Goal: Task Accomplishment & Management: Complete application form

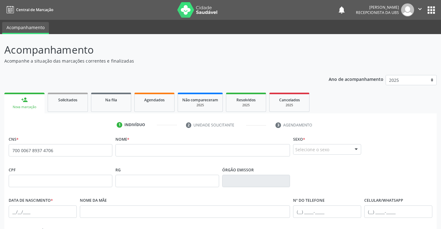
click at [93, 149] on span "none" at bounding box center [95, 149] width 27 height 7
click at [26, 108] on div "Nova marcação" at bounding box center [25, 107] width 32 height 5
click at [69, 151] on input "700 0067 8937 4706" at bounding box center [61, 150] width 104 height 12
type input "7"
paste input "108 5731 4022 0003"
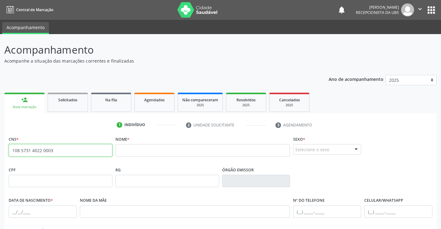
type input "108 5731 4022 0003"
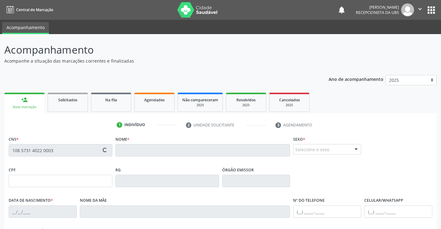
type input "249.018.144-00"
type input "02[DATE]"
type input "[PERSON_NAME]"
type input "[PHONE_NUMBER]"
type input "774"
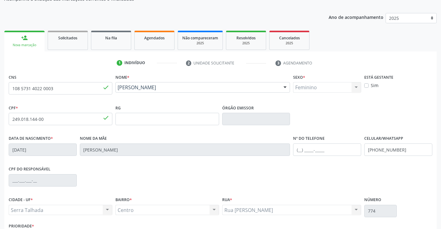
scroll to position [107, 0]
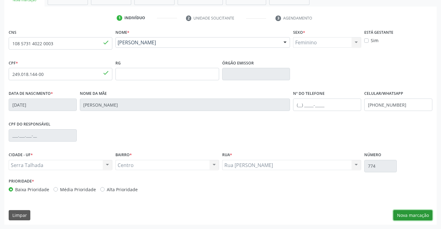
click at [403, 215] on button "Nova marcação" at bounding box center [413, 215] width 39 height 11
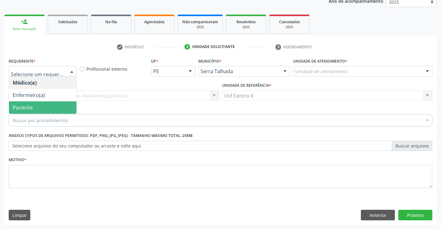
click at [51, 108] on span "Paciente" at bounding box center [42, 107] width 67 height 12
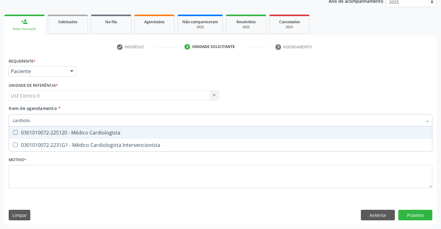
type input "cardiolog"
click at [69, 130] on div "0301010072-225120 - Médico Cardiologista" at bounding box center [221, 132] width 416 height 5
checkbox Cardiologista "true"
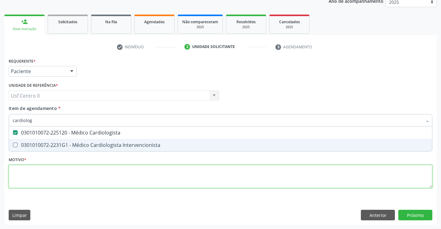
click at [81, 174] on div "Requerente * Paciente Médico(a) Enfermeiro(a) Paciente Nenhum resultado encontr…" at bounding box center [221, 126] width 424 height 140
checkbox Intervencionista "true"
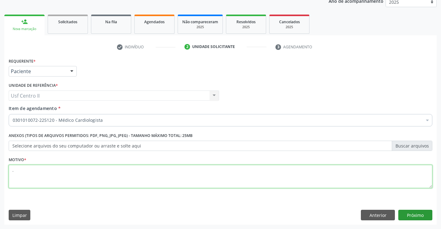
type textarea "."
click at [421, 212] on button "Próximo" at bounding box center [415, 215] width 34 height 11
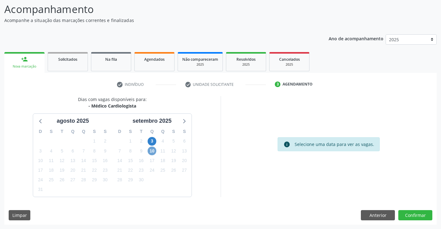
click at [153, 151] on span "10" at bounding box center [152, 150] width 9 height 9
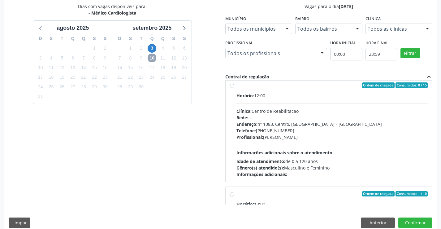
scroll to position [0, 0]
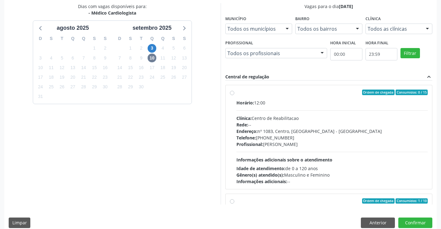
click at [237, 95] on label "Ordem de chegada Consumidos: 0 / 15 Horário: 12:00 Clínica: Centro de Reabilita…" at bounding box center [333, 136] width 192 height 95
click at [232, 95] on input "Ordem de chegada Consumidos: 0 / 15 Horário: 12:00 Clínica: Centro de Reabilita…" at bounding box center [232, 92] width 4 height 6
radio input "true"
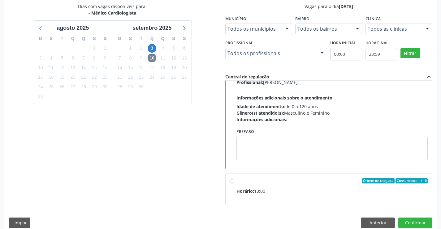
scroll to position [93, 0]
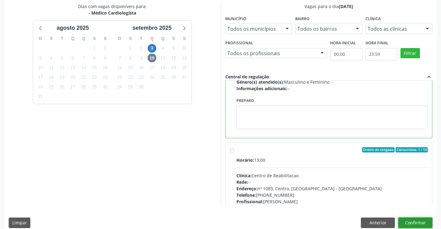
click at [413, 221] on button "Confirmar" at bounding box center [415, 222] width 34 height 11
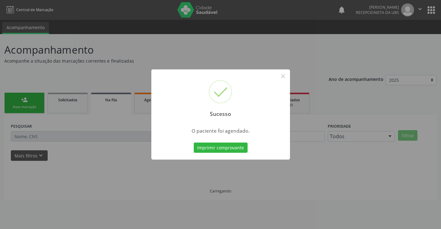
scroll to position [0, 0]
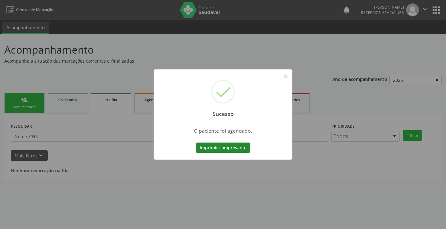
click at [215, 148] on button "Imprimir comprovante" at bounding box center [223, 147] width 54 height 11
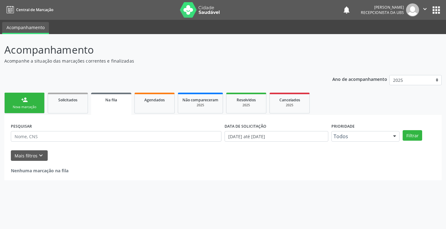
click at [32, 104] on link "person_add Nova marcação" at bounding box center [24, 103] width 40 height 21
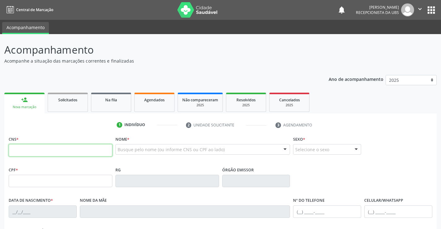
click at [40, 152] on input "text" at bounding box center [61, 150] width 104 height 12
type input "704 3085 4572 4297"
type input "15[DATE]"
type input "[PERSON_NAME]"
type input "[PHONE_NUMBER]"
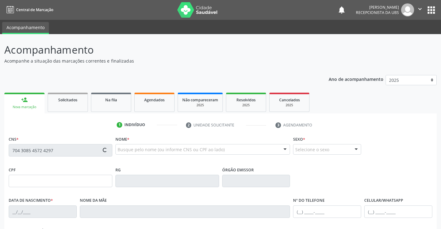
type input "8"
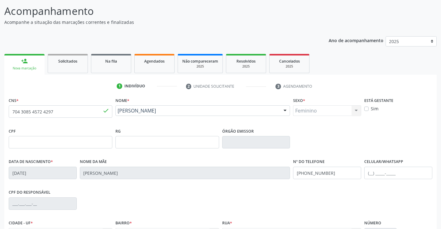
scroll to position [93, 0]
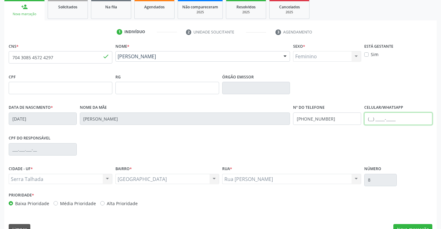
click at [388, 118] on input "text" at bounding box center [398, 118] width 68 height 12
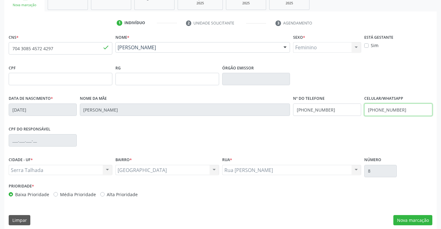
scroll to position [107, 0]
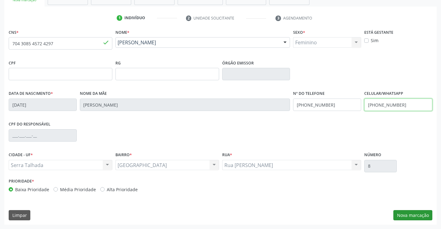
type input "[PHONE_NUMBER]"
click at [419, 217] on button "Nova marcação" at bounding box center [413, 215] width 39 height 11
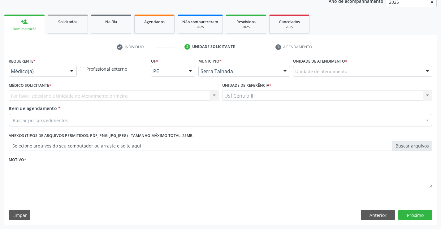
scroll to position [78, 0]
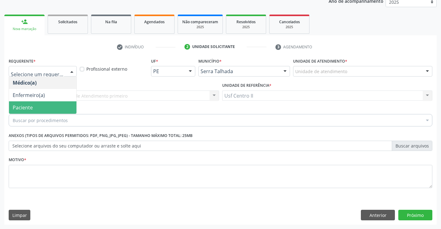
click at [41, 103] on span "Paciente" at bounding box center [42, 107] width 67 height 12
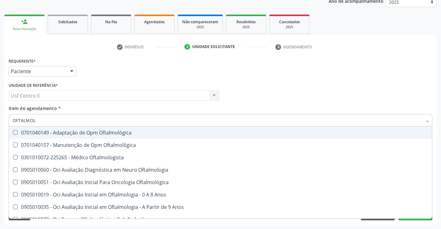
type input "OFTALMOLO"
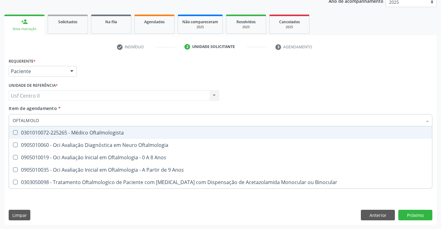
click at [61, 130] on div "0301010072-225265 - Médico Oftalmologista" at bounding box center [221, 132] width 416 height 5
checkbox Oftalmologista "true"
click at [263, 83] on div "Médico Solicitante Por favor, selecione a Unidade de Atendimento primeiro Nenhu…" at bounding box center [220, 93] width 427 height 24
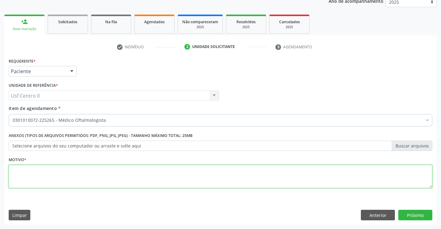
click at [72, 171] on textarea at bounding box center [221, 177] width 424 height 24
type textarea "."
click at [410, 214] on button "Próximo" at bounding box center [415, 215] width 34 height 11
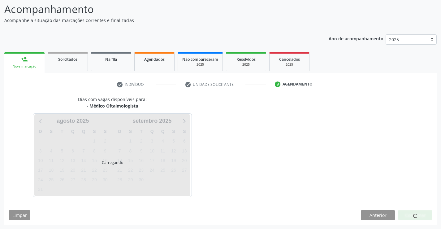
scroll to position [41, 0]
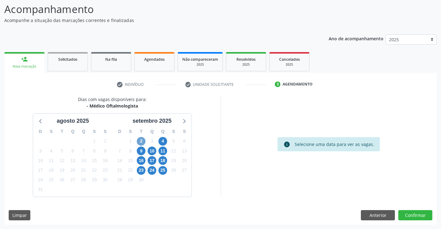
click at [143, 141] on span "2" at bounding box center [141, 141] width 9 height 9
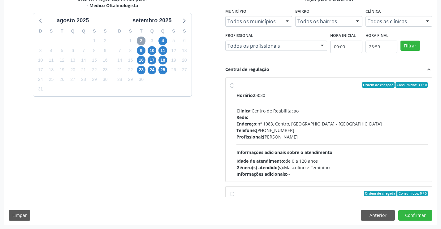
scroll to position [141, 0]
click at [237, 87] on label "Ordem de chegada Consumidos: 3 / 10 Horário: 08:30 Clínica: Centro de Reabilita…" at bounding box center [333, 129] width 192 height 95
click at [233, 87] on input "Ordem de chegada Consumidos: 3 / 10 Horário: 08:30 Clínica: Centro de Reabilita…" at bounding box center [232, 85] width 4 height 6
radio input "true"
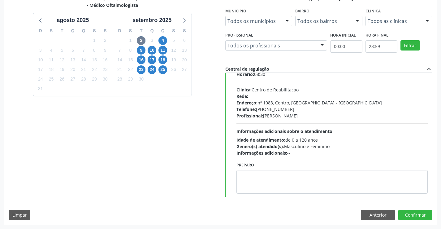
scroll to position [31, 0]
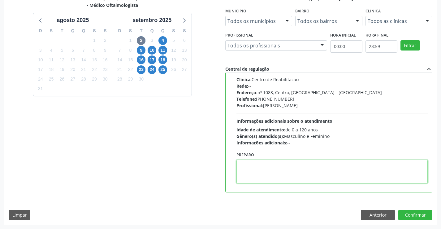
click at [302, 167] on textarea at bounding box center [333, 172] width 192 height 24
type textarea "."
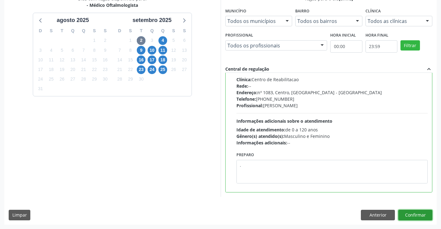
click at [418, 215] on button "Confirmar" at bounding box center [415, 215] width 34 height 11
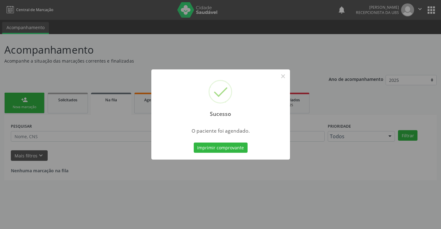
scroll to position [0, 0]
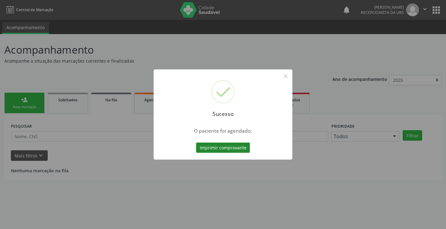
click at [215, 147] on button "Imprimir comprovante" at bounding box center [223, 147] width 54 height 11
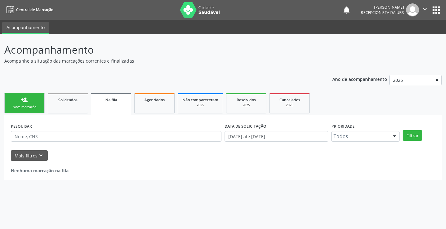
drag, startPoint x: 28, startPoint y: 102, endPoint x: 39, endPoint y: 111, distance: 14.4
click at [28, 102] on div "person_add" at bounding box center [24, 99] width 7 height 7
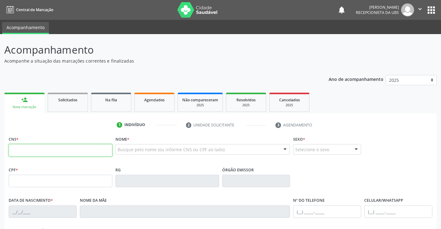
click at [73, 150] on input "text" at bounding box center [61, 150] width 104 height 12
type input "898 0059 0976 6629"
type input "076.258.024-00"
type input "21[DATE]"
type input "[PERSON_NAME]"
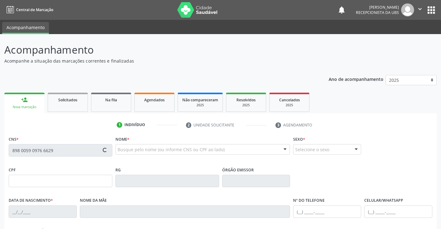
type input "[PHONE_NUMBER]"
type input "508.210.164-15"
type input "220"
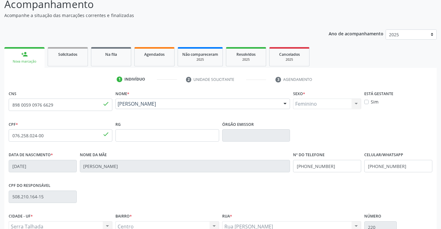
scroll to position [62, 0]
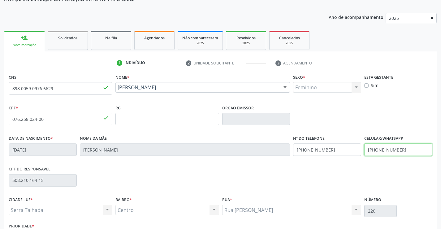
click at [406, 150] on input "[PHONE_NUMBER]" at bounding box center [398, 149] width 68 height 12
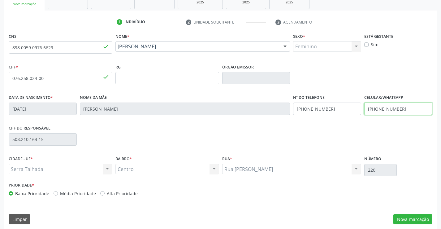
scroll to position [107, 0]
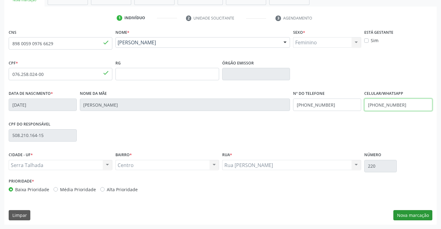
type input "[PHONE_NUMBER]"
click at [413, 214] on button "Nova marcação" at bounding box center [413, 215] width 39 height 11
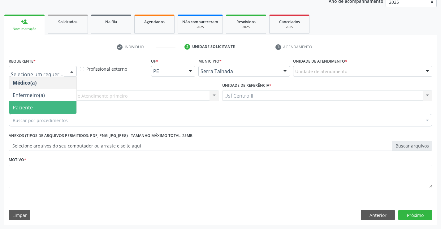
click at [35, 106] on span "Paciente" at bounding box center [42, 107] width 67 height 12
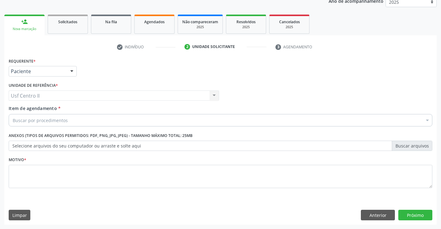
drag, startPoint x: 44, startPoint y: 120, endPoint x: 41, endPoint y: 112, distance: 8.1
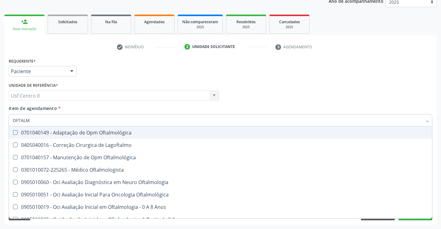
type input "OFTALMO"
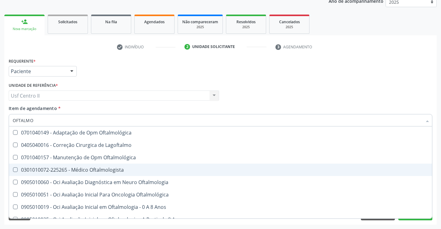
click at [82, 170] on div "0301010072-225265 - Médico Oftalmologista" at bounding box center [221, 169] width 416 height 5
checkbox Oftalmologista "true"
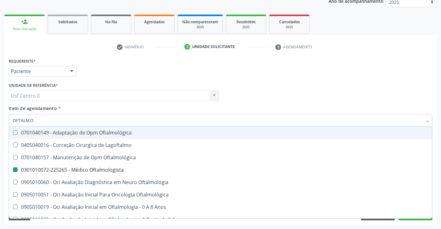
click at [246, 99] on div "Médico Solicitante Por favor, selecione a Unidade de Atendimento primeiro Nenhu…" at bounding box center [220, 93] width 427 height 24
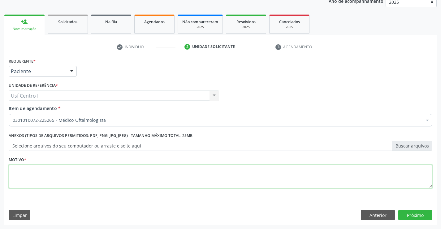
click at [96, 178] on textarea at bounding box center [221, 177] width 424 height 24
type textarea "."
click at [411, 214] on button "Próximo" at bounding box center [415, 215] width 34 height 11
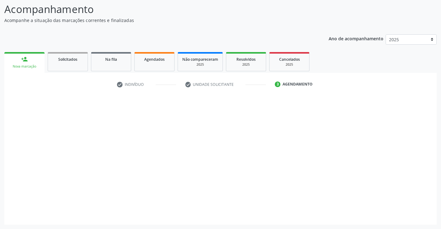
scroll to position [41, 0]
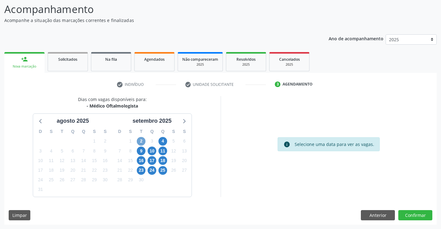
click at [140, 140] on span "2" at bounding box center [141, 141] width 9 height 9
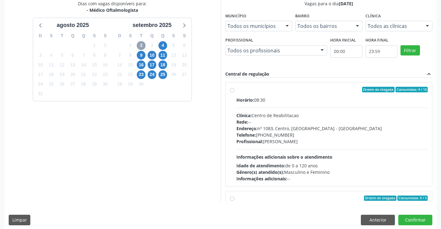
scroll to position [141, 0]
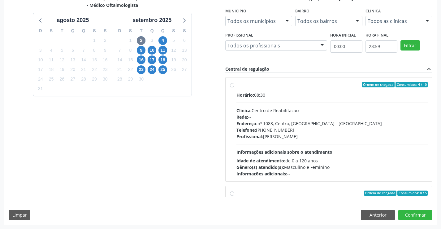
click at [237, 85] on label "Ordem de chegada Consumidos: 4 / 10 Horário: 08:30 Clínica: Centro de Reabilita…" at bounding box center [333, 129] width 192 height 95
click at [233, 85] on input "Ordem de chegada Consumidos: 4 / 10 Horário: 08:30 Clínica: Centro de Reabilita…" at bounding box center [232, 85] width 4 height 6
radio input "true"
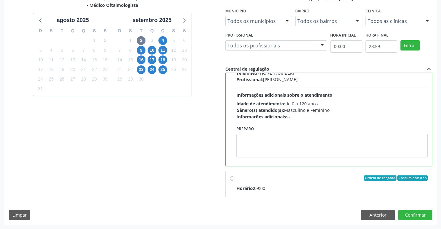
scroll to position [62, 0]
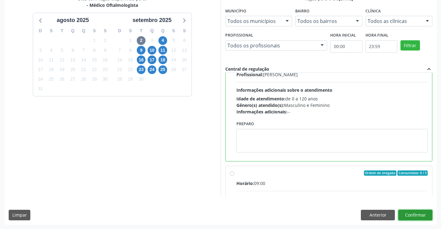
click at [407, 213] on button "Confirmar" at bounding box center [415, 215] width 34 height 11
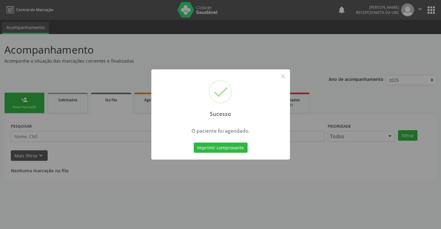
scroll to position [0, 0]
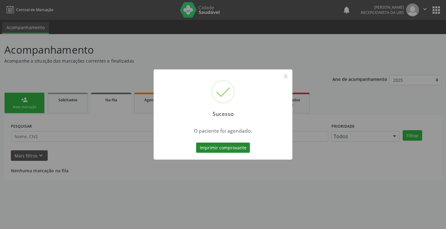
click at [229, 149] on button "Imprimir comprovante" at bounding box center [223, 147] width 54 height 11
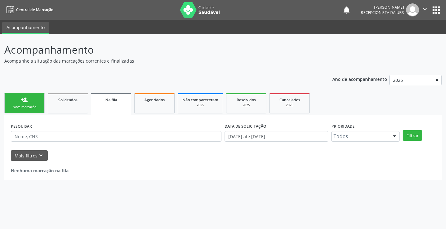
click at [24, 103] on link "person_add Nova marcação" at bounding box center [24, 103] width 40 height 21
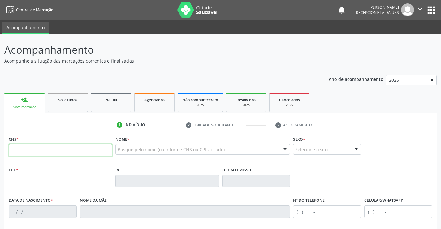
click at [87, 150] on input "text" at bounding box center [61, 150] width 104 height 12
type input "164 2614 2752 0004"
type input "443.133.654-00"
type input "14[DATE]"
type input "[PERSON_NAME]"
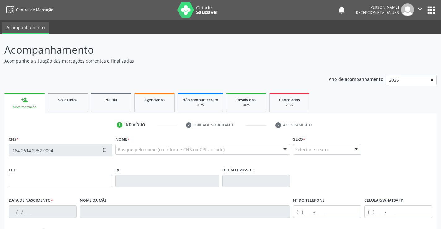
type input "[PHONE_NUMBER]"
type input "801"
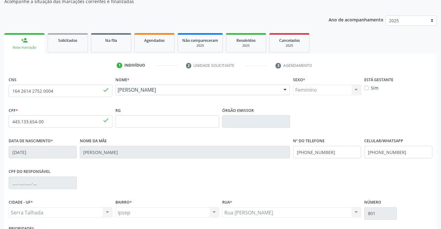
scroll to position [107, 0]
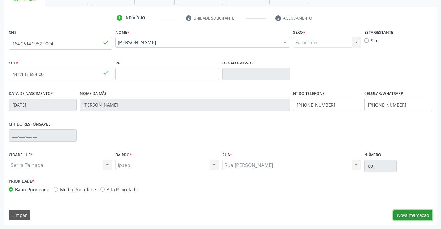
click at [411, 218] on button "Nova marcação" at bounding box center [413, 215] width 39 height 11
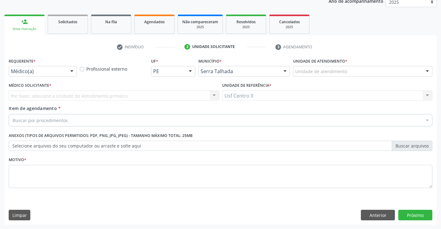
scroll to position [78, 0]
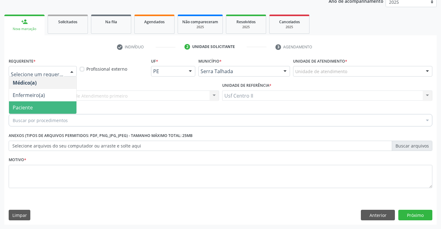
click at [54, 104] on span "Paciente" at bounding box center [42, 107] width 67 height 12
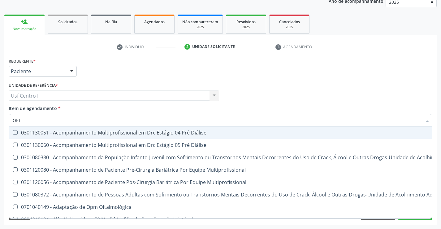
type input "OFTA"
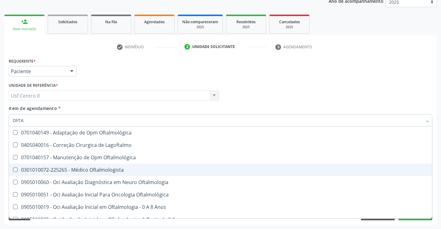
click at [85, 171] on div "0301010072-225265 - Médico Oftalmologista" at bounding box center [221, 169] width 416 height 5
checkbox Oftalmologista "true"
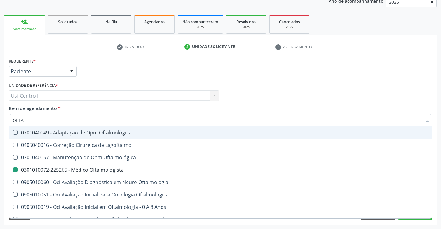
click at [379, 90] on div "Médico Solicitante Por favor, selecione a Unidade de Atendimento primeiro Nenhu…" at bounding box center [220, 93] width 427 height 24
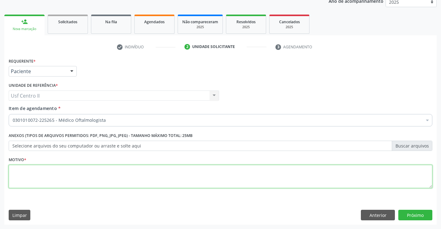
click at [96, 179] on textarea at bounding box center [221, 177] width 424 height 24
type textarea "."
click at [415, 216] on button "Próximo" at bounding box center [415, 215] width 34 height 11
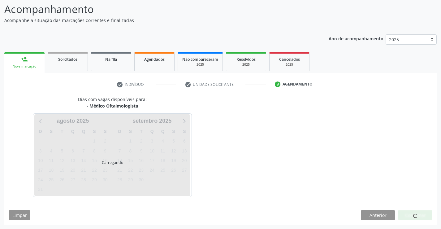
scroll to position [41, 0]
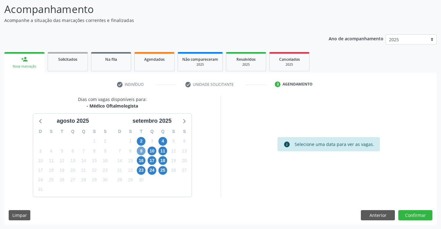
click at [141, 150] on span "9" at bounding box center [141, 150] width 9 height 9
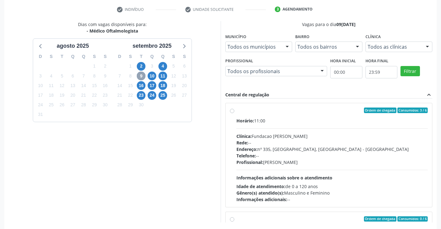
scroll to position [133, 0]
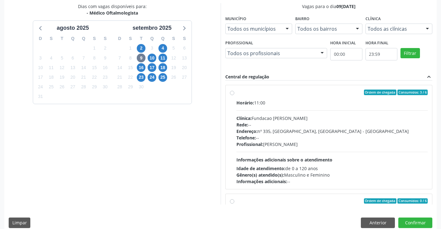
click at [237, 94] on label "Ordem de chegada Consumidos: 3 / 6 Horário: 11:00 Clínica: Fundacao [PERSON_NAM…" at bounding box center [333, 136] width 192 height 95
click at [232, 94] on input "Ordem de chegada Consumidos: 3 / 6 Horário: 11:00 Clínica: Fundacao [PERSON_NAM…" at bounding box center [232, 92] width 4 height 6
radio input "true"
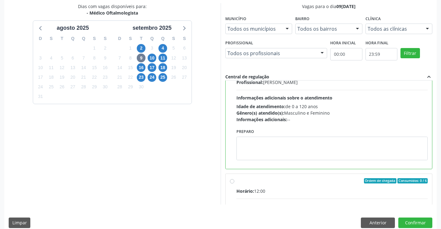
scroll to position [124, 0]
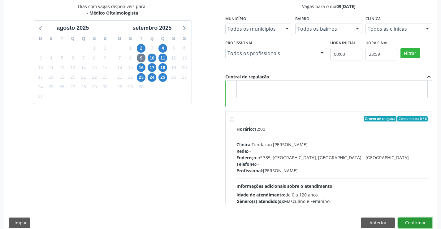
click at [421, 220] on button "Confirmar" at bounding box center [415, 222] width 34 height 11
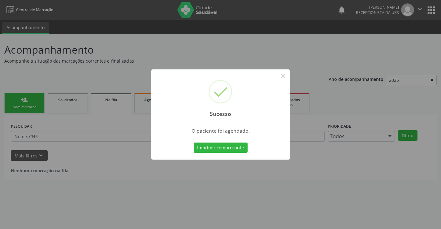
scroll to position [0, 0]
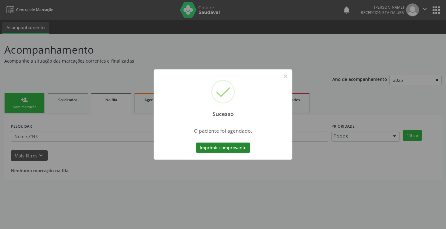
click at [218, 148] on button "Imprimir comprovante" at bounding box center [223, 147] width 54 height 11
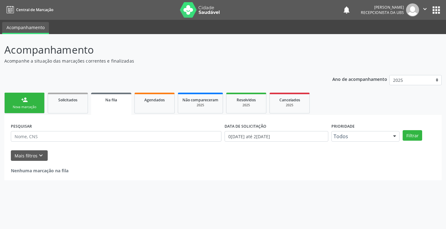
click at [33, 100] on link "person_add Nova marcação" at bounding box center [24, 103] width 40 height 21
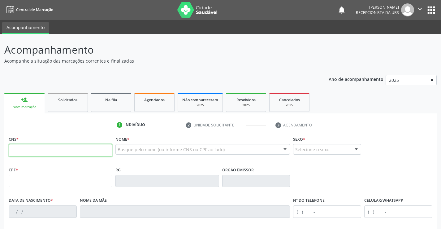
click at [80, 150] on input "text" at bounding box center [61, 150] width 104 height 12
paste input "702 9095 0797 9975"
type input "702 9095 0797 9975"
type input "135.226.984-87"
type input "28[DATE]"
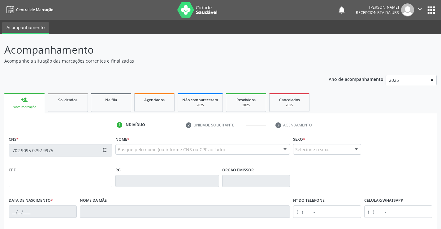
type input "[PERSON_NAME]"
type input "[PHONE_NUMBER]"
type input "66"
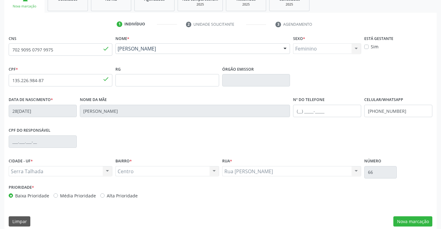
scroll to position [107, 0]
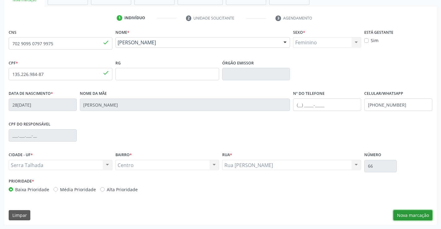
click at [416, 215] on button "Nova marcação" at bounding box center [413, 215] width 39 height 11
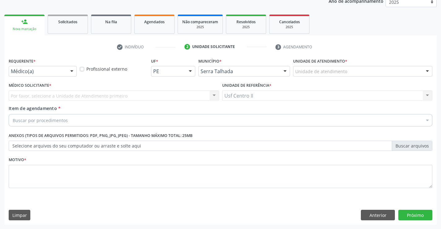
scroll to position [78, 0]
click at [42, 67] on div "Médico(a)" at bounding box center [43, 71] width 68 height 11
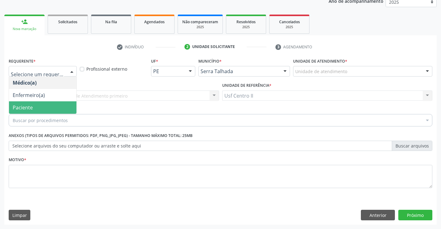
click at [37, 109] on span "Paciente" at bounding box center [42, 107] width 67 height 12
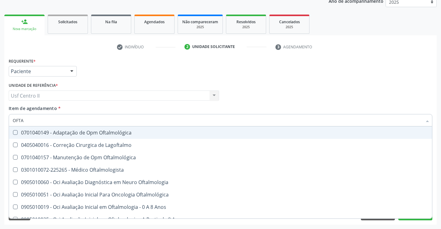
type input "OFTAL"
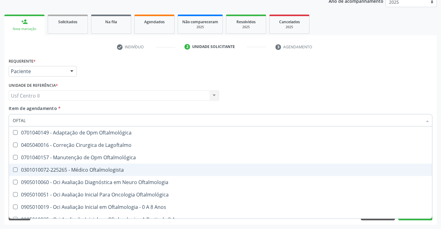
click at [110, 170] on div "0301010072-225265 - Médico Oftalmologista" at bounding box center [221, 169] width 416 height 5
checkbox Oftalmologista "true"
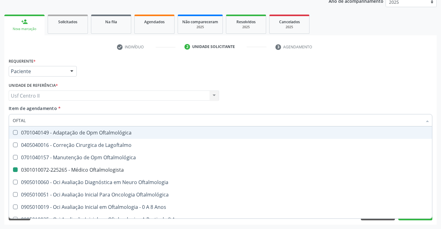
click at [255, 93] on div "Médico Solicitante Por favor, selecione a Unidade de Atendimento primeiro Nenhu…" at bounding box center [220, 93] width 427 height 24
checkbox Lagoftalmo "true"
checkbox Oftalmologista "false"
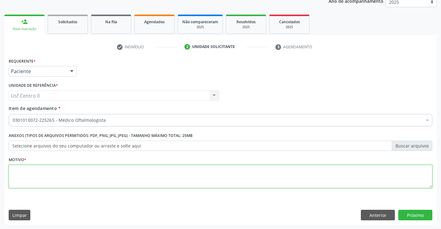
click at [84, 173] on textarea at bounding box center [221, 177] width 424 height 24
type textarea "."
click at [419, 214] on button "Próximo" at bounding box center [415, 215] width 34 height 11
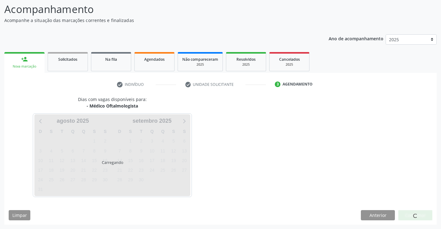
scroll to position [41, 0]
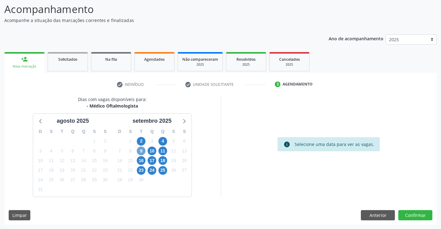
click at [142, 148] on span "9" at bounding box center [141, 150] width 9 height 9
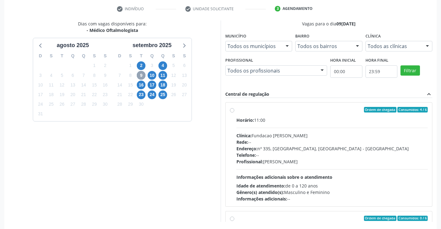
scroll to position [133, 0]
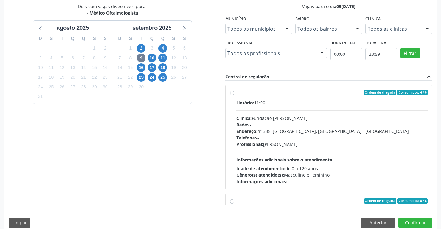
click at [237, 94] on label "Ordem de chegada Consumidos: 4 / 6 Horário: 11:00 Clínica: Fundacao [PERSON_NAM…" at bounding box center [333, 136] width 192 height 95
click at [232, 94] on input "Ordem de chegada Consumidos: 4 / 6 Horário: 11:00 Clínica: Fundacao [PERSON_NAM…" at bounding box center [232, 92] width 4 height 6
radio input "true"
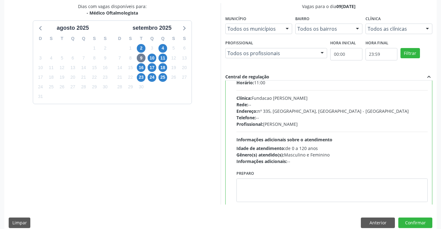
scroll to position [31, 0]
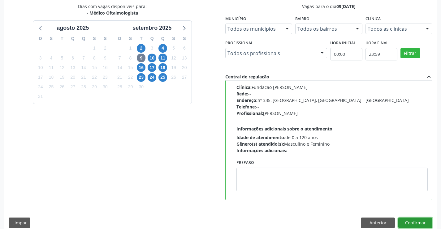
click at [414, 222] on button "Confirmar" at bounding box center [415, 222] width 34 height 11
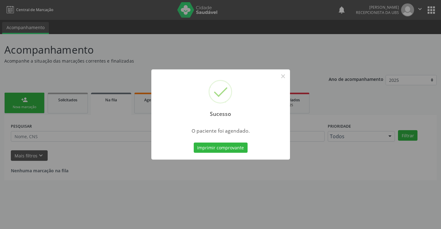
scroll to position [0, 0]
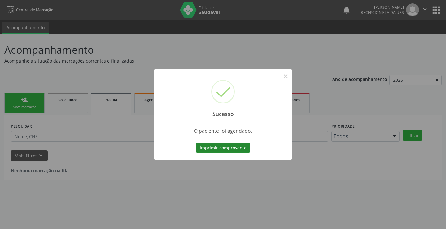
click at [222, 150] on button "Imprimir comprovante" at bounding box center [223, 147] width 54 height 11
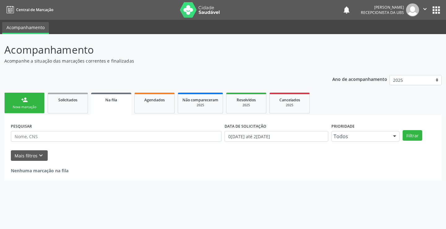
click at [23, 103] on div "person_add" at bounding box center [24, 99] width 7 height 7
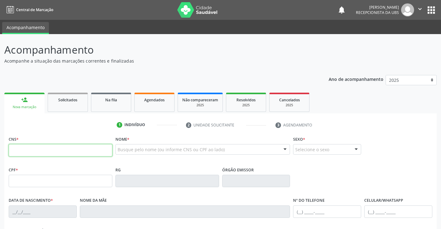
click at [55, 151] on input "text" at bounding box center [61, 150] width 104 height 12
type input "898 0045 0692 4926"
type input "286.426.944-91"
type input "04/[DATE]"
type input "[PERSON_NAME]"
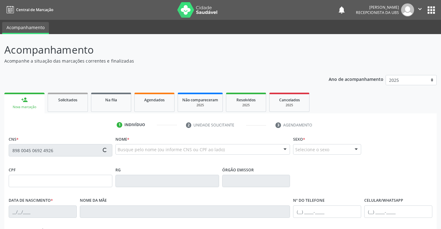
type input "[PHONE_NUMBER]"
type input "253"
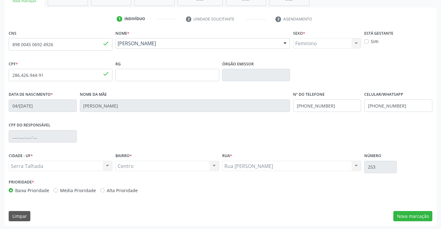
scroll to position [107, 0]
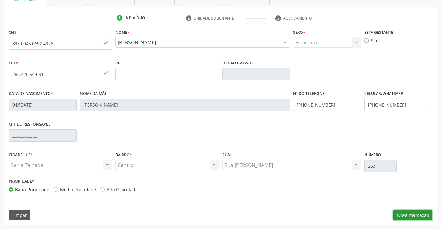
click at [402, 216] on button "Nova marcação" at bounding box center [413, 215] width 39 height 11
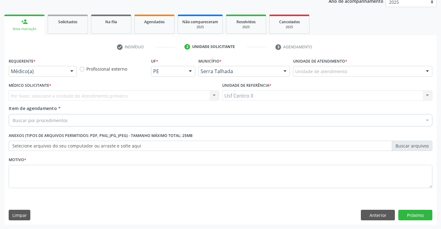
scroll to position [78, 0]
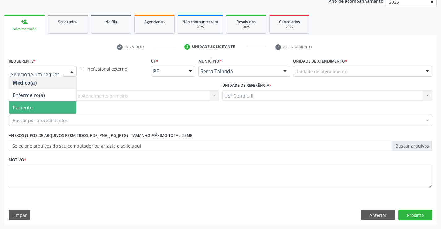
click at [35, 104] on span "Paciente" at bounding box center [42, 107] width 67 height 12
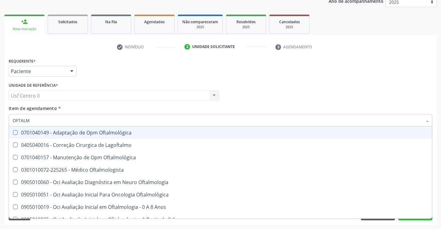
type input "OFTALMO"
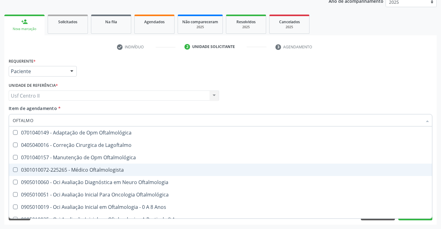
click at [93, 171] on div "0301010072-225265 - Médico Oftalmologista" at bounding box center [221, 169] width 416 height 5
checkbox Oftalmologista "true"
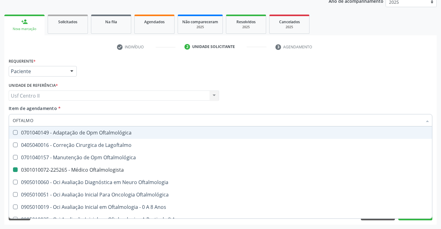
click at [274, 95] on div "Médico Solicitante Por favor, selecione a Unidade de Atendimento primeiro Nenhu…" at bounding box center [220, 93] width 427 height 24
checkbox Lagoftalmo "true"
checkbox Oftalmologista "false"
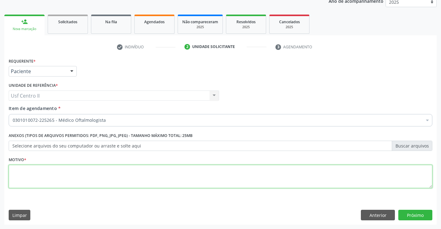
click at [102, 180] on textarea at bounding box center [221, 177] width 424 height 24
type textarea "."
click at [411, 213] on button "Próximo" at bounding box center [415, 215] width 34 height 11
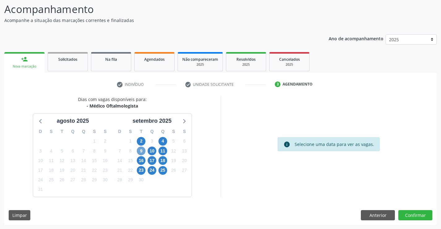
click at [143, 150] on span "9" at bounding box center [141, 150] width 9 height 9
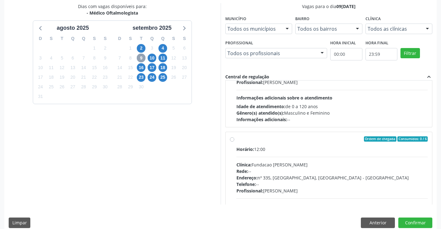
scroll to position [0, 0]
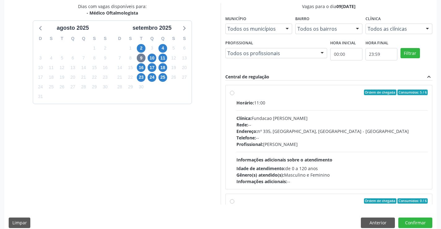
click at [237, 93] on label "Ordem de chegada Consumidos: 5 / 6 Horário: 11:00 Clínica: [PERSON_NAME] Rede: …" at bounding box center [333, 136] width 192 height 95
click at [233, 93] on input "Ordem de chegada Consumidos: 5 / 6 Horário: 11:00 Clínica: [PERSON_NAME] Rede: …" at bounding box center [232, 92] width 4 height 6
radio input "true"
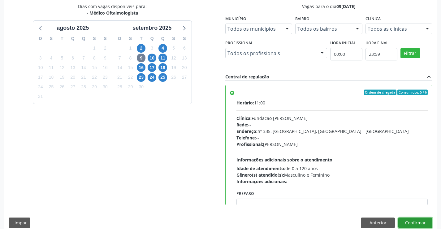
click at [423, 220] on button "Confirmar" at bounding box center [415, 222] width 34 height 11
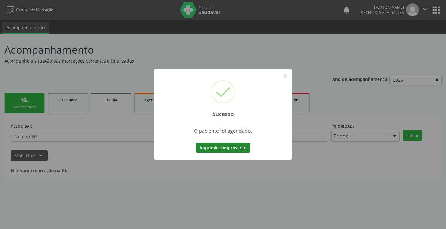
click at [218, 151] on button "Imprimir comprovante" at bounding box center [223, 147] width 54 height 11
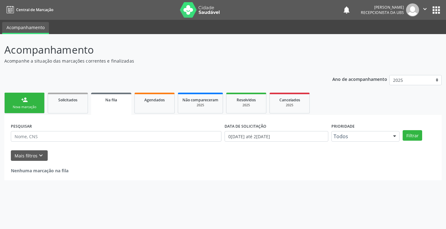
click at [25, 106] on div "Nova marcação" at bounding box center [24, 107] width 31 height 5
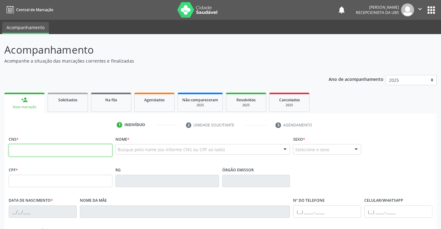
click at [56, 150] on input "text" at bounding box center [61, 150] width 104 height 12
type input "708 0033 3820 2121"
type input "139.899.118-05"
type input "04/01/1948"
type input "Maria Josina dos Santos"
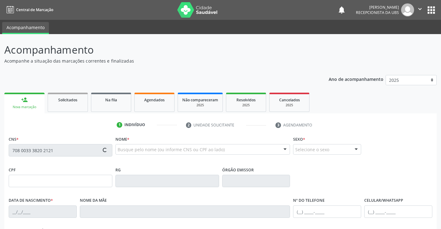
type input "(87) 99635-7997"
type input "846"
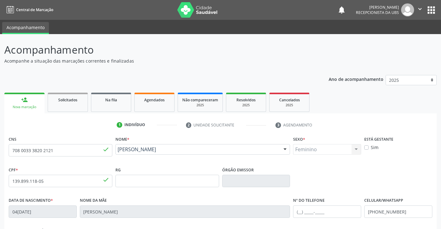
click at [25, 103] on div "person_add" at bounding box center [24, 99] width 7 height 7
click at [69, 152] on input "708 0033 3820 2121" at bounding box center [61, 150] width 104 height 12
type input "7"
paste input "162 5248 3479 0004"
type input "162 5248 3479 0004"
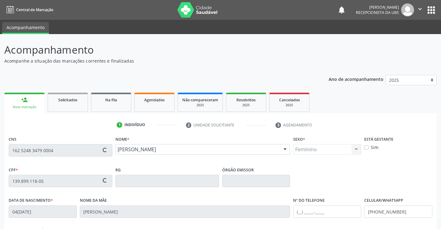
type input "747.326.254-87"
type input "27/04/1959"
type input "(87) 99635-7997"
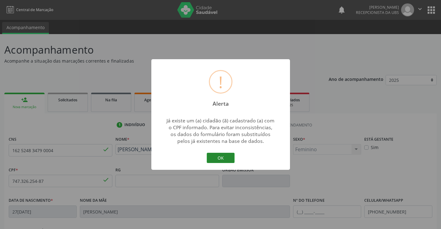
click at [219, 158] on button "OK" at bounding box center [221, 158] width 28 height 11
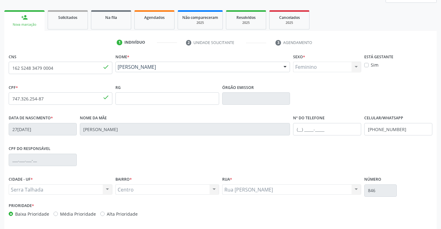
scroll to position [107, 0]
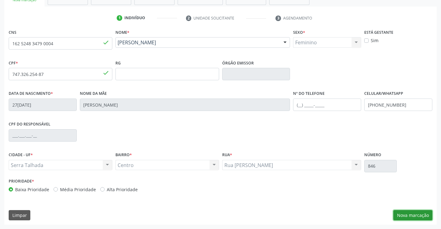
click at [409, 215] on button "Nova marcação" at bounding box center [413, 215] width 39 height 11
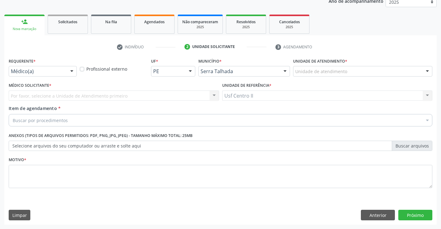
scroll to position [78, 0]
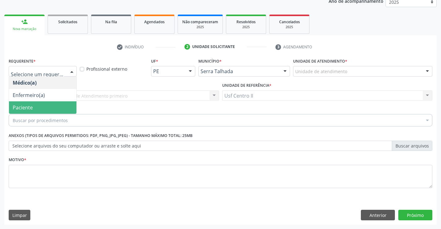
click at [35, 105] on span "Paciente" at bounding box center [42, 107] width 67 height 12
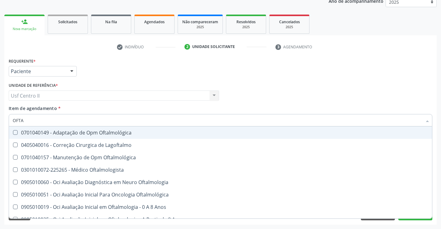
type input "OFTAL"
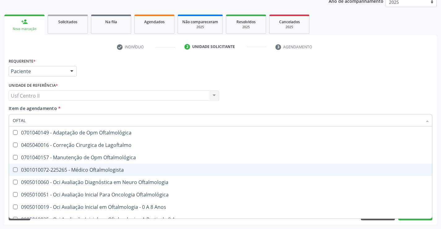
click at [80, 168] on div "0301010072-225265 - Médico Oftalmologista" at bounding box center [221, 169] width 416 height 5
checkbox Oftalmologista "true"
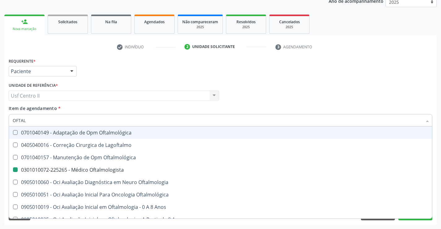
click at [146, 73] on div "Requerente * Paciente Médico(a) Enfermeiro(a) Paciente Nenhum resultado encontr…" at bounding box center [220, 68] width 427 height 24
checkbox Lagoftalmo "true"
checkbox Oftalmologista "false"
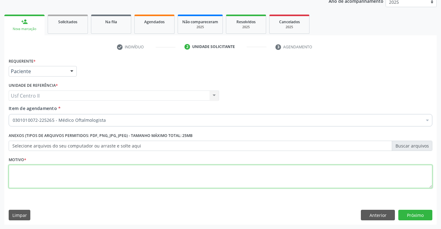
click at [76, 175] on textarea at bounding box center [221, 177] width 424 height 24
type textarea "."
click at [422, 214] on button "Próximo" at bounding box center [415, 215] width 34 height 11
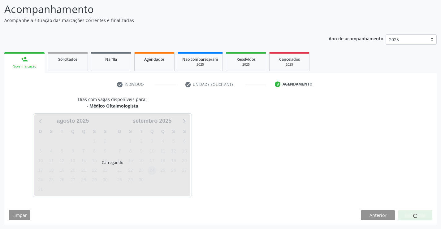
scroll to position [41, 0]
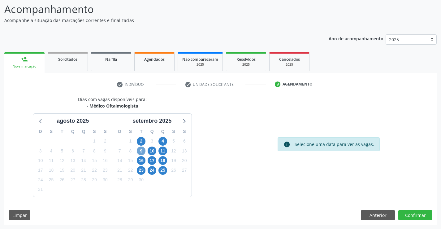
click at [141, 150] on span "9" at bounding box center [141, 150] width 9 height 9
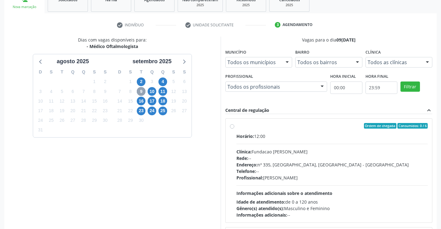
scroll to position [102, 0]
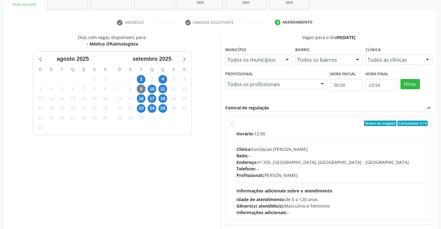
click at [237, 124] on label "Ordem de chegada Consumidos: 0 / 6 Horário: 12:00 Clínica: Fundacao Altino Vent…" at bounding box center [333, 167] width 192 height 95
click at [233, 124] on input "Ordem de chegada Consumidos: 0 / 6 Horário: 12:00 Clínica: Fundacao Altino Vent…" at bounding box center [232, 123] width 4 height 6
radio input "true"
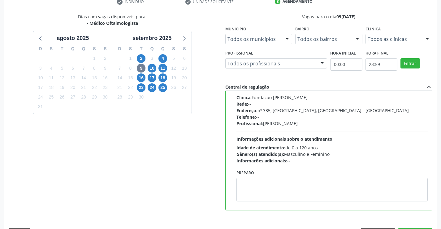
scroll to position [141, 0]
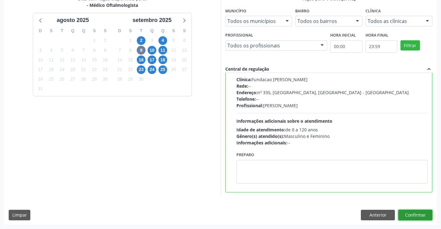
click at [420, 216] on button "Confirmar" at bounding box center [415, 215] width 34 height 11
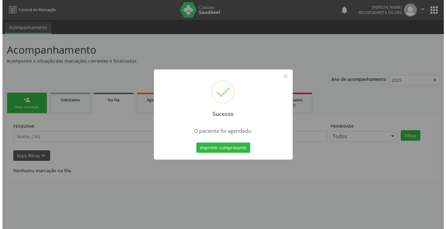
scroll to position [0, 0]
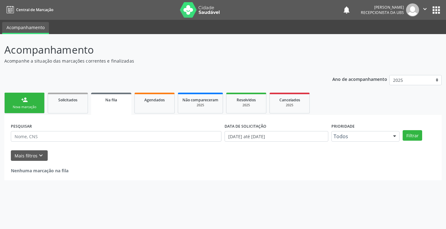
click at [23, 106] on div "Nova marcação" at bounding box center [24, 107] width 31 height 5
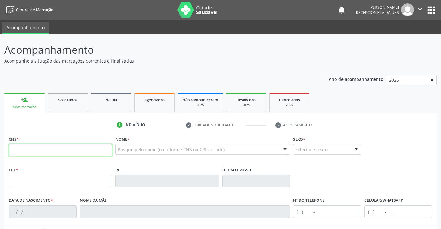
click at [41, 152] on input "text" at bounding box center [61, 150] width 104 height 12
type input "161 2396 3407 0007"
type input "274.334.984-00"
type input "13/06/1958"
type input "Terezinha Pereira de Albuquerque"
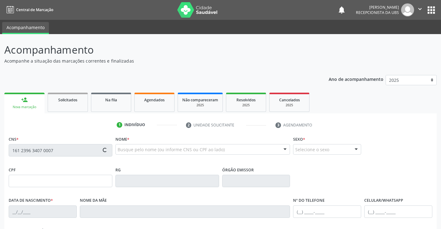
type input "(87) 99928-8931"
type input "448.865.784-20"
type input "52"
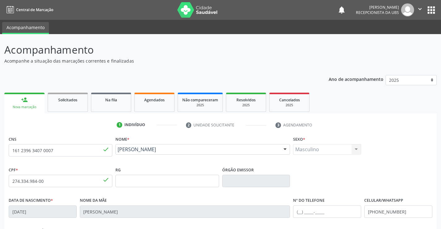
scroll to position [31, 0]
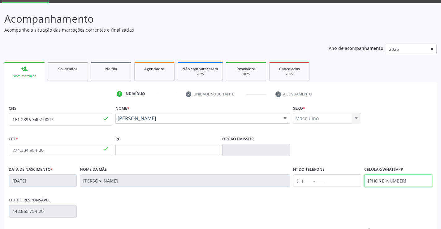
click at [404, 179] on input "(87) 99928-8931" at bounding box center [398, 180] width 68 height 12
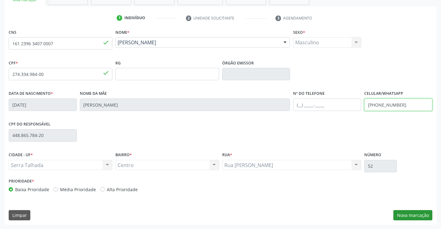
type input "(87) 99623-4012"
click at [416, 218] on button "Nova marcação" at bounding box center [413, 215] width 39 height 11
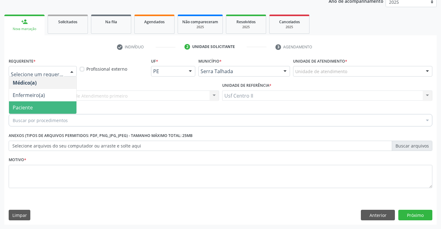
click at [36, 107] on span "Paciente" at bounding box center [42, 107] width 67 height 12
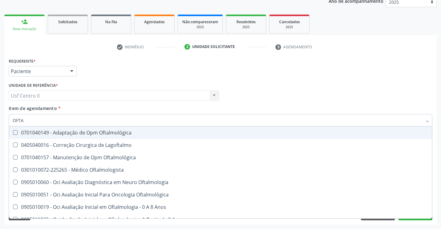
type input "OFTAL"
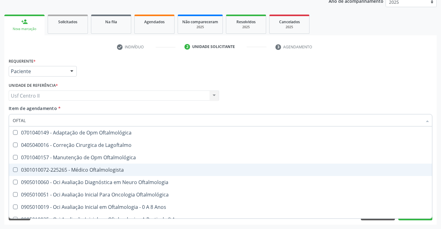
click at [87, 169] on div "0301010072-225265 - Médico Oftalmologista" at bounding box center [221, 169] width 416 height 5
checkbox Oftalmologista "true"
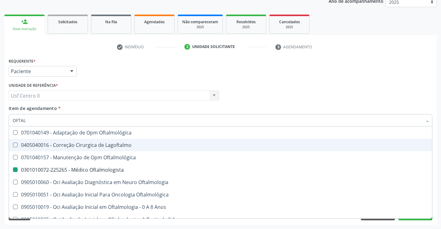
click at [171, 73] on div "Requerente * Paciente Médico(a) Enfermeiro(a) Paciente Nenhum resultado encontr…" at bounding box center [220, 68] width 427 height 24
checkbox Lagoftalmo "true"
checkbox Oftalmologista "false"
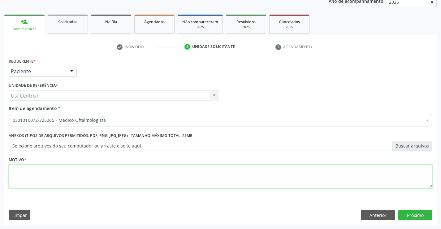
click at [121, 172] on textarea at bounding box center [221, 177] width 424 height 24
type textarea "."
click at [414, 212] on button "Próximo" at bounding box center [415, 215] width 34 height 11
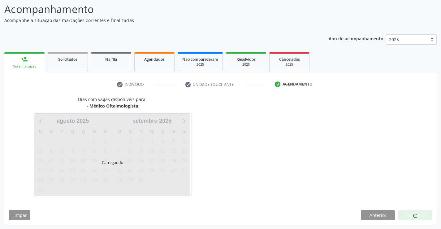
scroll to position [41, 0]
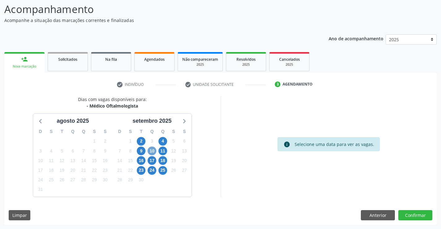
click at [152, 150] on span "10" at bounding box center [152, 150] width 9 height 9
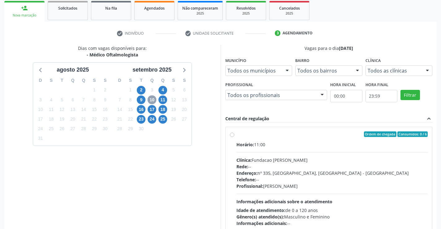
scroll to position [102, 0]
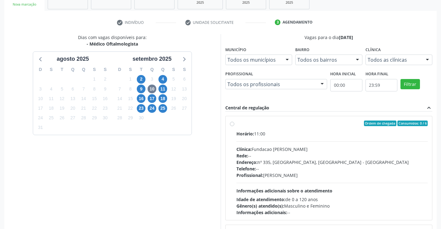
click at [237, 124] on label "Ordem de chegada Consumidos: 0 / 6 Horário: 11:00 Clínica: Fundacao Altino Vent…" at bounding box center [333, 167] width 192 height 95
click at [232, 124] on input "Ordem de chegada Consumidos: 0 / 6 Horário: 11:00 Clínica: Fundacao Altino Vent…" at bounding box center [232, 123] width 4 height 6
radio input "true"
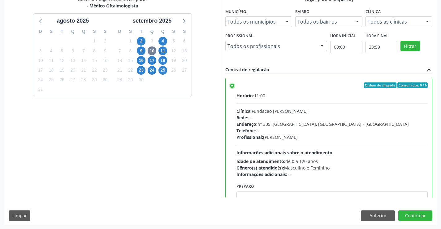
scroll to position [141, 0]
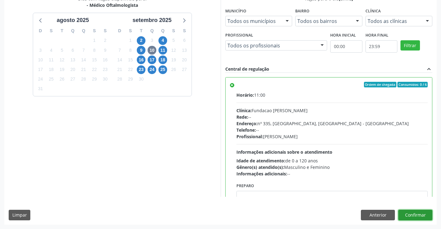
click at [421, 214] on button "Confirmar" at bounding box center [415, 215] width 34 height 11
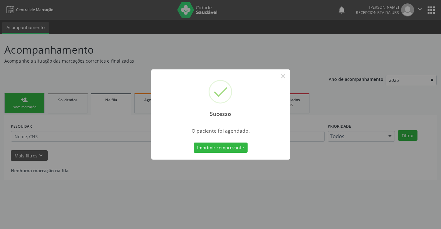
scroll to position [0, 0]
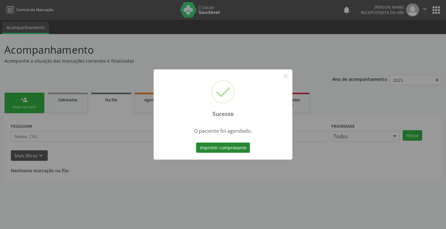
click at [214, 149] on button "Imprimir comprovante" at bounding box center [223, 147] width 54 height 11
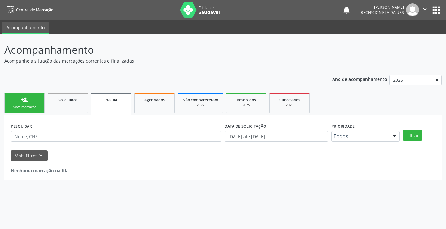
click at [29, 105] on div "Nova marcação" at bounding box center [24, 107] width 31 height 5
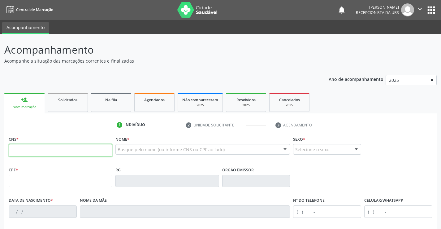
click at [57, 152] on input "text" at bounding box center [61, 150] width 104 height 12
type input "709 2012 0368 3339"
type input "081.197.884-27"
type input "15/02/1990"
type input "Francisca Maria da Silva"
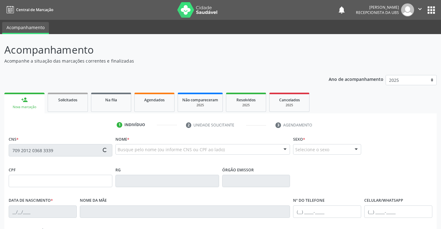
type input "(87) 99603-2032"
type input "280"
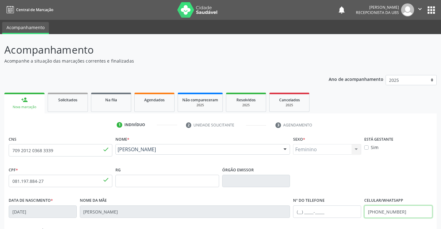
click at [412, 212] on input "(87) 99603-2032" at bounding box center [398, 211] width 68 height 12
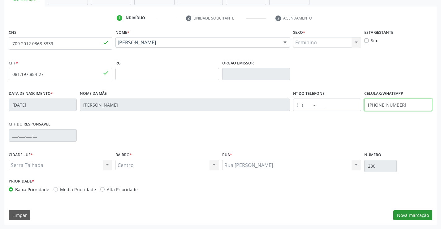
type input "(87) 98841-7424"
click at [412, 216] on button "Nova marcação" at bounding box center [413, 215] width 39 height 11
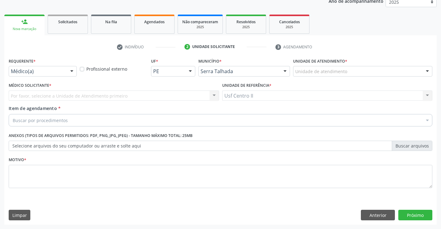
scroll to position [78, 0]
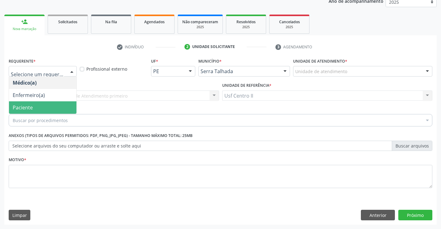
click at [46, 108] on span "Paciente" at bounding box center [42, 107] width 67 height 12
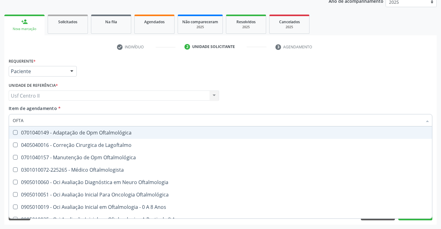
type input "OFTAL"
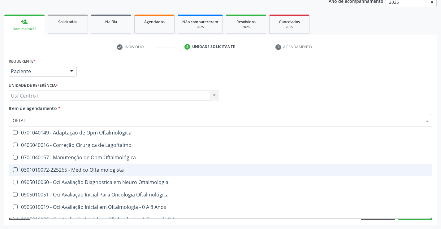
click at [81, 169] on div "0301010072-225265 - Médico Oftalmologista" at bounding box center [221, 169] width 416 height 5
checkbox Oftalmologista "true"
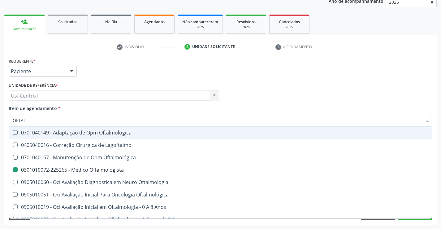
click at [129, 75] on div "Requerente * Paciente Médico(a) Enfermeiro(a) Paciente Nenhum resultado encontr…" at bounding box center [220, 68] width 427 height 24
checkbox Lagoftalmo "true"
checkbox Oftalmologista "false"
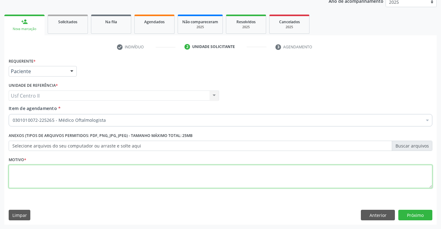
click at [74, 176] on textarea at bounding box center [221, 177] width 424 height 24
type textarea "."
click at [418, 215] on button "Próximo" at bounding box center [415, 215] width 34 height 11
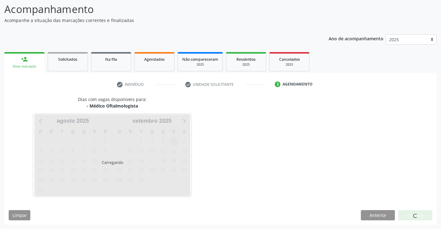
scroll to position [41, 0]
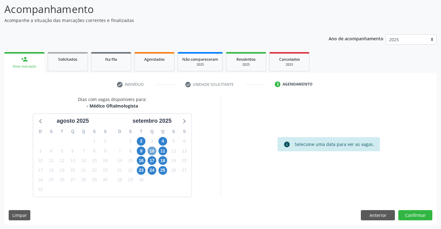
click at [153, 151] on span "10" at bounding box center [152, 150] width 9 height 9
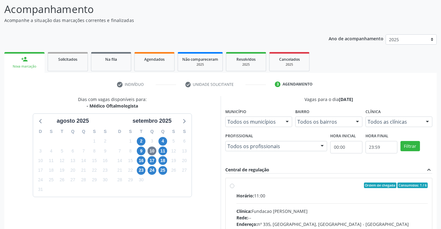
click at [237, 185] on label "Ordem de chegada Consumidos: 1 / 6 Horário: 11:00 Clínica: Fundacao Altino Vent…" at bounding box center [333, 229] width 192 height 95
click at [232, 185] on input "Ordem de chegada Consumidos: 1 / 6 Horário: 11:00 Clínica: Fundacao Altino Vent…" at bounding box center [232, 185] width 4 height 6
radio input "true"
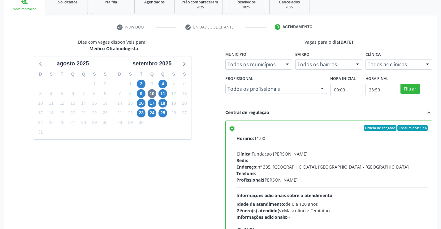
scroll to position [133, 0]
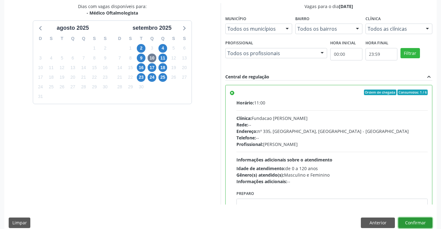
click at [418, 221] on button "Confirmar" at bounding box center [415, 222] width 34 height 11
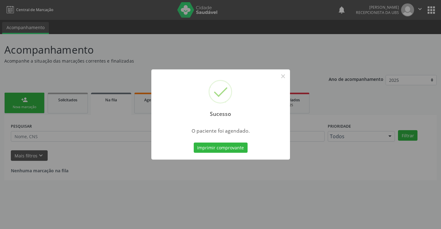
scroll to position [0, 0]
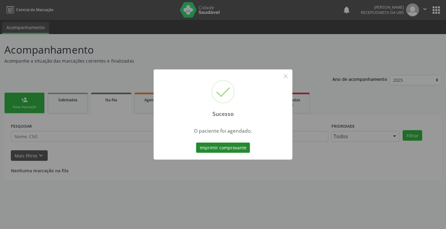
click at [232, 149] on button "Imprimir comprovante" at bounding box center [223, 147] width 54 height 11
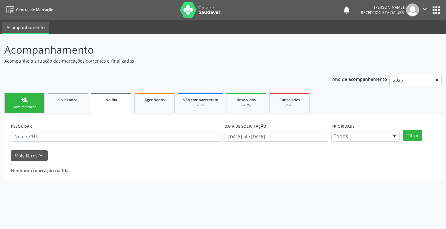
click at [40, 97] on link "person_add Nova marcação" at bounding box center [24, 103] width 40 height 21
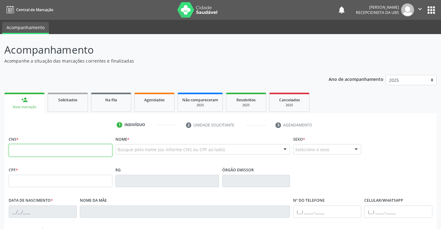
click at [60, 150] on input "text" at bounding box center [61, 150] width 104 height 12
type input "705 0010 2378 7356"
type input "782.203.354-91"
type input "23/05/1970"
type input "Constancia Maria da Silva Marins"
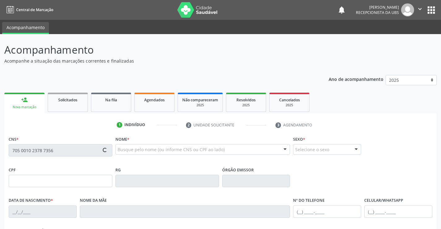
type input "(87) 99103-3464"
type input "765"
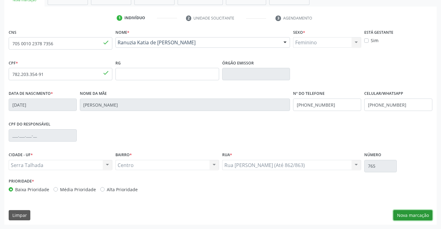
click at [405, 217] on button "Nova marcação" at bounding box center [413, 215] width 39 height 11
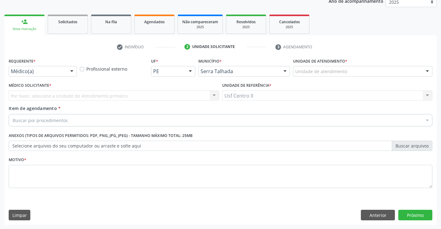
scroll to position [78, 0]
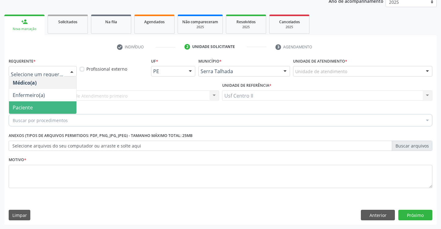
click at [37, 108] on span "Paciente" at bounding box center [42, 107] width 67 height 12
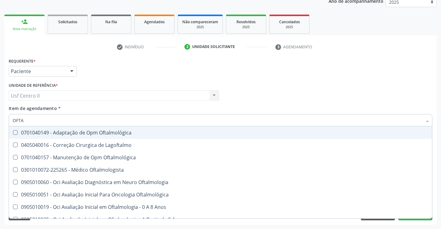
type input "OFTAL"
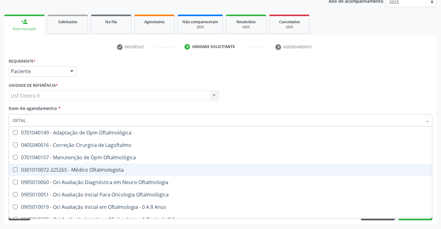
click at [73, 168] on div "0301010072-225265 - Médico Oftalmologista" at bounding box center [221, 169] width 416 height 5
checkbox Oftalmologista "true"
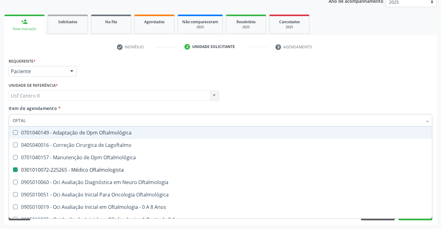
click at [270, 88] on div "Médico Solicitante Por favor, selecione a Unidade de Atendimento primeiro Nenhu…" at bounding box center [220, 93] width 427 height 24
checkbox Lagoftalmo "true"
checkbox Oftalmologista "false"
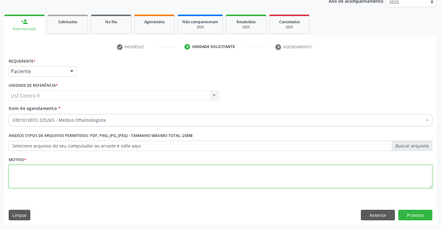
click at [64, 174] on textarea at bounding box center [221, 177] width 424 height 24
type textarea "."
click at [413, 215] on button "Próximo" at bounding box center [415, 215] width 34 height 11
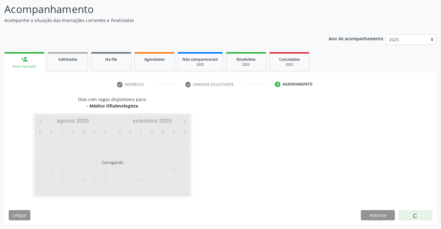
scroll to position [41, 0]
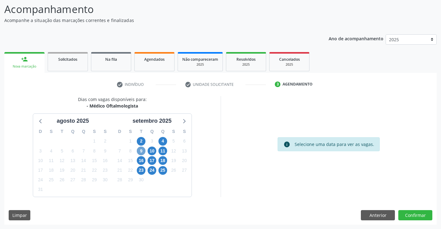
click at [142, 150] on span "9" at bounding box center [141, 150] width 9 height 9
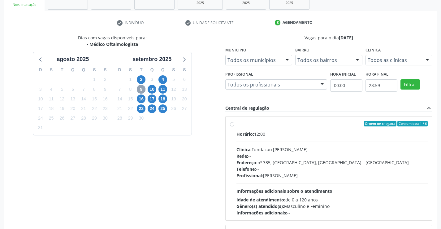
scroll to position [102, 0]
click at [237, 124] on label "Ordem de chegada Consumidos: 1 / 6 Horário: 12:00 Clínica: Fundacao Altino Vent…" at bounding box center [333, 167] width 192 height 95
click at [232, 124] on input "Ordem de chegada Consumidos: 1 / 6 Horário: 12:00 Clínica: Fundacao Altino Vent…" at bounding box center [232, 123] width 4 height 6
radio input "true"
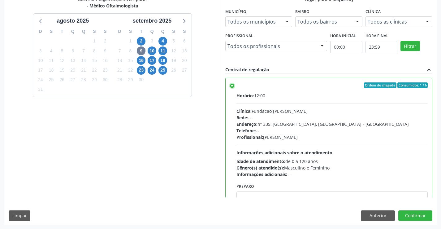
scroll to position [141, 0]
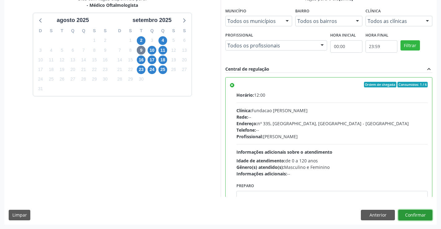
click at [420, 213] on button "Confirmar" at bounding box center [415, 215] width 34 height 11
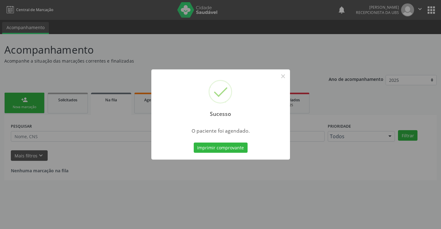
scroll to position [0, 0]
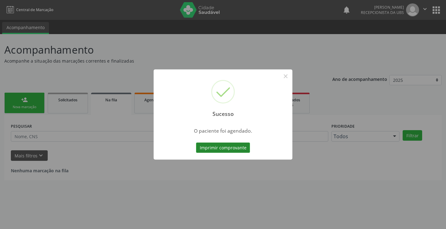
click at [242, 148] on button "Imprimir comprovante" at bounding box center [223, 147] width 54 height 11
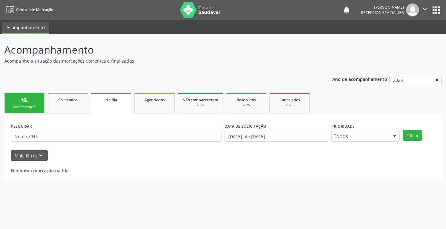
click at [26, 105] on div "Nova marcação" at bounding box center [24, 107] width 31 height 5
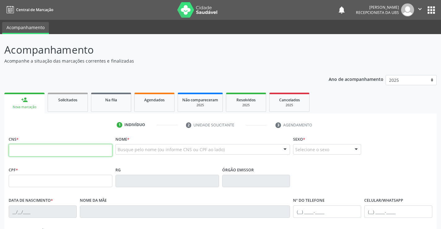
click at [66, 150] on input "text" at bounding box center [61, 150] width 104 height 12
type input "700 0083 7769 2206"
type input "866.883.754-00"
type input "09/01/1970"
type input "Ines Queiroz de Lima"
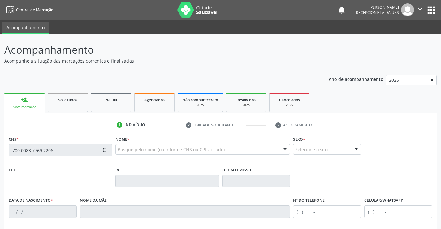
type input "(87) 99142-3100"
type input "45"
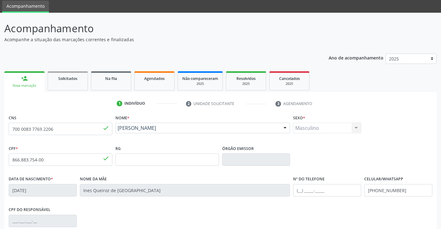
scroll to position [62, 0]
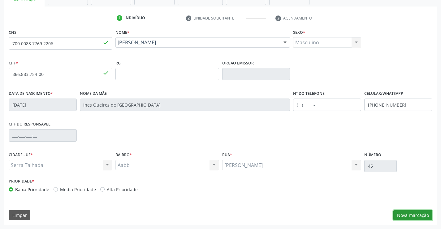
click at [409, 216] on button "Nova marcação" at bounding box center [413, 215] width 39 height 11
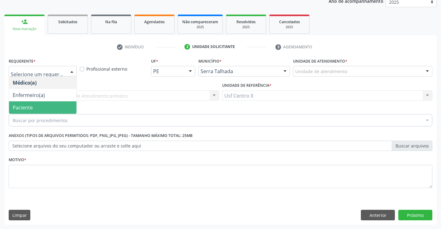
click at [46, 105] on span "Paciente" at bounding box center [42, 107] width 67 height 12
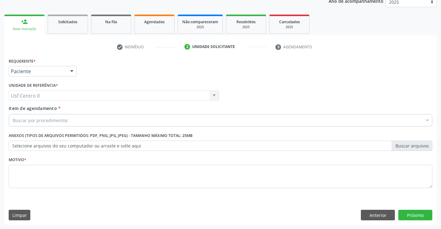
click at [73, 118] on div "Buscar por procedimentos" at bounding box center [221, 120] width 424 height 12
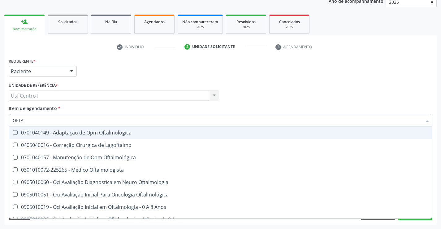
type input "OFTAL"
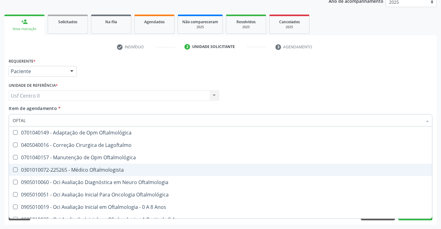
click at [96, 170] on div "0301010072-225265 - Médico Oftalmologista" at bounding box center [221, 169] width 416 height 5
checkbox Oftalmologista "true"
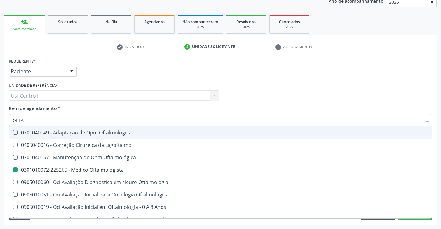
drag, startPoint x: 185, startPoint y: 70, endPoint x: 171, endPoint y: 91, distance: 25.8
click at [186, 70] on div "Requerente * Paciente Médico(a) Enfermeiro(a) Paciente Nenhum resultado encontr…" at bounding box center [220, 68] width 427 height 24
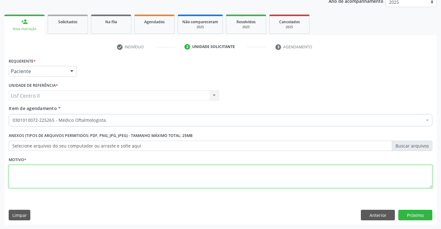
click at [89, 171] on textarea at bounding box center [221, 177] width 424 height 24
type textarea "."
click at [417, 215] on button "Próximo" at bounding box center [415, 215] width 34 height 11
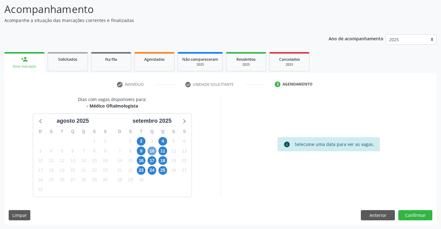
click at [152, 149] on span "10" at bounding box center [152, 150] width 9 height 9
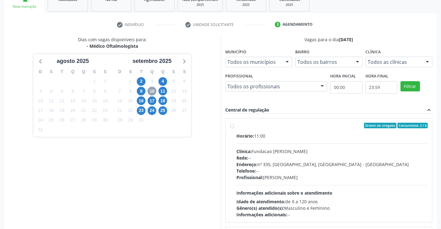
scroll to position [102, 0]
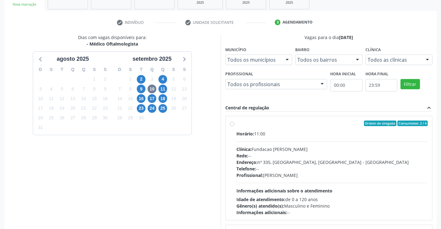
click at [237, 124] on label "Ordem de chegada Consumidos: 2 / 6 Horário: 11:00 Clínica: Fundacao Altino Vent…" at bounding box center [333, 167] width 192 height 95
click at [233, 124] on input "Ordem de chegada Consumidos: 2 / 6 Horário: 11:00 Clínica: Fundacao Altino Vent…" at bounding box center [232, 123] width 4 height 6
radio input "true"
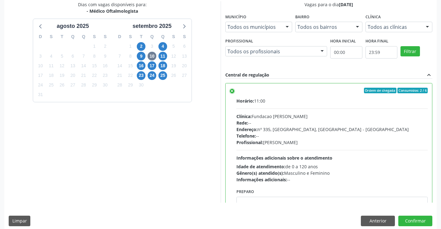
scroll to position [141, 0]
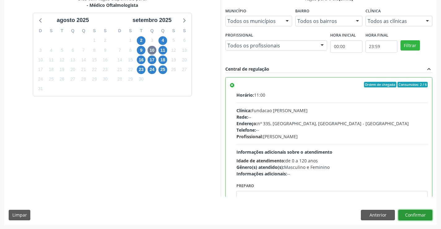
click at [413, 214] on button "Confirmar" at bounding box center [415, 215] width 34 height 11
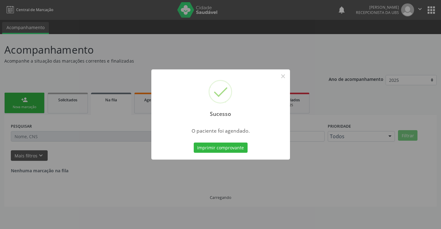
scroll to position [0, 0]
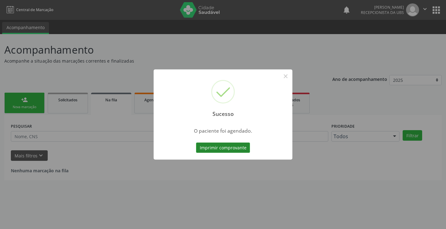
click at [235, 149] on button "Imprimir comprovante" at bounding box center [223, 147] width 54 height 11
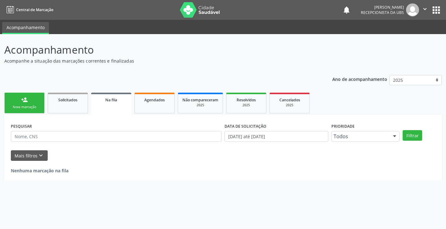
click at [25, 107] on div "Nova marcação" at bounding box center [24, 107] width 31 height 5
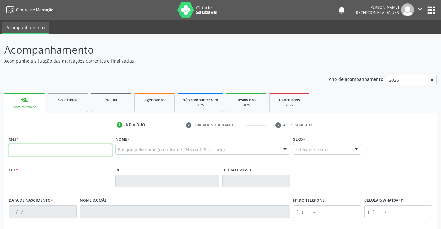
click at [57, 148] on input "text" at bounding box center [61, 150] width 104 height 12
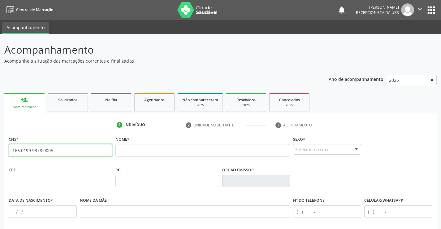
click at [71, 152] on input "166 0199 9378 0005" at bounding box center [61, 150] width 104 height 12
type input "1"
paste input "706 4031 1815 5884"
type input "706 4031 1815 5884"
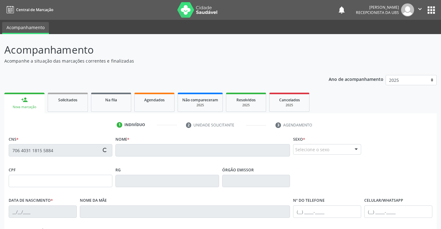
type input "009.238.784-59"
type input "24/05/1945"
type input "Maria Rosa da Silva"
type input "(87) 99904-5923"
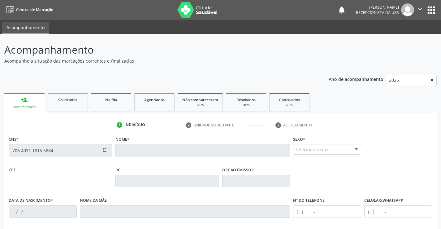
type input "449"
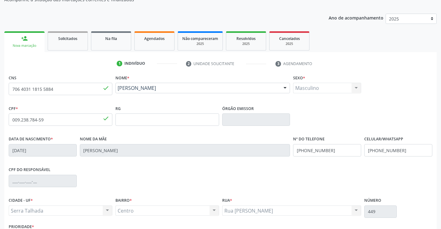
scroll to position [62, 0]
click at [405, 149] on input "(87) 99904-5923" at bounding box center [398, 149] width 68 height 12
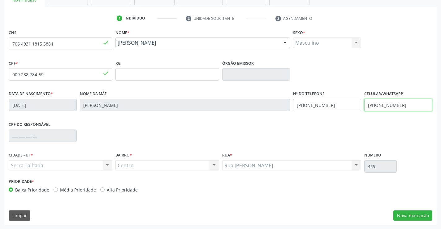
scroll to position [107, 0]
type input "(87) 99653-7924"
click at [413, 212] on button "Nova marcação" at bounding box center [413, 215] width 39 height 11
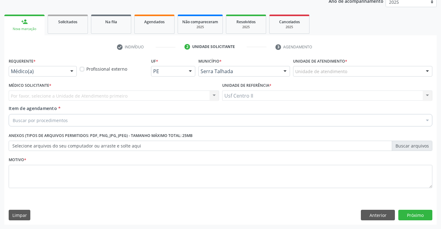
scroll to position [78, 0]
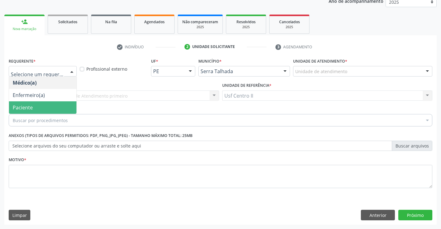
click at [51, 105] on span "Paciente" at bounding box center [42, 107] width 67 height 12
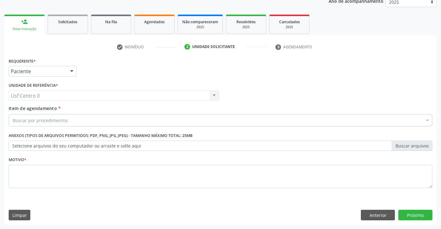
click at [61, 124] on div "Buscar por procedimentos" at bounding box center [221, 120] width 424 height 12
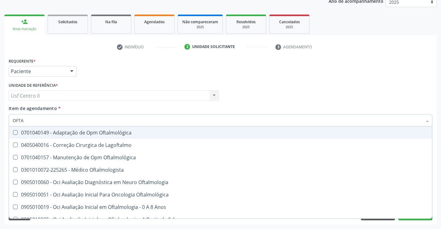
type input "OFTAL"
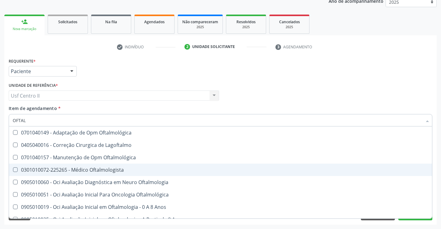
click at [115, 172] on div "0301010072-225265 - Médico Oftalmologista" at bounding box center [221, 169] width 416 height 5
checkbox Oftalmologista "true"
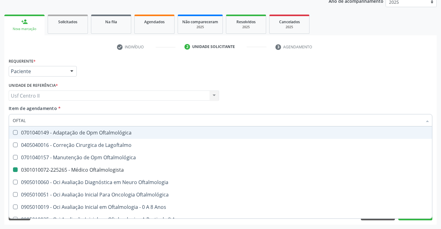
click at [230, 101] on div "Médico Solicitante Por favor, selecione a Unidade de Atendimento primeiro Nenhu…" at bounding box center [220, 93] width 427 height 24
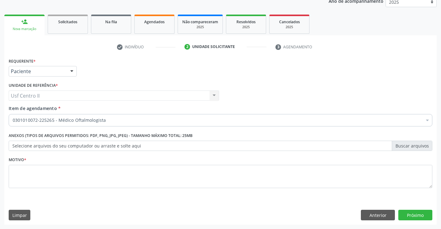
checkbox Oftalmologista "true"
checkbox Manutenção "false"
click at [84, 177] on textarea at bounding box center [221, 177] width 424 height 24
type textarea "."
click at [411, 214] on button "Próximo" at bounding box center [415, 215] width 34 height 11
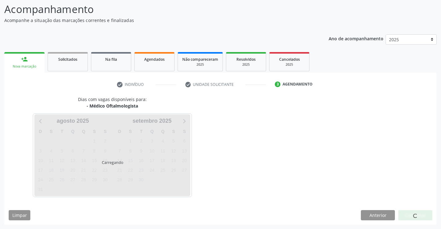
scroll to position [41, 0]
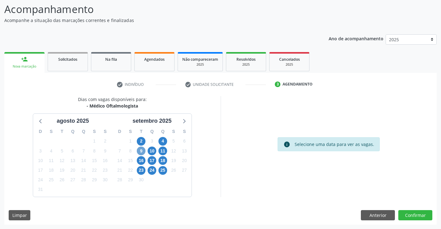
click at [142, 151] on span "9" at bounding box center [141, 150] width 9 height 9
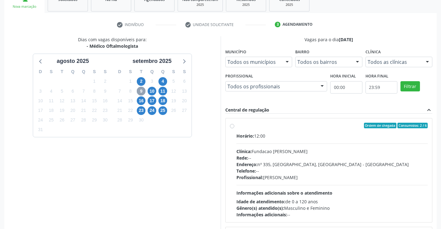
scroll to position [102, 0]
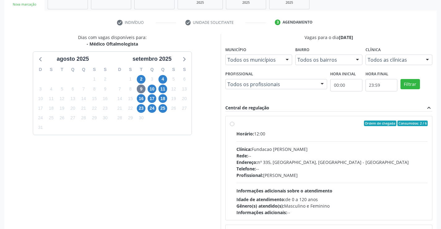
click at [237, 124] on label "Ordem de chegada Consumidos: 2 / 6 Horário: 12:00 Clínica: Fundacao Altino Vent…" at bounding box center [333, 167] width 192 height 95
click at [232, 124] on input "Ordem de chegada Consumidos: 2 / 6 Horário: 12:00 Clínica: Fundacao Altino Vent…" at bounding box center [232, 123] width 4 height 6
radio input "true"
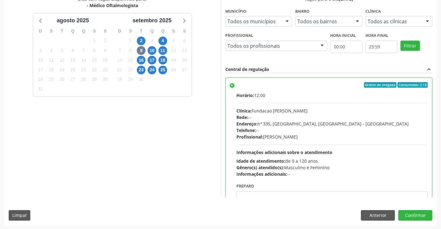
scroll to position [141, 0]
click at [424, 214] on button "Confirmar" at bounding box center [415, 215] width 34 height 11
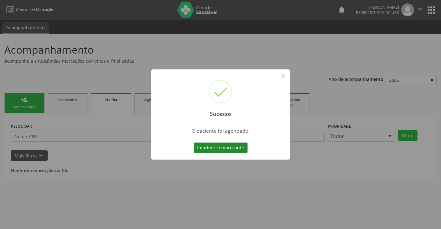
scroll to position [0, 0]
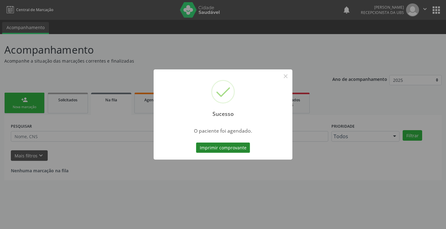
click at [219, 148] on button "Imprimir comprovante" at bounding box center [223, 147] width 54 height 11
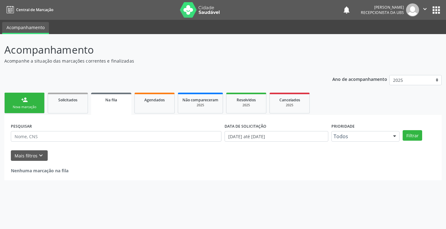
click at [26, 102] on div "person_add" at bounding box center [24, 99] width 7 height 7
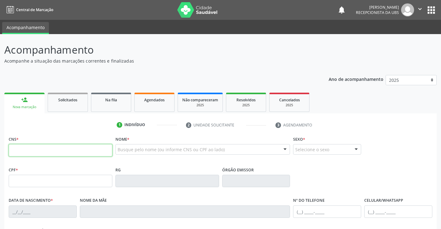
click at [38, 149] on input "text" at bounding box center [61, 150] width 104 height 12
type input "709 2092 4526 4633"
type input "333.856.454-68"
type input "18/03/1959"
type input "Maria Januaria Gomes"
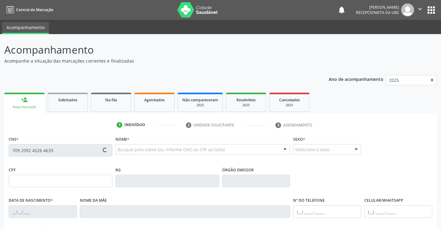
type input "(87) 99975-9570"
type input "123"
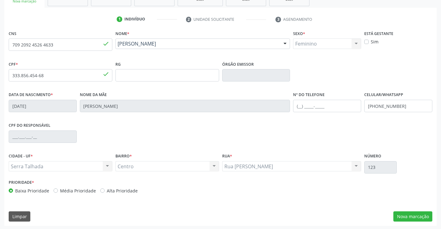
scroll to position [107, 0]
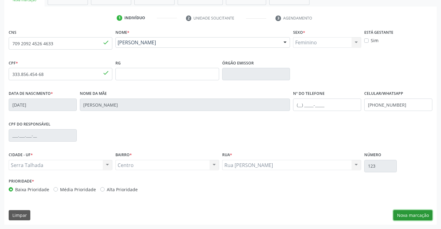
click at [410, 213] on button "Nova marcação" at bounding box center [413, 215] width 39 height 11
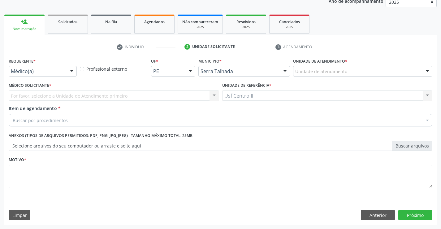
scroll to position [78, 0]
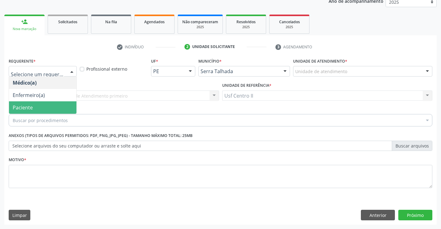
click at [33, 106] on span "Paciente" at bounding box center [42, 107] width 67 height 12
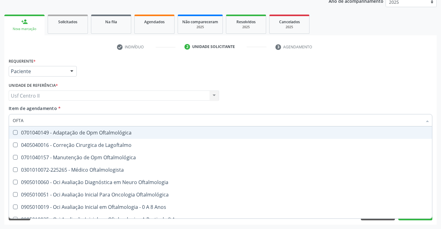
type input "OFTAL"
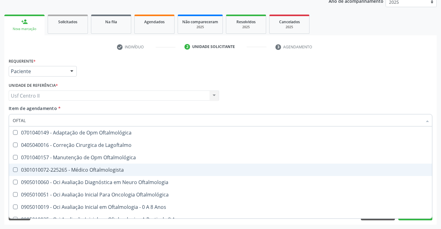
click at [80, 171] on div "0301010072-225265 - Médico Oftalmologista" at bounding box center [221, 169] width 416 height 5
checkbox Oftalmologista "true"
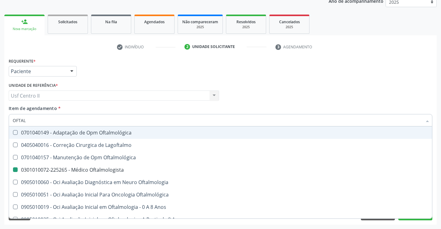
click at [247, 93] on div "Médico Solicitante Por favor, selecione a Unidade de Atendimento primeiro Nenhu…" at bounding box center [220, 93] width 427 height 24
checkbox Lagoftalmo "true"
checkbox Oftalmologista "false"
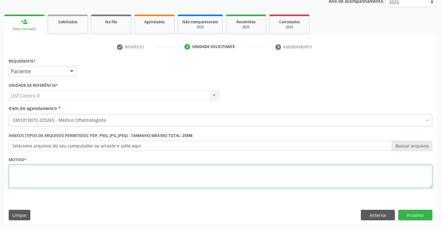
click at [151, 170] on textarea at bounding box center [221, 177] width 424 height 24
type textarea "."
click at [418, 211] on button "Próximo" at bounding box center [415, 215] width 34 height 11
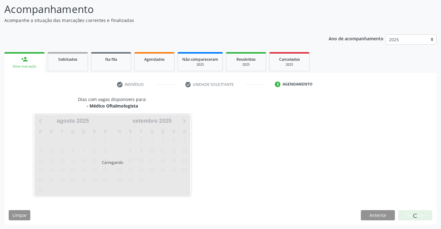
scroll to position [41, 0]
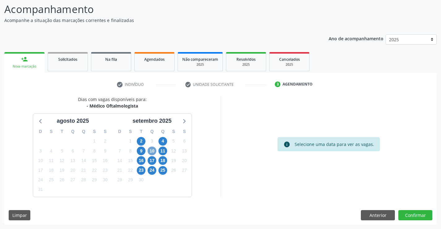
click at [151, 151] on span "10" at bounding box center [152, 150] width 9 height 9
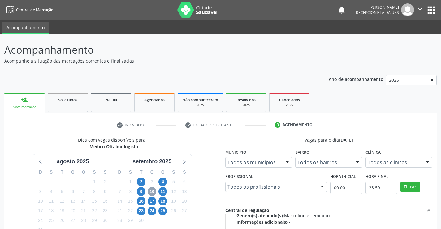
scroll to position [48, 0]
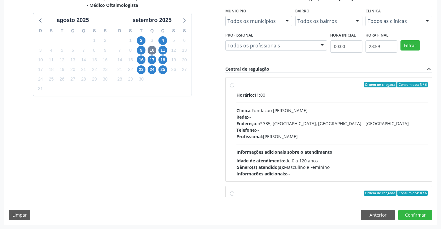
click at [237, 86] on label "Ordem de chegada Consumidos: 3 / 6 Horário: 11:00 Clínica: Fundacao [PERSON_NAM…" at bounding box center [333, 129] width 192 height 95
click at [233, 86] on input "Ordem de chegada Consumidos: 3 / 6 Horário: 11:00 Clínica: Fundacao [PERSON_NAM…" at bounding box center [232, 85] width 4 height 6
radio input "true"
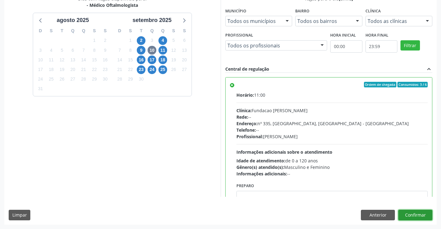
click at [416, 214] on button "Confirmar" at bounding box center [415, 215] width 34 height 11
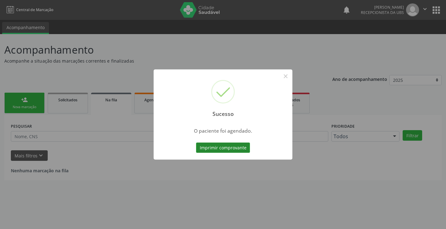
click at [216, 149] on button "Imprimir comprovante" at bounding box center [223, 147] width 54 height 11
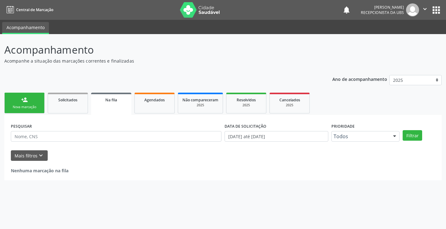
click at [31, 106] on div "Nova marcação" at bounding box center [24, 107] width 31 height 5
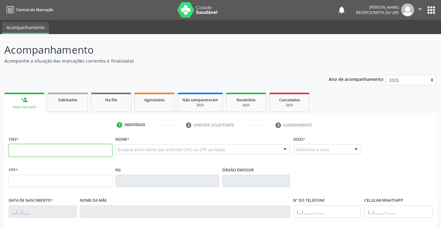
click at [60, 147] on input "text" at bounding box center [61, 150] width 104 height 12
type input "701 4096 9716 9437"
type input "023.471.848-06"
type input "14/10/1966"
type input "Maria Jose Anacleto"
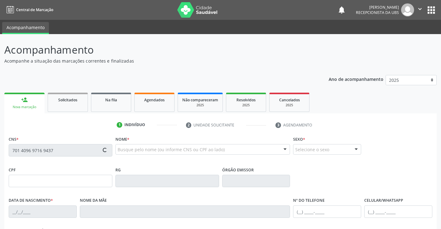
type input "(87) 98160-9996"
type input "1210"
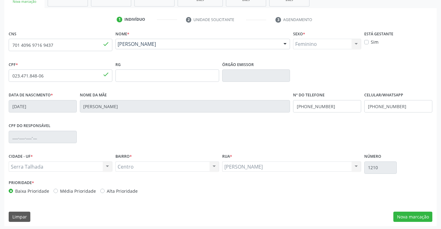
scroll to position [107, 0]
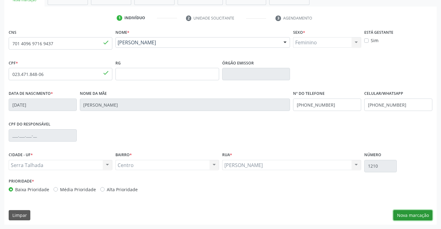
click at [413, 213] on button "Nova marcação" at bounding box center [413, 215] width 39 height 11
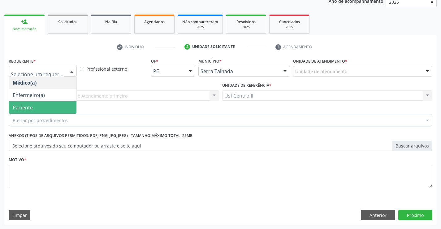
click at [40, 108] on span "Paciente" at bounding box center [42, 107] width 67 height 12
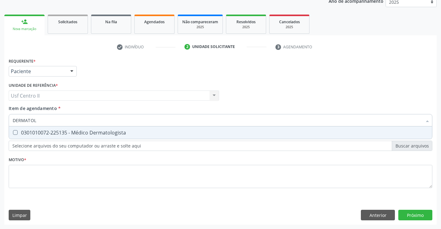
type input "DERMATOLO"
click at [70, 134] on div "0301010072-225135 - Médico Dermatologista" at bounding box center [221, 132] width 416 height 5
checkbox Dermatologista "true"
click at [76, 170] on div "Requerente * Paciente Médico(a) Enfermeiro(a) Paciente Nenhum resultado encontr…" at bounding box center [221, 126] width 424 height 140
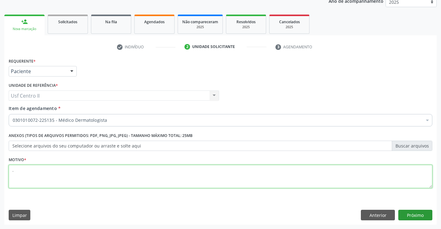
type textarea "."
click at [415, 212] on button "Próximo" at bounding box center [415, 215] width 34 height 11
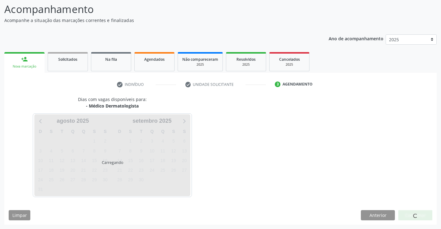
scroll to position [41, 0]
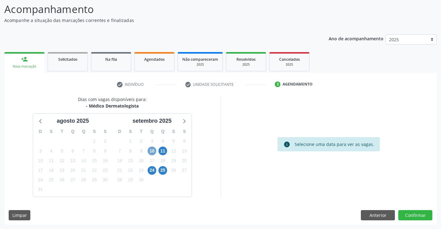
click at [153, 151] on span "10" at bounding box center [152, 150] width 9 height 9
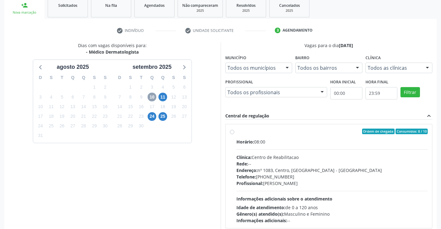
scroll to position [133, 0]
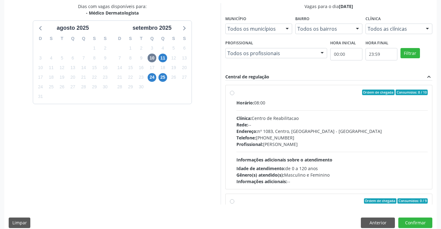
click at [237, 94] on label "Ordem de chegada Consumidos: 8 / 10 Horário: 08:00 Clínica: Centro de Reabilita…" at bounding box center [333, 136] width 192 height 95
click at [231, 94] on input "Ordem de chegada Consumidos: 8 / 10 Horário: 08:00 Clínica: Centro de Reabilita…" at bounding box center [232, 92] width 4 height 6
radio input "true"
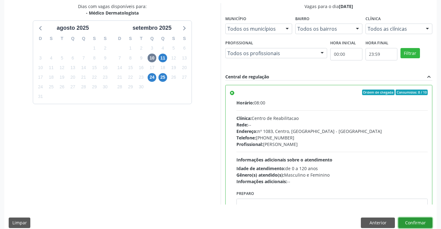
click at [424, 222] on button "Confirmar" at bounding box center [415, 222] width 34 height 11
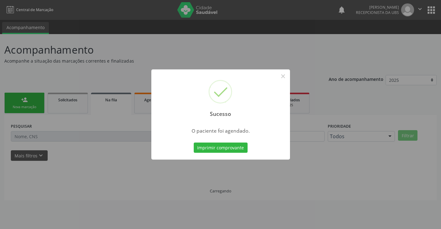
scroll to position [0, 0]
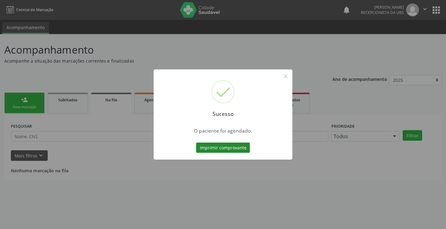
click at [214, 148] on button "Imprimir comprovante" at bounding box center [223, 147] width 54 height 11
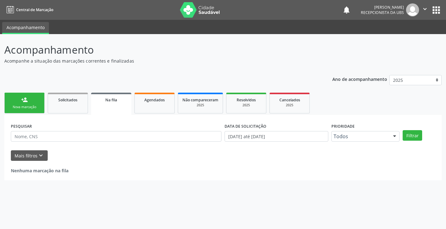
click at [32, 103] on link "person_add Nova marcação" at bounding box center [24, 103] width 40 height 21
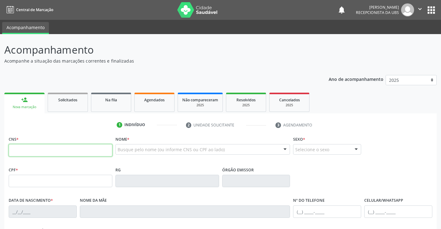
click at [72, 150] on input "text" at bounding box center [61, 150] width 104 height 12
paste input "704 3005 8714 6898"
type input "704 3005 8714 6898"
type input "471.289.844-53"
type input "08/11/1949"
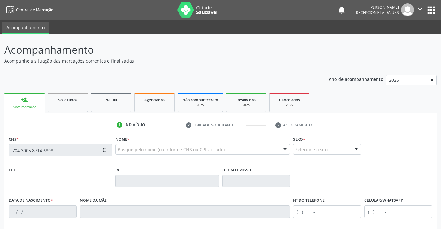
type input "Luzia Alves da Costa Filha"
type input "(87) 99999-9999"
type input "(87) 99905-7919"
type input "558"
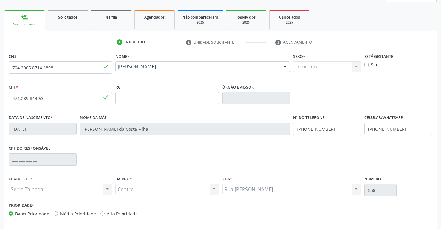
scroll to position [107, 0]
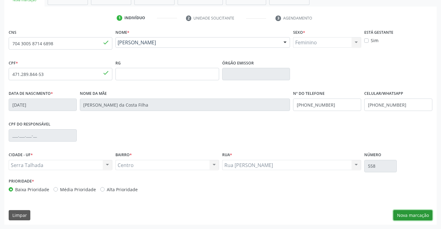
click at [411, 211] on button "Nova marcação" at bounding box center [413, 215] width 39 height 11
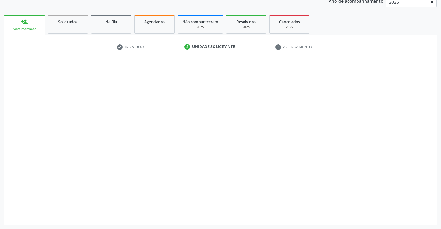
scroll to position [78, 0]
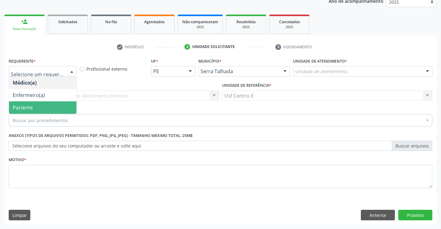
click at [39, 104] on span "Paciente" at bounding box center [42, 107] width 67 height 12
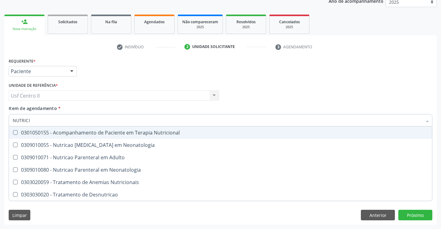
type input "NUTRICIO"
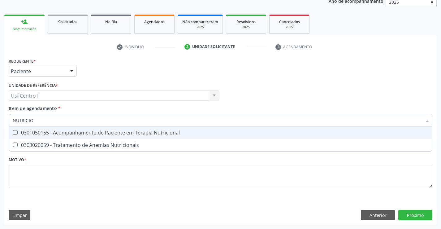
click at [85, 134] on div "0301050155 - Acompanhamento de Paciente em Terapia Nutricional" at bounding box center [221, 132] width 416 height 5
checkbox Nutricional "true"
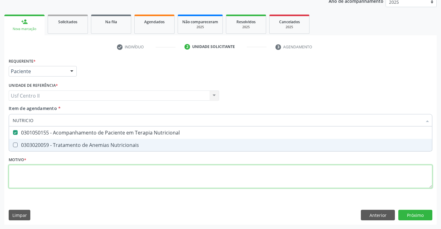
click at [106, 172] on div "Requerente * Paciente Médico(a) Enfermeiro(a) Paciente Nenhum resultado encontr…" at bounding box center [221, 126] width 424 height 140
checkbox Nutricionais "true"
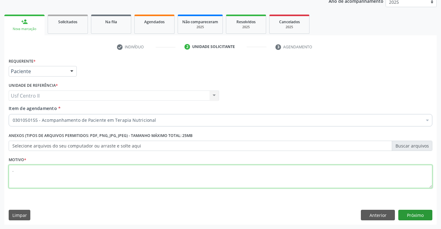
type textarea "."
click at [415, 213] on button "Próximo" at bounding box center [415, 215] width 34 height 11
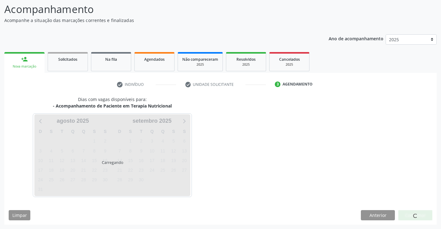
scroll to position [41, 0]
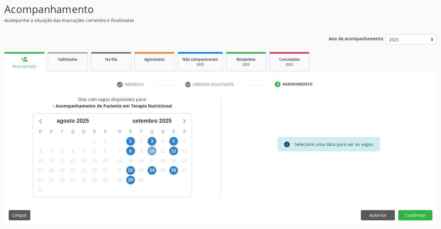
click at [151, 151] on span "10" at bounding box center [152, 150] width 9 height 9
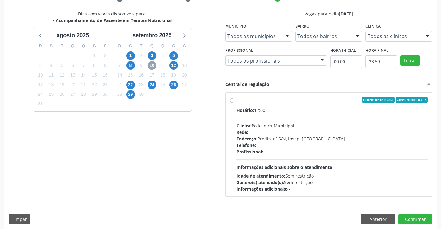
scroll to position [130, 0]
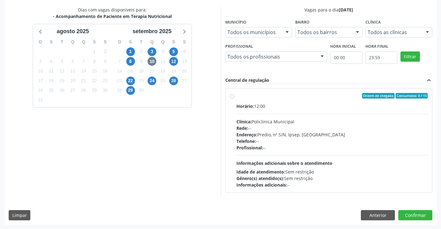
click at [237, 97] on label "Ordem de chegada Consumidos: 0 / 15 Horário: 12:00 Clínica: Policlinica Municip…" at bounding box center [333, 140] width 192 height 95
click at [232, 97] on input "Ordem de chegada Consumidos: 0 / 15 Horário: 12:00 Clínica: Policlinica Municip…" at bounding box center [232, 96] width 4 height 6
radio input "true"
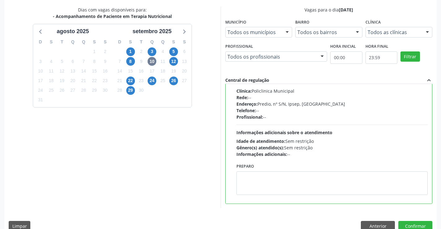
scroll to position [141, 0]
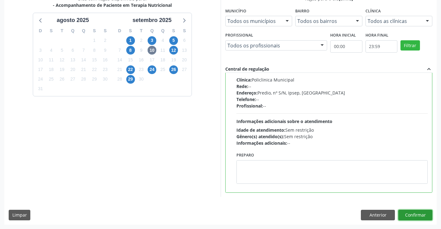
click at [425, 212] on button "Confirmar" at bounding box center [415, 215] width 34 height 11
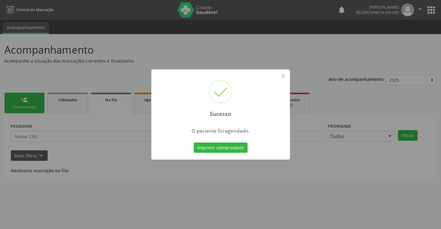
scroll to position [0, 0]
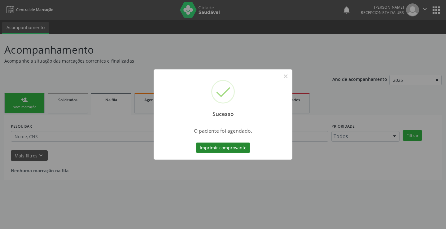
click at [215, 146] on button "Imprimir comprovante" at bounding box center [223, 147] width 54 height 11
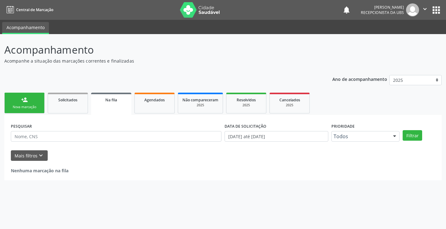
click at [33, 104] on link "person_add Nova marcação" at bounding box center [24, 103] width 40 height 21
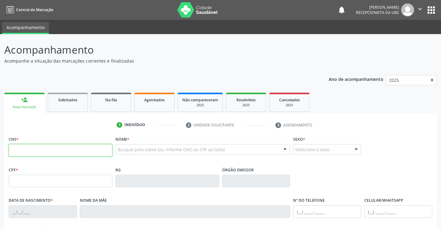
click at [67, 146] on input "text" at bounding box center [61, 150] width 104 height 12
type input "700 1079 2561 5714"
type input "22/09/1956"
type input "Antonia Alves da Silva"
type input "(87) 99999-2378"
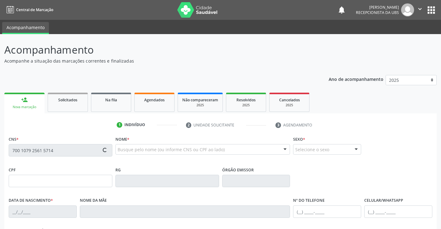
type input "(87) 99132-1331"
type input "421"
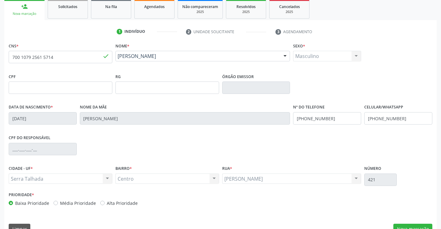
scroll to position [107, 0]
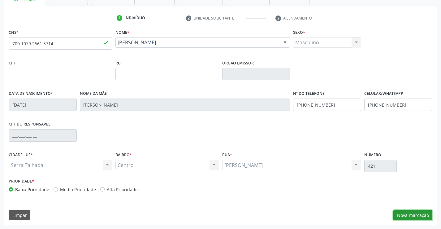
click at [401, 213] on button "Nova marcação" at bounding box center [413, 215] width 39 height 11
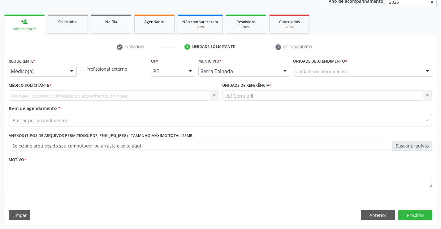
click at [36, 68] on div "Médico(a)" at bounding box center [43, 71] width 68 height 11
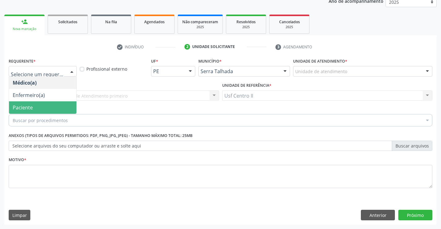
click at [35, 105] on span "Paciente" at bounding box center [42, 107] width 67 height 12
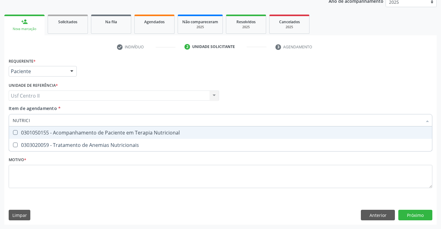
type input "NUTRICIO"
click at [69, 132] on div "0301050155 - Acompanhamento de Paciente em Terapia Nutricional" at bounding box center [221, 132] width 416 height 5
checkbox Nutricional "true"
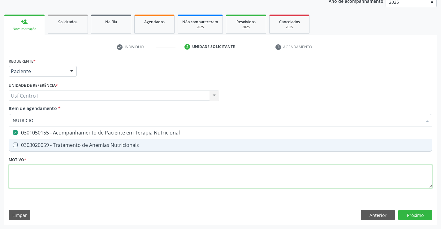
click at [91, 179] on div "Requerente * Paciente Médico(a) Enfermeiro(a) Paciente Nenhum resultado encontr…" at bounding box center [221, 126] width 424 height 140
checkbox Nutricionais "true"
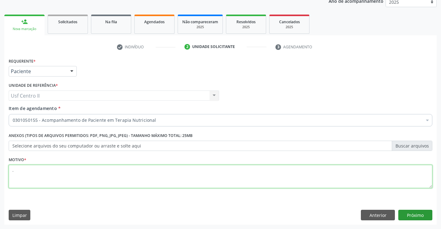
type textarea "."
click at [409, 214] on button "Próximo" at bounding box center [415, 215] width 34 height 11
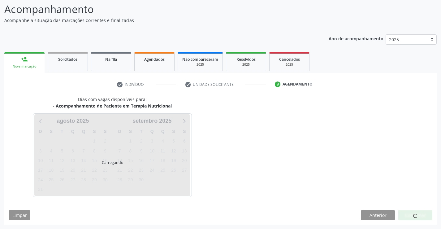
scroll to position [41, 0]
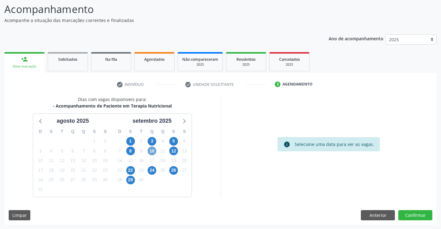
click at [151, 151] on span "10" at bounding box center [152, 150] width 9 height 9
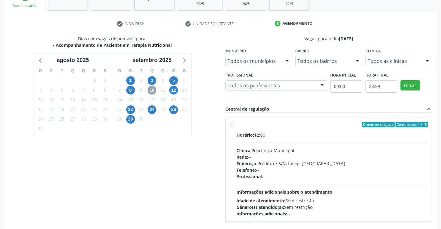
scroll to position [102, 0]
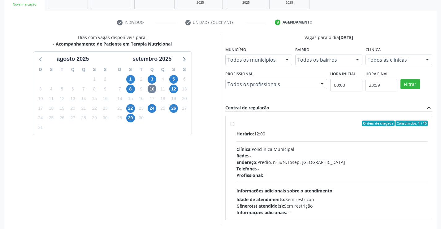
click at [237, 125] on label "Ordem de chegada Consumidos: 1 / 15 Horário: 12:00 Clínica: Policlinica Municip…" at bounding box center [333, 167] width 192 height 95
click at [234, 125] on input "Ordem de chegada Consumidos: 1 / 15 Horário: 12:00 Clínica: Policlinica Municip…" at bounding box center [232, 123] width 4 height 6
radio input "true"
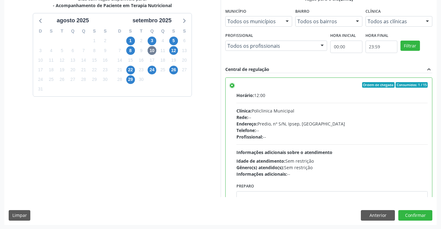
scroll to position [141, 0]
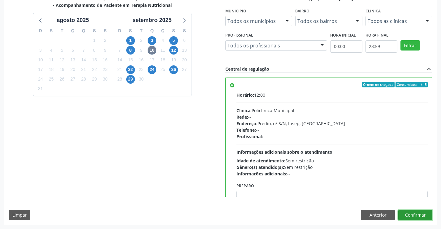
click at [416, 213] on button "Confirmar" at bounding box center [415, 215] width 34 height 11
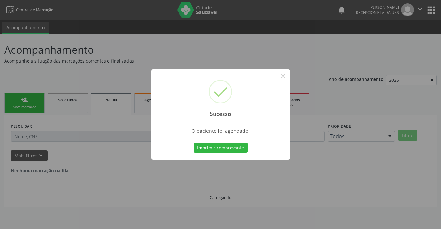
scroll to position [0, 0]
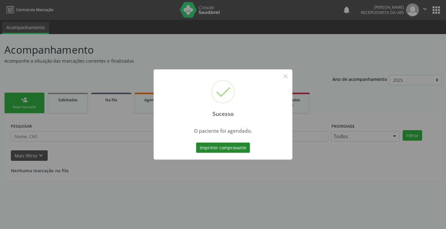
click at [216, 146] on button "Imprimir comprovante" at bounding box center [223, 147] width 54 height 11
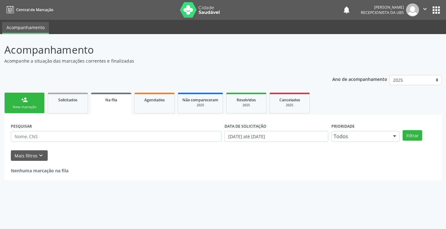
click at [19, 107] on div "Nova marcação" at bounding box center [24, 107] width 31 height 5
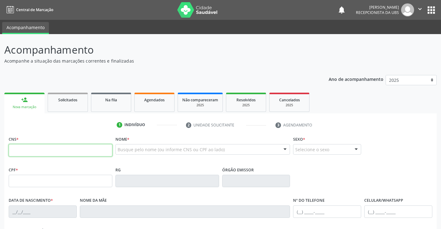
click at [82, 151] on input "text" at bounding box center [61, 150] width 104 height 12
type input "705 0084 3506 7659"
type input "04/03/1964"
type input "Filomena Timoteo da Silva"
type input "(61) 99157-2916"
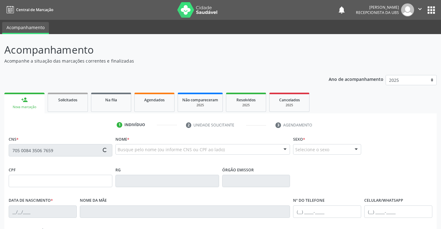
type input "393.050.311-53"
type input "494"
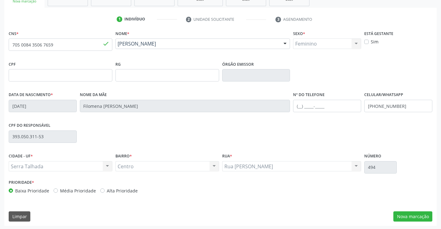
scroll to position [107, 0]
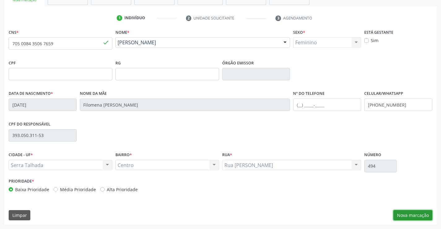
click at [410, 218] on button "Nova marcação" at bounding box center [413, 215] width 39 height 11
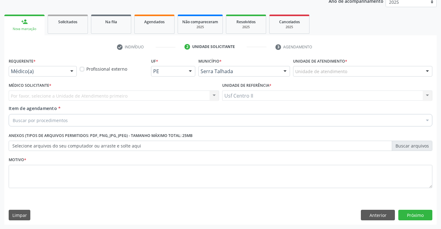
scroll to position [78, 0]
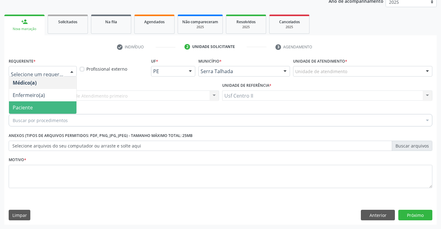
click at [54, 105] on span "Paciente" at bounding box center [42, 107] width 67 height 12
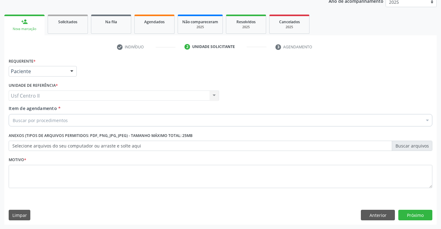
click at [83, 122] on div "Buscar por procedimentos" at bounding box center [221, 120] width 424 height 12
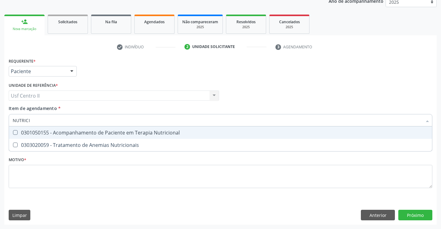
type input "NUTRICIO"
click at [88, 129] on span "0301050155 - Acompanhamento de Paciente em Terapia Nutricional" at bounding box center [220, 132] width 423 height 12
checkbox Nutricional "true"
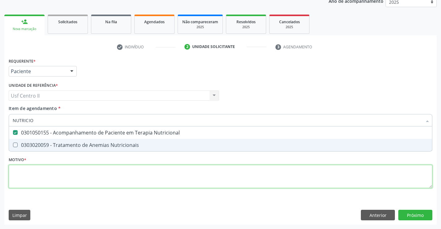
click at [103, 180] on div "Requerente * Paciente Médico(a) Enfermeiro(a) Paciente Nenhum resultado encontr…" at bounding box center [221, 126] width 424 height 140
checkbox Nutricionais "true"
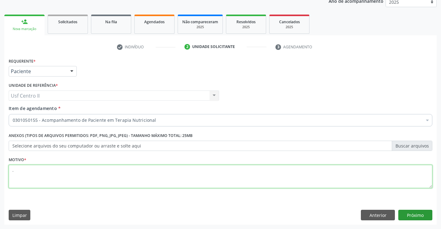
type textarea "."
click at [415, 214] on button "Próximo" at bounding box center [415, 215] width 34 height 11
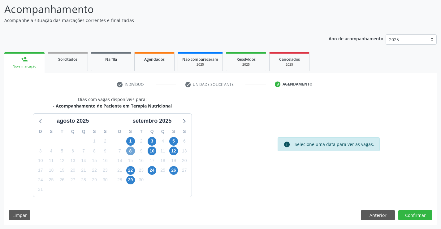
click at [132, 151] on span "8" at bounding box center [130, 150] width 9 height 9
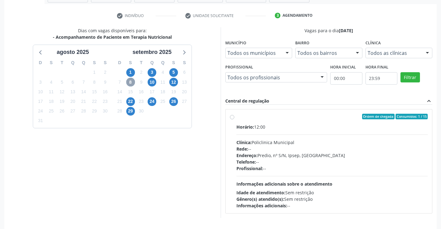
scroll to position [130, 0]
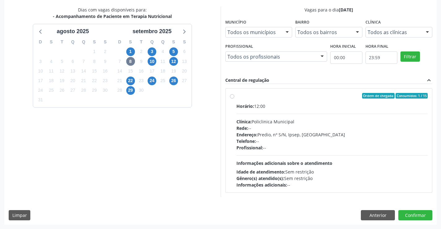
click at [237, 97] on label "Ordem de chegada Consumidos: 1 / 15 Horário: 12:00 Clínica: Policlinica Municip…" at bounding box center [333, 140] width 192 height 95
click at [232, 97] on input "Ordem de chegada Consumidos: 1 / 15 Horário: 12:00 Clínica: Policlinica Municip…" at bounding box center [232, 96] width 4 height 6
radio input "true"
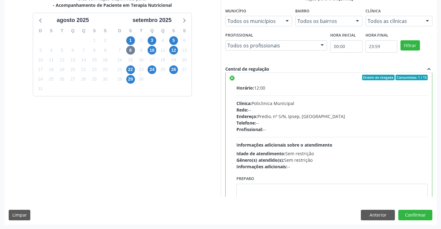
scroll to position [0, 0]
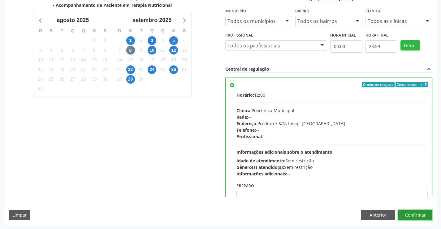
click at [416, 215] on button "Confirmar" at bounding box center [415, 215] width 34 height 11
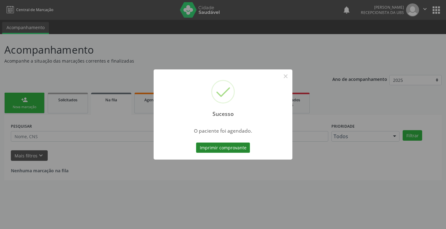
click at [231, 146] on button "Imprimir comprovante" at bounding box center [223, 147] width 54 height 11
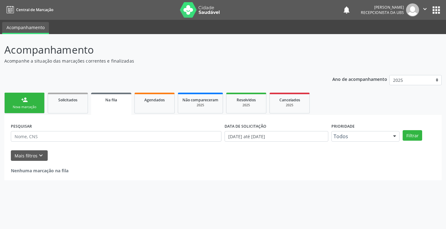
click at [31, 105] on div "Nova marcação" at bounding box center [24, 107] width 31 height 5
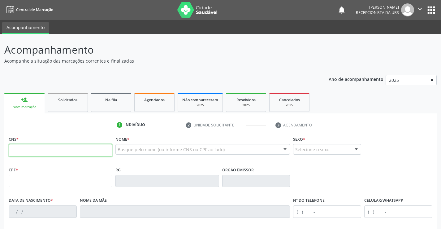
click at [48, 149] on input "text" at bounding box center [61, 150] width 104 height 12
type input "898 0034 2949 6359"
type input "357.119.304-00"
type input "06/04/1958"
type input "Maria Bezerra Novaes"
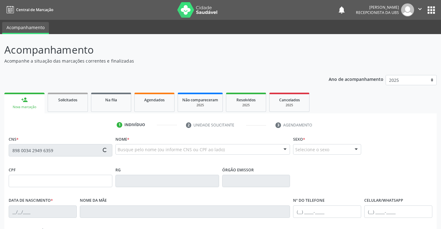
type input "(87) 99818-6510"
type input "58"
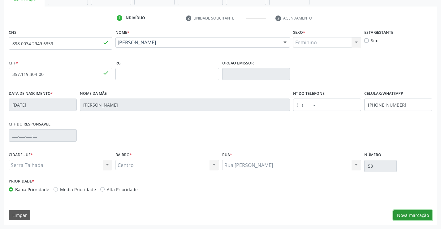
click at [410, 216] on button "Nova marcação" at bounding box center [413, 215] width 39 height 11
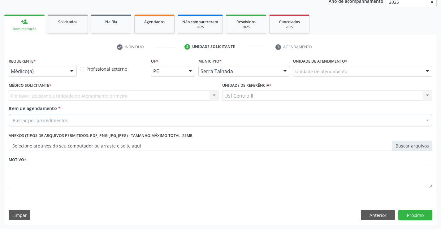
scroll to position [78, 0]
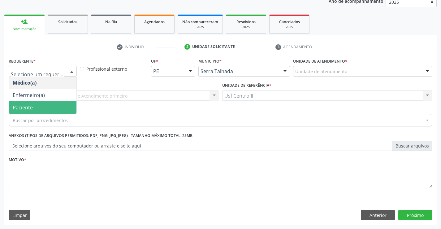
click at [46, 105] on span "Paciente" at bounding box center [42, 107] width 67 height 12
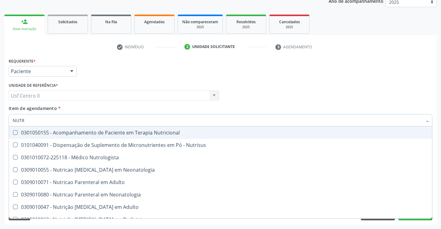
type input "NUTRI"
click at [85, 132] on div "0301050155 - Acompanhamento de Paciente em Terapia Nutricional" at bounding box center [221, 132] width 416 height 5
checkbox Nutricional "true"
click at [306, 94] on div "Médico Solicitante Por favor, selecione a Unidade de Atendimento primeiro Nenhu…" at bounding box center [220, 93] width 427 height 24
checkbox Nutrisus "true"
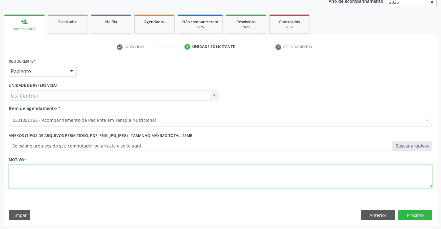
click at [94, 175] on textarea at bounding box center [221, 177] width 424 height 24
type textarea "."
click at [411, 214] on button "Próximo" at bounding box center [415, 215] width 34 height 11
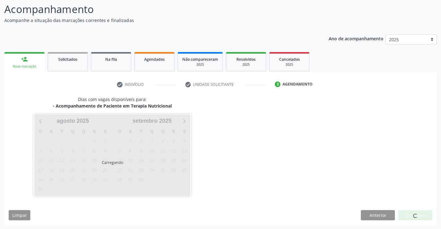
scroll to position [41, 0]
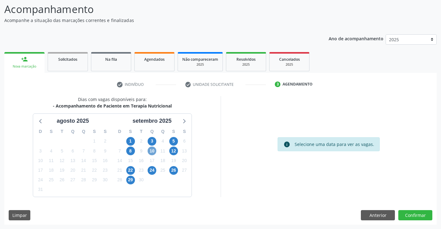
click at [152, 151] on span "10" at bounding box center [152, 150] width 9 height 9
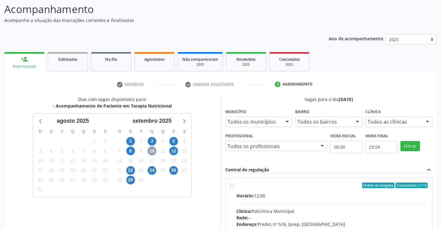
scroll to position [102, 0]
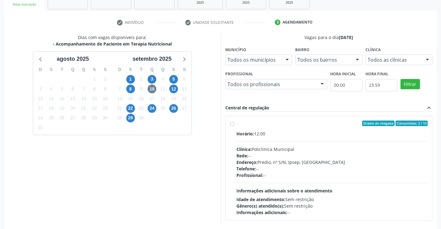
click at [237, 124] on label "Ordem de chegada Consumidos: 2 / 15 Horário: 12:00 Clínica: Policlinica Municip…" at bounding box center [333, 167] width 192 height 95
click at [233, 124] on input "Ordem de chegada Consumidos: 2 / 15 Horário: 12:00 Clínica: Policlinica Municip…" at bounding box center [232, 123] width 4 height 6
radio input "true"
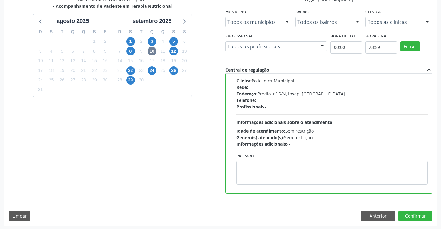
scroll to position [141, 0]
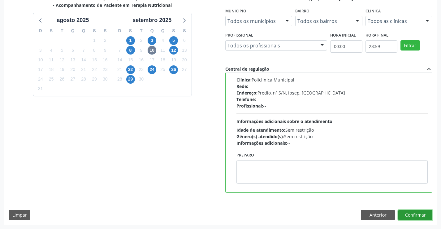
click at [418, 214] on button "Confirmar" at bounding box center [415, 215] width 34 height 11
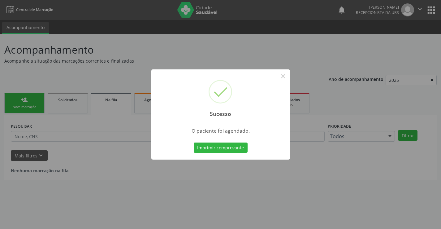
scroll to position [0, 0]
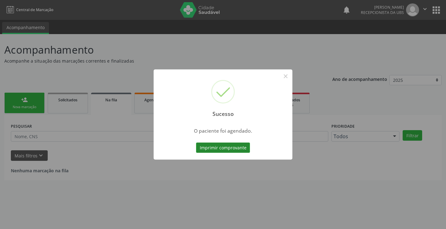
click at [225, 150] on button "Imprimir comprovante" at bounding box center [223, 147] width 54 height 11
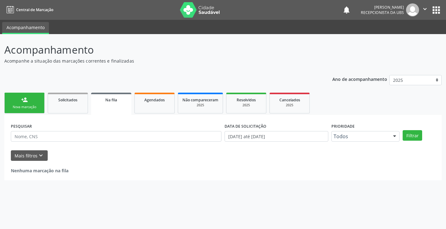
click at [25, 100] on div "Sucesso × O paciente foi agendado. Imprimir comprovante Cancel" at bounding box center [223, 114] width 446 height 229
click at [71, 138] on input "text" at bounding box center [116, 136] width 211 height 11
type input "163776739900009"
click at [20, 108] on div "Nova marcação" at bounding box center [24, 107] width 31 height 5
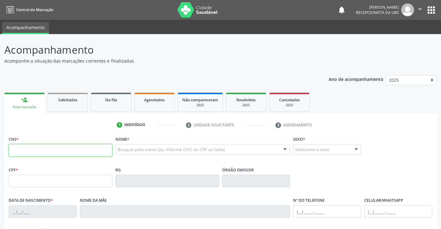
click at [48, 150] on input "text" at bounding box center [61, 150] width 104 height 12
type input "163 7767 3990 0009"
type input "013.158.854-09"
type input "15/06/1954"
type input "Rosa Maria de Lima"
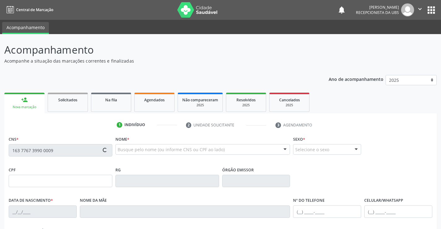
type input "(87) 98832-9511"
type input "776"
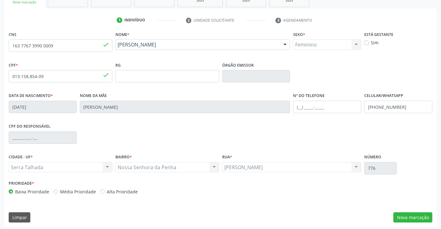
scroll to position [107, 0]
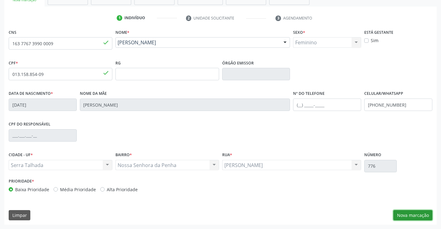
click at [417, 215] on button "Nova marcação" at bounding box center [413, 215] width 39 height 11
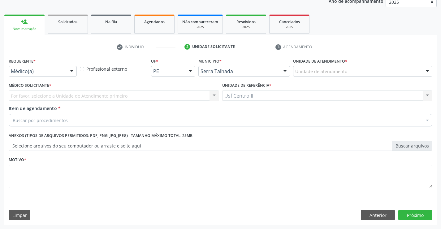
scroll to position [78, 0]
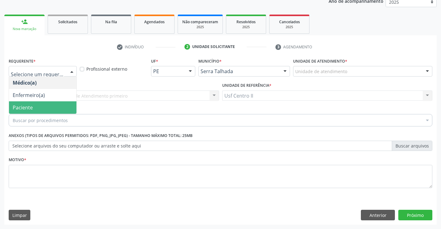
click at [30, 108] on span "Paciente" at bounding box center [23, 107] width 20 height 7
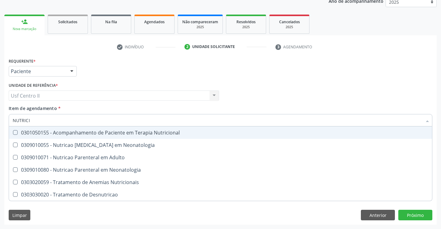
type input "NUTRICIO"
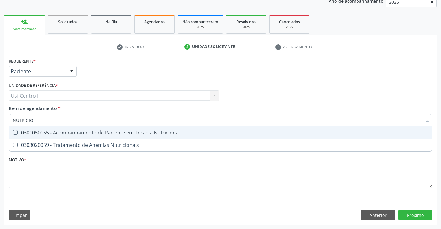
click at [67, 134] on div "0301050155 - Acompanhamento de Paciente em Terapia Nutricional" at bounding box center [221, 132] width 416 height 5
checkbox Nutricional "true"
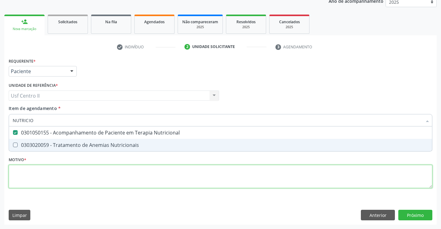
click at [72, 172] on div "Requerente * Paciente Médico(a) Enfermeiro(a) Paciente Nenhum resultado encontr…" at bounding box center [221, 126] width 424 height 140
checkbox Nutricionais "true"
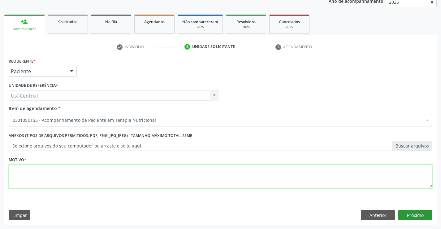
type textarea "."
click at [411, 210] on button "Próximo" at bounding box center [415, 215] width 34 height 11
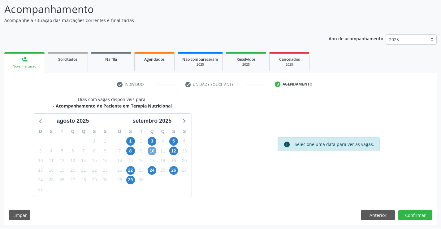
click at [153, 150] on span "10" at bounding box center [152, 150] width 9 height 9
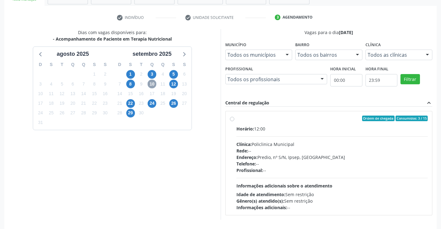
scroll to position [130, 0]
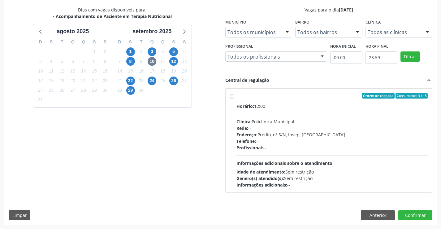
click at [237, 96] on label "Ordem de chegada Consumidos: 3 / 15 Horário: 12:00 Clínica: Policlinica Municip…" at bounding box center [333, 140] width 192 height 95
click at [233, 96] on input "Ordem de chegada Consumidos: 3 / 15 Horário: 12:00 Clínica: Policlinica Municip…" at bounding box center [232, 96] width 4 height 6
radio input "true"
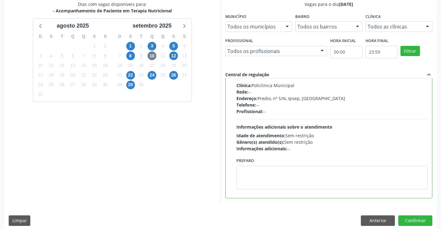
scroll to position [141, 0]
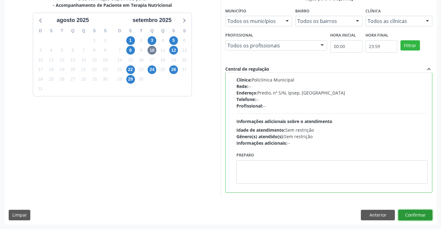
click at [425, 213] on button "Confirmar" at bounding box center [415, 215] width 34 height 11
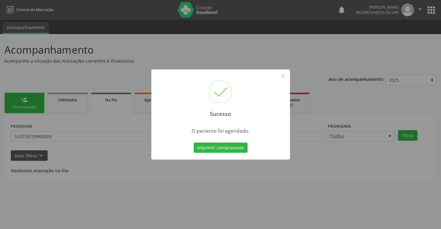
scroll to position [0, 0]
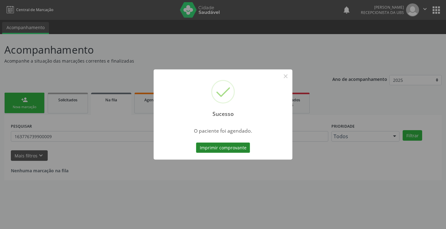
click at [208, 148] on button "Imprimir comprovante" at bounding box center [223, 147] width 54 height 11
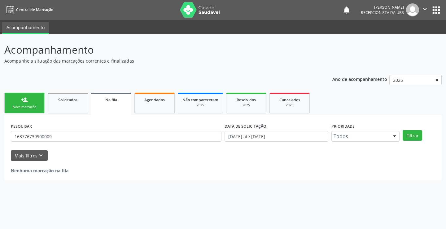
click at [28, 100] on div "Sucesso × O paciente foi agendado. Imprimir comprovante Cancel" at bounding box center [223, 114] width 446 height 229
click at [27, 106] on div "Nova marcação" at bounding box center [24, 107] width 31 height 5
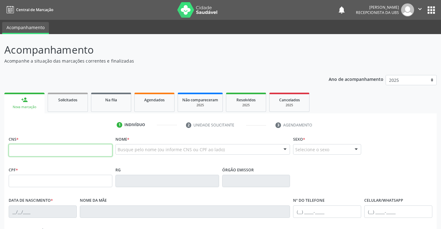
click at [43, 151] on input "text" at bounding box center [61, 150] width 104 height 12
type input "702 4065 5880 7529"
type input "011.060.544-66"
type input "20/11/1978"
type input "Maria de Jesus da Silva"
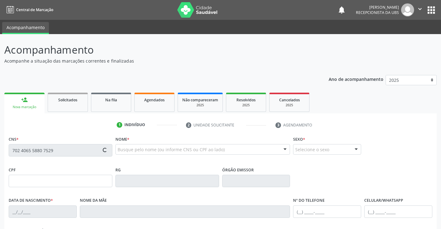
type input "(87) 99626-3313"
type input "54"
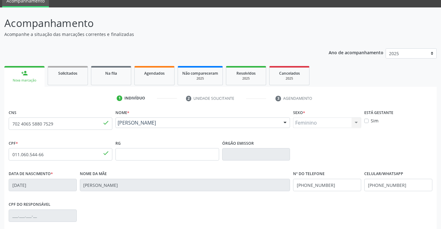
scroll to position [62, 0]
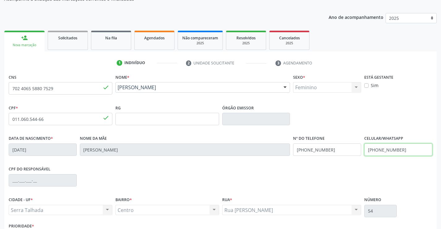
click at [409, 148] on input "(87) 99626-3313" at bounding box center [398, 149] width 68 height 12
type input "(87) 99101-5466"
click at [330, 149] on input "(87) 99626-3313" at bounding box center [327, 149] width 68 height 12
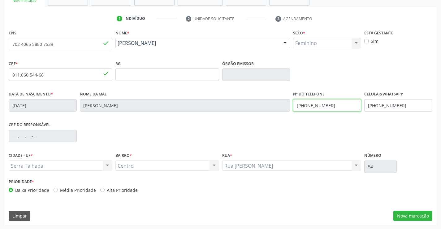
scroll to position [107, 0]
type input "(87) 99101-5466"
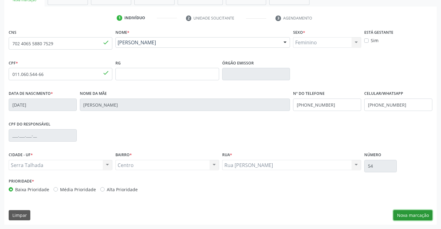
click at [402, 214] on button "Nova marcação" at bounding box center [413, 215] width 39 height 11
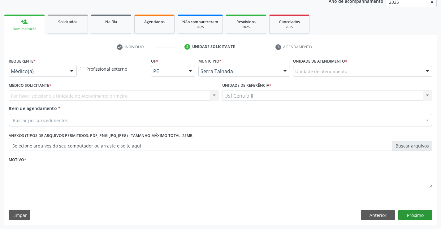
scroll to position [78, 0]
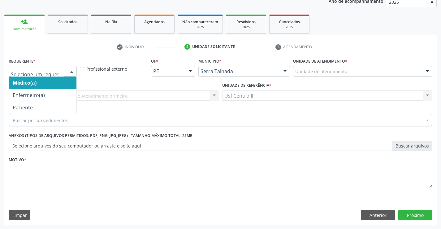
click at [50, 67] on div at bounding box center [43, 71] width 68 height 11
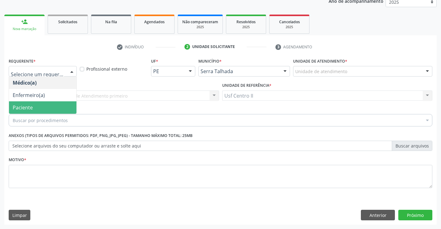
click at [50, 107] on span "Paciente" at bounding box center [42, 107] width 67 height 12
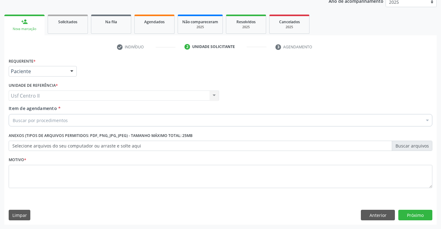
click at [68, 119] on div "Buscar por procedimentos" at bounding box center [221, 120] width 424 height 12
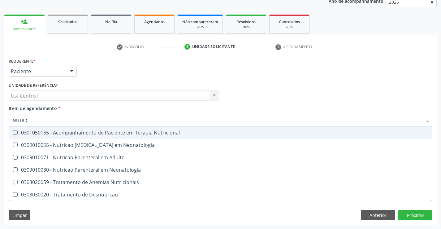
type input "NUTRICI"
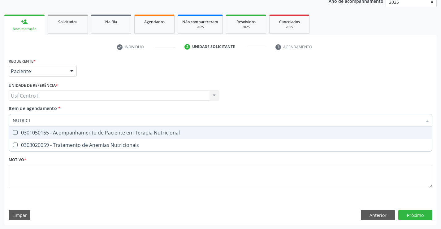
click at [115, 133] on div "0301050155 - Acompanhamento de Paciente em Terapia Nutricional" at bounding box center [221, 132] width 416 height 5
checkbox Nutricional "true"
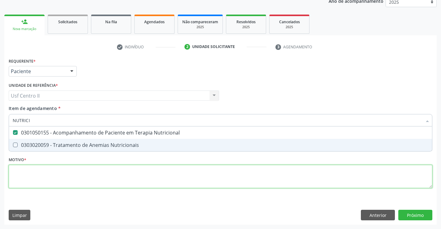
click at [202, 171] on div "Requerente * Paciente Médico(a) Enfermeiro(a) Paciente Nenhum resultado encontr…" at bounding box center [221, 126] width 424 height 140
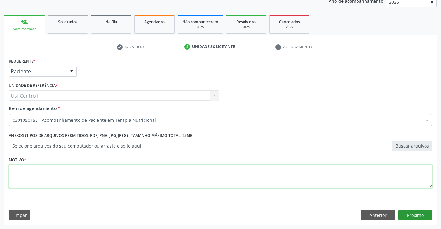
type textarea "."
click at [418, 213] on button "Próximo" at bounding box center [415, 215] width 34 height 11
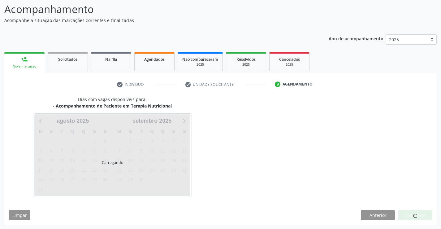
scroll to position [41, 0]
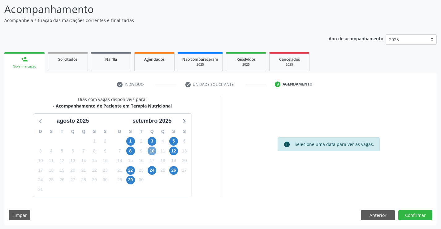
click at [150, 151] on span "10" at bounding box center [152, 150] width 9 height 9
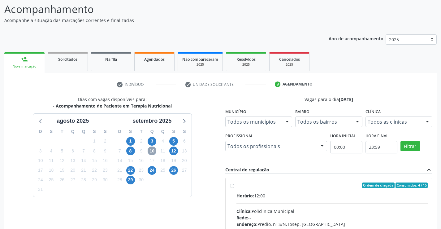
scroll to position [130, 0]
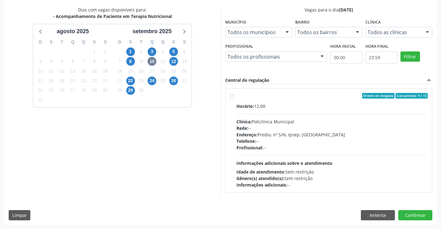
click at [237, 98] on label "Ordem de chegada Consumidos: 4 / 15 Horário: 12:00 Clínica: Policlinica Municip…" at bounding box center [333, 140] width 192 height 95
click at [234, 98] on input "Ordem de chegada Consumidos: 4 / 15 Horário: 12:00 Clínica: Policlinica Municip…" at bounding box center [232, 96] width 4 height 6
radio input "true"
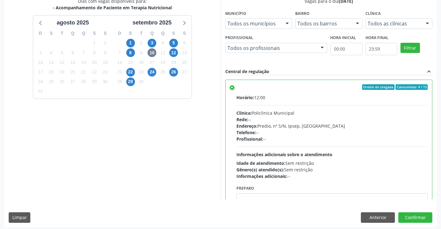
scroll to position [141, 0]
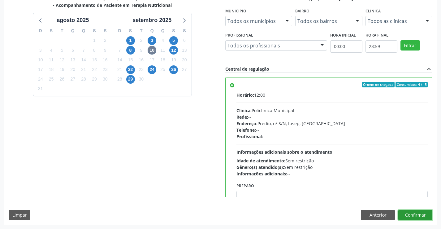
click at [424, 212] on button "Confirmar" at bounding box center [415, 215] width 34 height 11
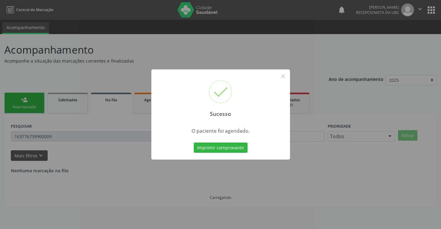
scroll to position [0, 0]
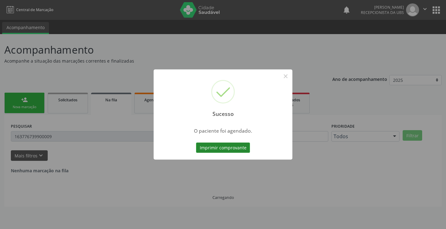
click at [209, 145] on button "Imprimir comprovante" at bounding box center [223, 147] width 54 height 11
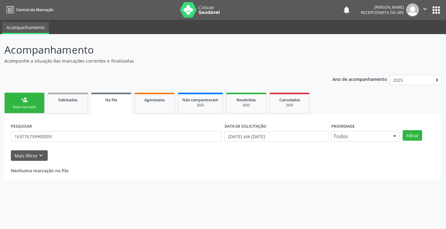
click at [28, 105] on div "Nova marcação" at bounding box center [24, 107] width 31 height 5
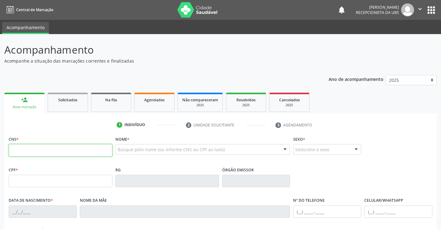
click at [51, 149] on input "text" at bounding box center [61, 150] width 104 height 12
paste input "700 4049 4133 7140"
type input "700 4049 4133 7140"
type input "097.437.384-28"
type input "15/09/1990"
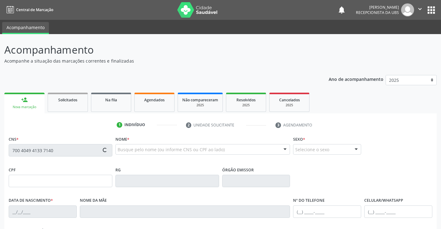
type input "Lucineide Alves de Alencar"
type input "(87) 99956-9437"
type input "396"
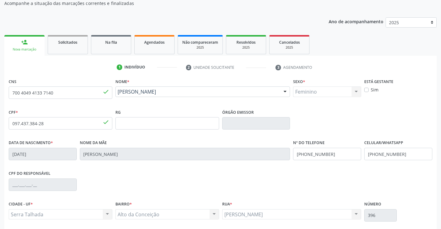
scroll to position [62, 0]
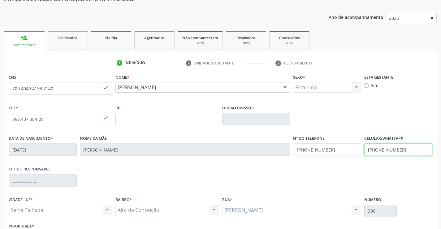
click at [412, 151] on input "(87) 99956-9437" at bounding box center [398, 149] width 68 height 12
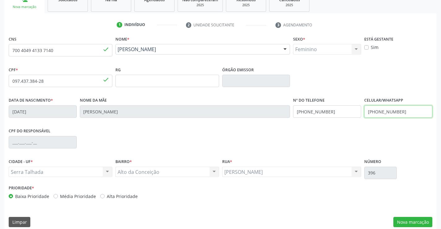
scroll to position [107, 0]
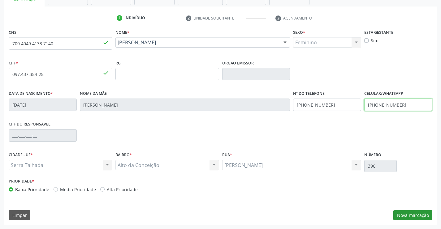
type input "(87) 99623-9529"
click at [407, 213] on button "Nova marcação" at bounding box center [413, 215] width 39 height 11
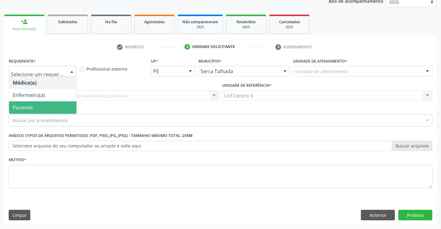
click at [55, 110] on span "Paciente" at bounding box center [42, 107] width 67 height 12
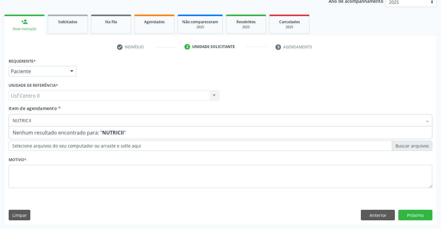
type input "NUTRICI"
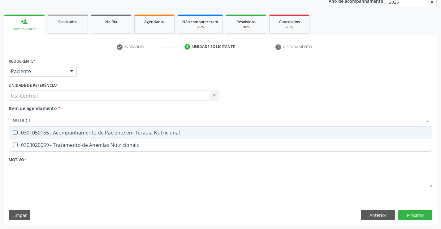
click at [124, 134] on div "0301050155 - Acompanhamento de Paciente em Terapia Nutricional" at bounding box center [221, 132] width 416 height 5
checkbox Nutricional "true"
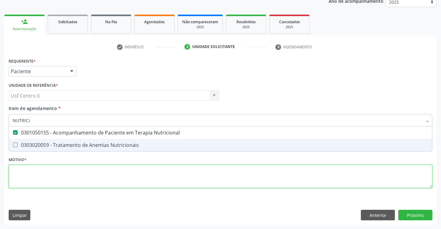
click at [130, 168] on div "Requerente * Paciente Médico(a) Enfermeiro(a) Paciente Nenhum resultado encontr…" at bounding box center [221, 126] width 424 height 140
checkbox Nutricionais "true"
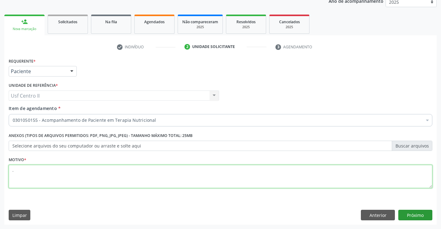
type textarea "."
click at [424, 213] on button "Próximo" at bounding box center [415, 215] width 34 height 11
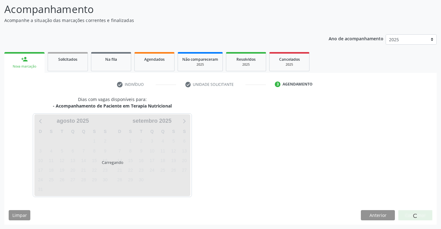
scroll to position [41, 0]
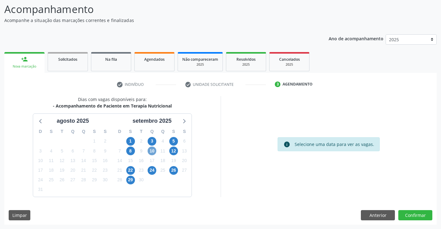
click at [150, 151] on span "10" at bounding box center [152, 150] width 9 height 9
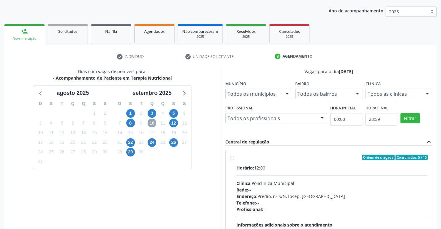
scroll to position [130, 0]
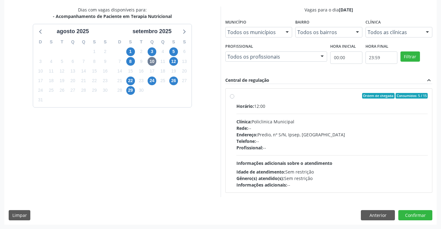
click at [237, 97] on label "Ordem de chegada Consumidos: 5 / 15 Horário: 12:00 Clínica: Policlinica Municip…" at bounding box center [333, 140] width 192 height 95
click at [232, 97] on input "Ordem de chegada Consumidos: 5 / 15 Horário: 12:00 Clínica: Policlinica Municip…" at bounding box center [232, 96] width 4 height 6
radio input "true"
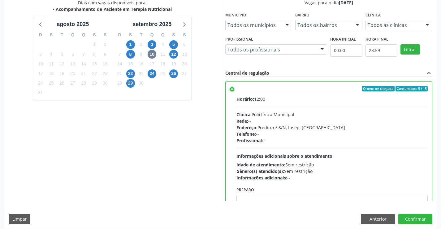
scroll to position [141, 0]
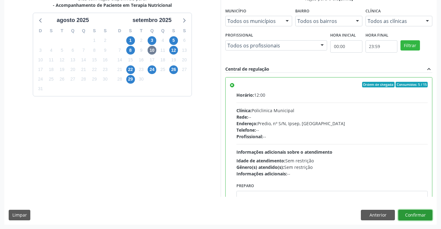
click at [422, 214] on button "Confirmar" at bounding box center [415, 215] width 34 height 11
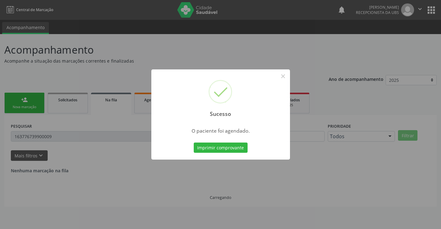
scroll to position [0, 0]
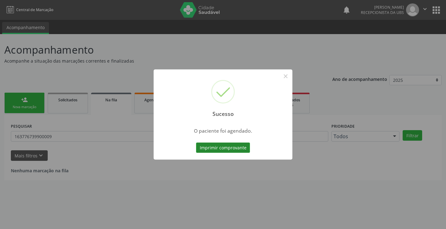
click at [209, 145] on button "Imprimir comprovante" at bounding box center [223, 147] width 54 height 11
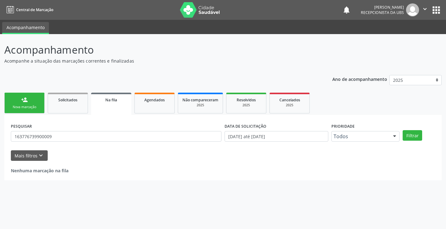
click at [26, 98] on div "person_add" at bounding box center [24, 99] width 7 height 7
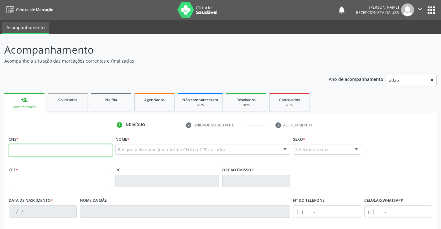
click at [50, 152] on input "text" at bounding box center [61, 150] width 104 height 12
type input "898 0063 2303 6063"
type input "185.318.294-02"
type input "02/05/2023"
type input "Simone Zumira Gomes Alves"
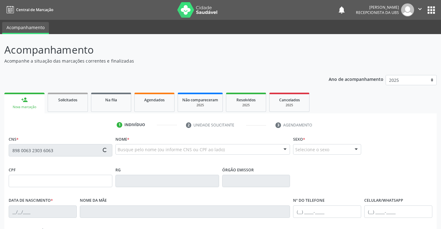
type input "(87) 99630-8269"
type input "117.096.134-75"
type input "190"
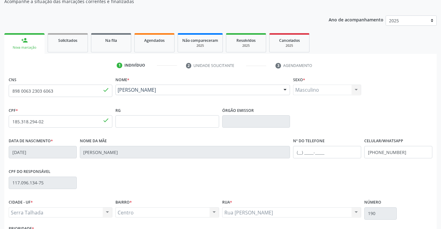
scroll to position [62, 0]
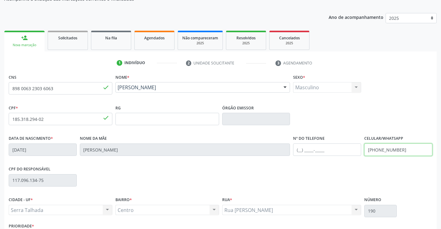
click at [420, 150] on input "(87) 99630-8269" at bounding box center [398, 149] width 68 height 12
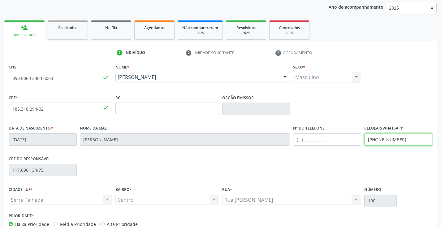
scroll to position [14, 0]
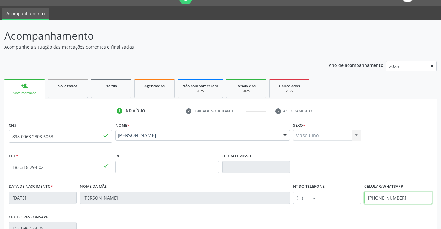
type input "(87) 98129-8134"
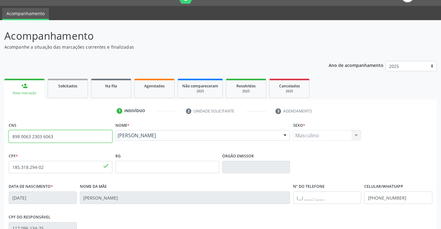
click at [70, 136] on input "898 0063 2303 6063" at bounding box center [61, 136] width 104 height 12
type input "8"
paste input "706 0013 7174 8644"
type input "706 0013 7174 8644"
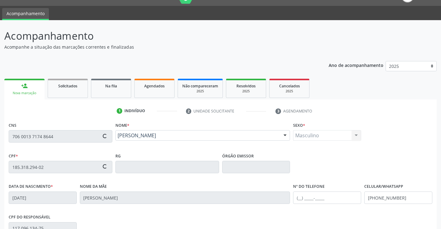
type input "117.096.134-75"
type input "23/12/1992"
type input "Zumira Gomes de Sa Alves"
type input "(87) 99613-8299"
type input "(87) 98129-8134"
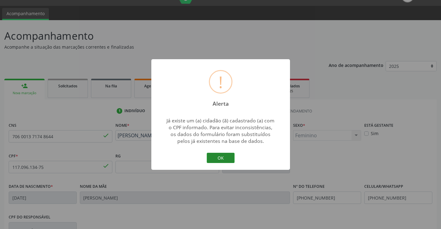
click at [216, 160] on button "OK" at bounding box center [221, 158] width 28 height 11
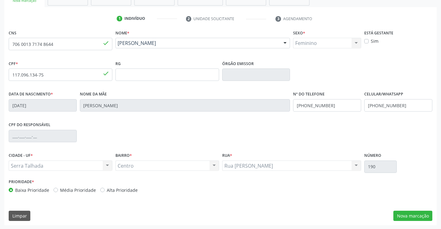
scroll to position [107, 0]
click at [409, 214] on button "Nova marcação" at bounding box center [413, 215] width 39 height 11
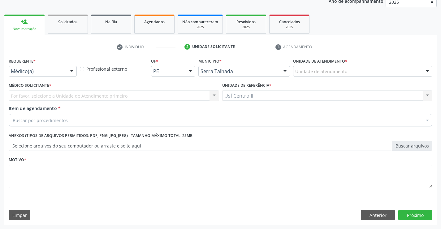
scroll to position [78, 0]
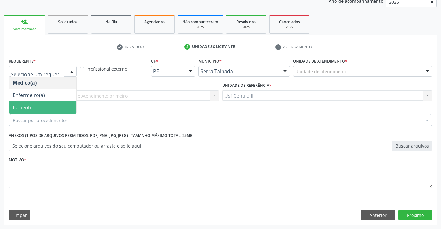
click at [43, 104] on span "Paciente" at bounding box center [42, 107] width 67 height 12
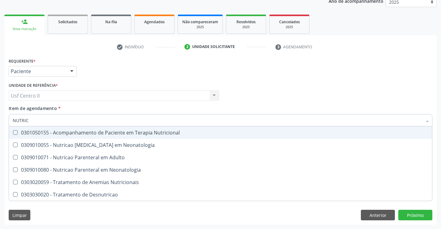
type input "NUTRICI"
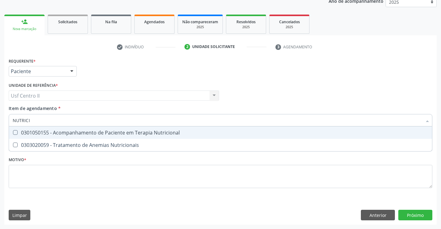
click at [105, 134] on div "0301050155 - Acompanhamento de Paciente em Terapia Nutricional" at bounding box center [221, 132] width 416 height 5
checkbox Nutricional "true"
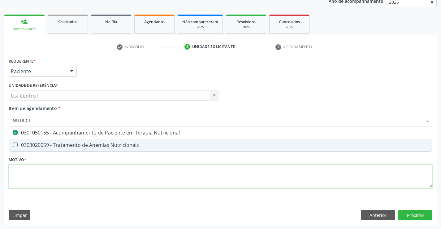
click at [110, 170] on div "Requerente * Paciente Médico(a) Enfermeiro(a) Paciente Nenhum resultado encontr…" at bounding box center [221, 126] width 424 height 140
checkbox Nutricionais "true"
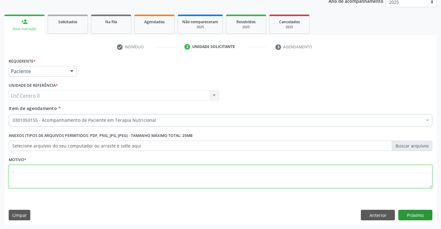
type textarea "."
click at [418, 213] on button "Próximo" at bounding box center [415, 215] width 34 height 11
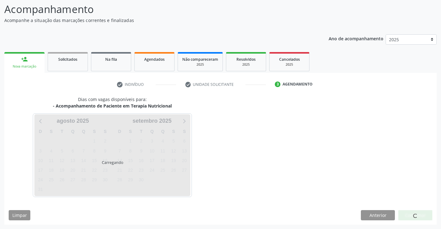
scroll to position [41, 0]
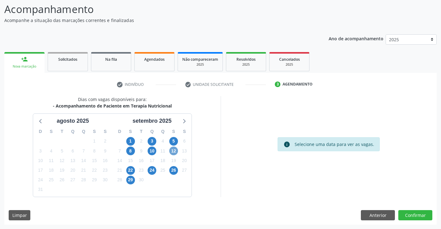
click at [173, 150] on span "12" at bounding box center [173, 150] width 9 height 9
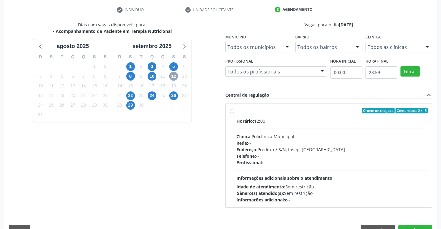
scroll to position [130, 0]
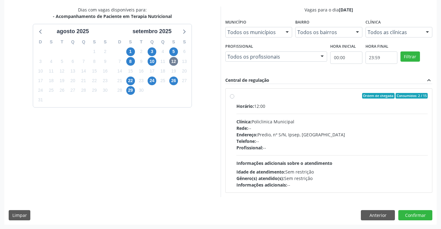
click at [237, 97] on label "Ordem de chegada Consumidos: 2 / 15 Horário: 12:00 Clínica: Policlinica Municip…" at bounding box center [333, 140] width 192 height 95
click at [231, 97] on input "Ordem de chegada Consumidos: 2 / 15 Horário: 12:00 Clínica: Policlinica Municip…" at bounding box center [232, 96] width 4 height 6
radio input "true"
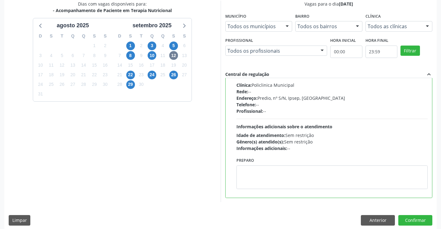
scroll to position [141, 0]
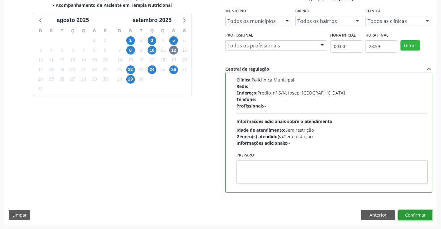
click at [421, 214] on button "Confirmar" at bounding box center [415, 215] width 34 height 11
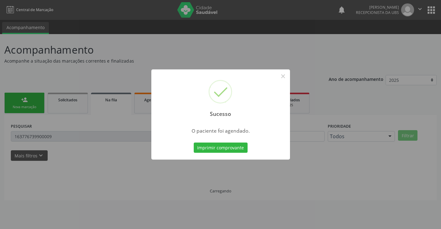
scroll to position [0, 0]
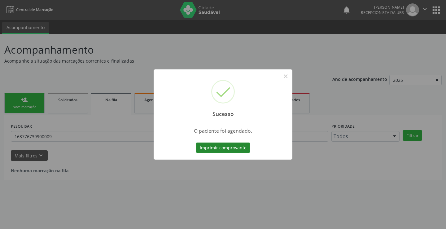
click at [229, 150] on button "Imprimir comprovante" at bounding box center [223, 147] width 54 height 11
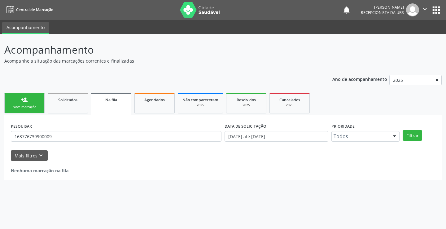
click at [28, 107] on div "Sucesso × O paciente foi agendado. Imprimir comprovante Cancel" at bounding box center [223, 114] width 446 height 229
click at [35, 105] on div "Nova marcação" at bounding box center [24, 107] width 31 height 5
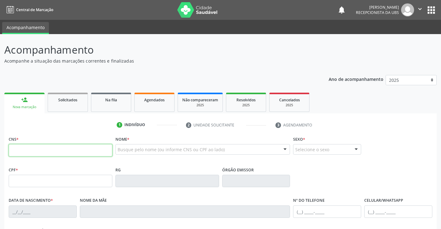
click at [47, 151] on input "text" at bounding box center [61, 150] width 104 height 12
paste input "160 2859 5471 0005"
type input "160 2859 5471 0005"
type input "000.268.054-80"
type input "15/03/1972"
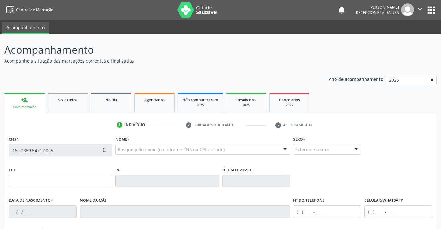
type input "Maria Alice Rocha Inocencio"
type input "(87) 99944-1916"
type input "363"
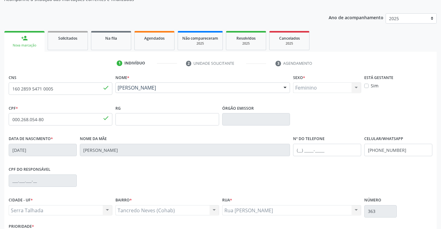
scroll to position [62, 0]
click at [410, 150] on input "(87) 99944-1916" at bounding box center [398, 149] width 68 height 12
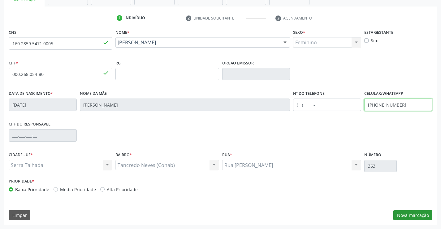
type input "(87) 99608-0794"
click at [414, 214] on button "Nova marcação" at bounding box center [413, 215] width 39 height 11
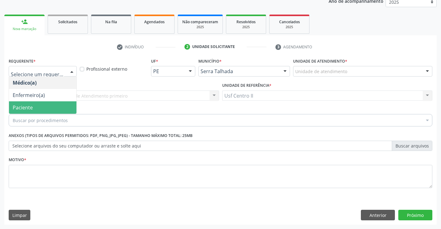
click at [32, 105] on span "Paciente" at bounding box center [23, 107] width 20 height 7
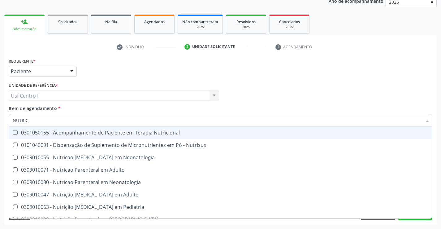
type input "NUTRICI"
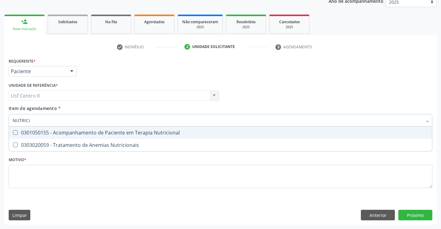
click at [63, 130] on div "0301050155 - Acompanhamento de Paciente em Terapia Nutricional" at bounding box center [221, 132] width 416 height 5
checkbox Nutricional "true"
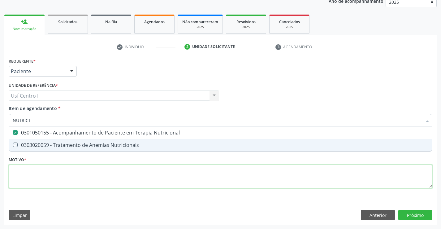
click at [64, 172] on div "Requerente * Paciente Médico(a) Enfermeiro(a) Paciente Nenhum resultado encontr…" at bounding box center [221, 126] width 424 height 140
checkbox Nutricionais "true"
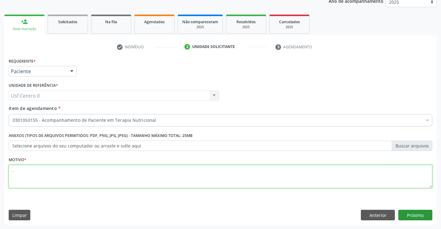
type textarea "."
click at [404, 213] on button "Próximo" at bounding box center [415, 215] width 34 height 11
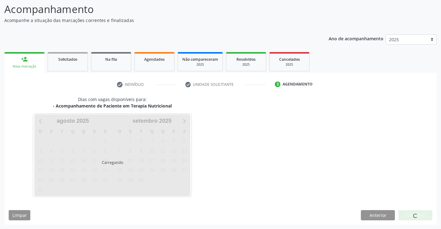
scroll to position [41, 0]
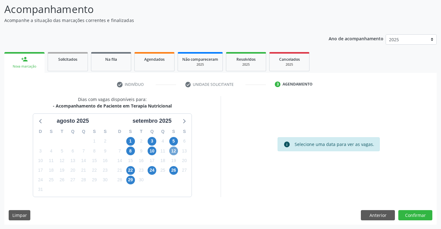
click at [175, 150] on span "12" at bounding box center [173, 150] width 9 height 9
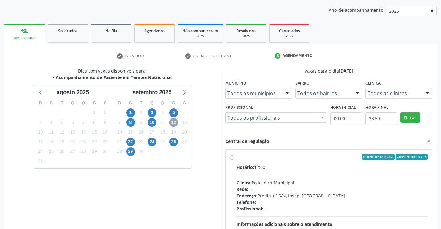
scroll to position [102, 0]
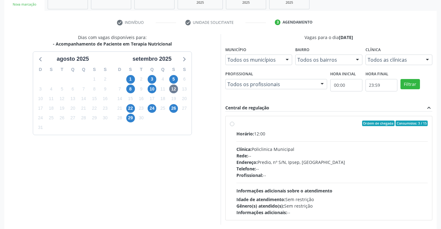
click at [237, 126] on label "Ordem de chegada Consumidos: 3 / 15 Horário: 12:00 Clínica: Policlinica Municip…" at bounding box center [333, 167] width 192 height 95
click at [233, 126] on input "Ordem de chegada Consumidos: 3 / 15 Horário: 12:00 Clínica: Policlinica Municip…" at bounding box center [232, 123] width 4 height 6
radio input "true"
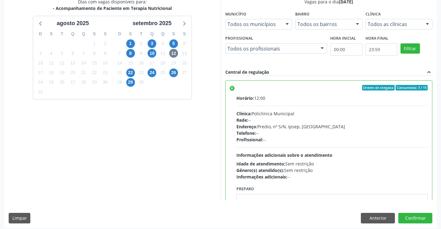
scroll to position [141, 0]
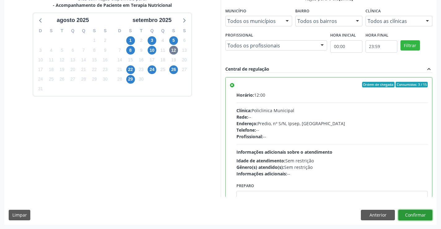
click at [413, 213] on button "Confirmar" at bounding box center [415, 215] width 34 height 11
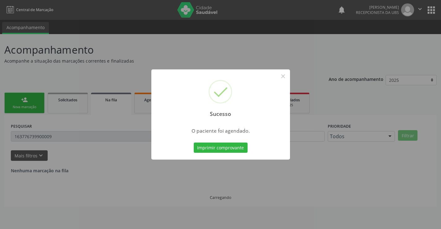
scroll to position [0, 0]
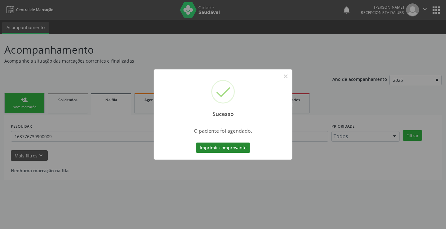
click at [206, 149] on button "Imprimir comprovante" at bounding box center [223, 147] width 54 height 11
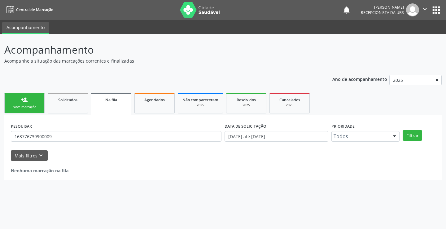
click at [215, 63] on p "Acompanhe a situação das marcações correntes e finalizadas" at bounding box center [157, 61] width 306 height 7
click at [27, 106] on div "Nova marcação" at bounding box center [24, 107] width 31 height 5
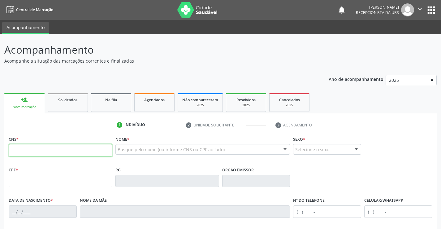
click at [41, 154] on input "text" at bounding box center [61, 150] width 104 height 12
type input "708 5093 6688 6871"
type input "035.441.182-97"
type input "08/01/2002"
type input "Maria Joana dos Santos Oliveira"
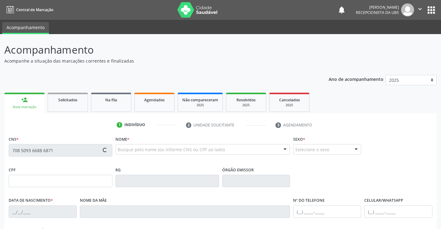
type input "(41) 98853-3651"
type input "647"
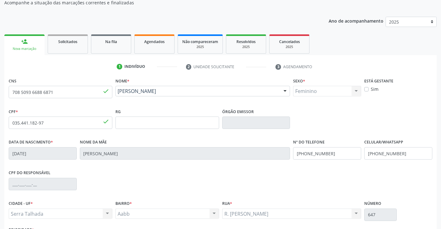
scroll to position [62, 0]
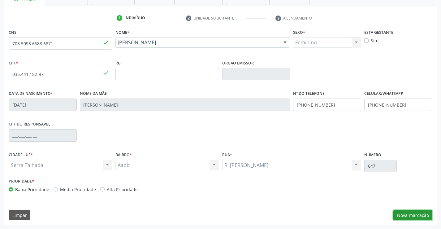
click at [405, 211] on button "Nova marcação" at bounding box center [413, 215] width 39 height 11
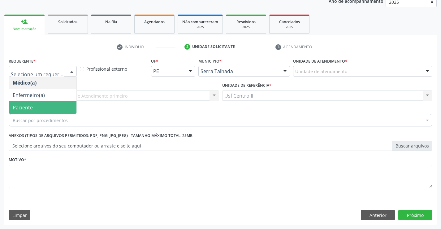
click at [35, 106] on span "Paciente" at bounding box center [42, 107] width 67 height 12
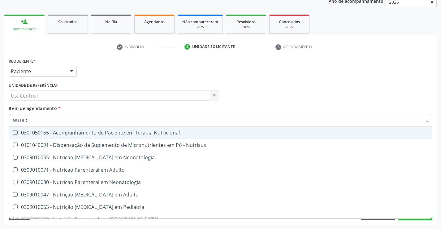
type input "NUTRICI"
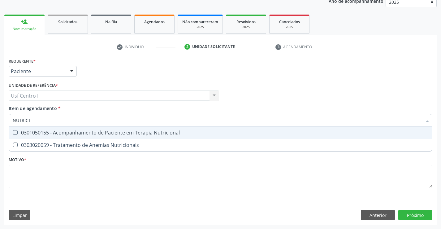
click at [69, 131] on div "0301050155 - Acompanhamento de Paciente em Terapia Nutricional" at bounding box center [221, 132] width 416 height 5
checkbox Nutricional "true"
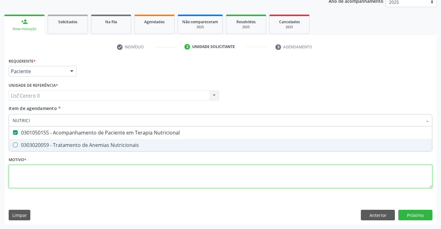
click at [78, 175] on div "Requerente * Paciente Médico(a) Enfermeiro(a) Paciente Nenhum resultado encontr…" at bounding box center [221, 126] width 424 height 140
checkbox Nutricionais "true"
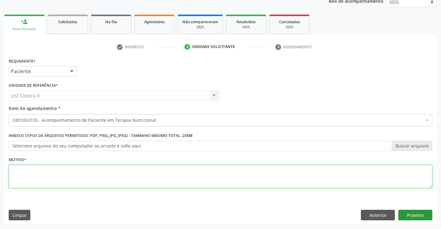
type textarea "."
click at [411, 214] on button "Próximo" at bounding box center [415, 215] width 34 height 11
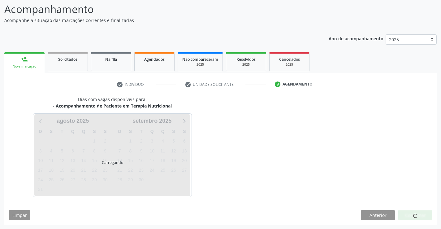
scroll to position [41, 0]
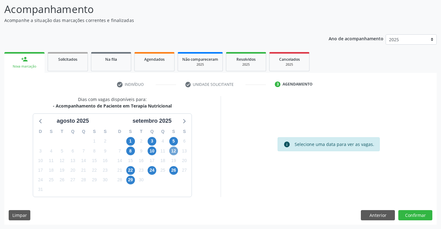
click at [175, 151] on span "12" at bounding box center [173, 150] width 9 height 9
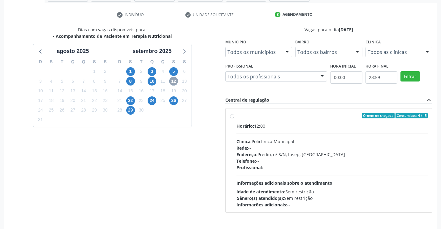
scroll to position [130, 0]
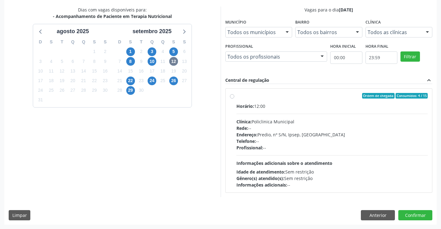
click at [237, 97] on label "Ordem de chegada Consumidos: 4 / 15 Horário: 12:00 Clínica: Policlinica Municip…" at bounding box center [333, 140] width 192 height 95
click at [233, 97] on input "Ordem de chegada Consumidos: 4 / 15 Horário: 12:00 Clínica: Policlinica Municip…" at bounding box center [232, 96] width 4 height 6
radio input "true"
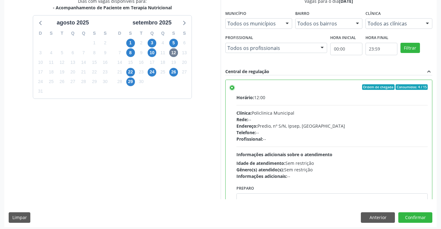
scroll to position [141, 0]
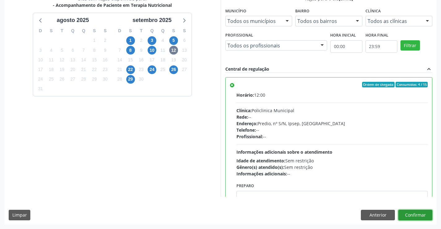
click at [420, 212] on button "Confirmar" at bounding box center [415, 215] width 34 height 11
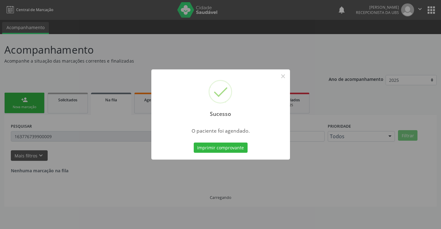
scroll to position [0, 0]
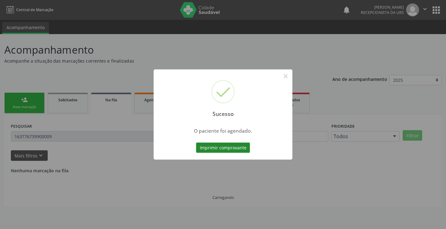
click at [242, 147] on button "Imprimir comprovante" at bounding box center [223, 147] width 54 height 11
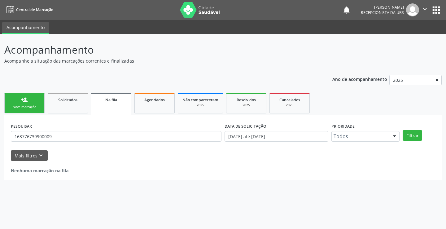
click at [28, 107] on div "Sucesso × O paciente foi agendado. Imprimir comprovante Cancel" at bounding box center [223, 114] width 446 height 229
click at [27, 106] on div "Nova marcação" at bounding box center [24, 107] width 31 height 5
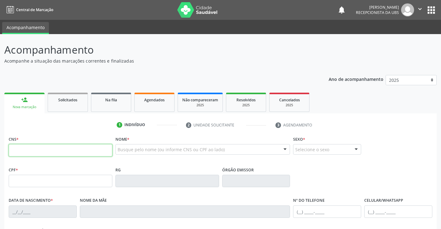
click at [56, 151] on input "text" at bounding box center [61, 150] width 104 height 12
click at [83, 149] on input "text" at bounding box center [61, 150] width 104 height 12
paste input "163 7767 3990 0009"
type input "163 7767 3990 0009"
type input "013.158.854-09"
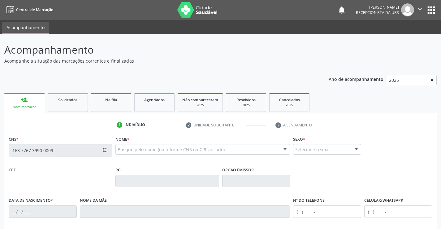
type input "15/06/1954"
type input "Rosa Maria de Lima"
type input "(87) 98832-9511"
type input "776"
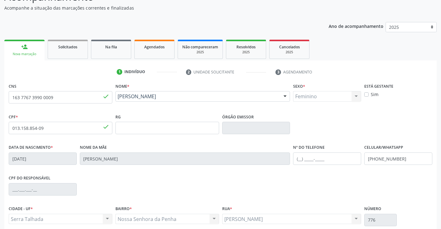
scroll to position [62, 0]
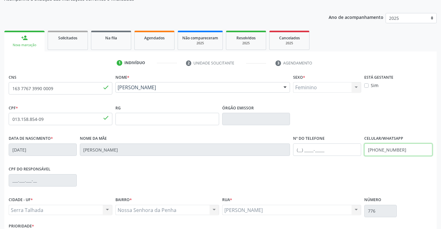
click at [408, 153] on input "(87) 98832-9511" at bounding box center [398, 149] width 68 height 12
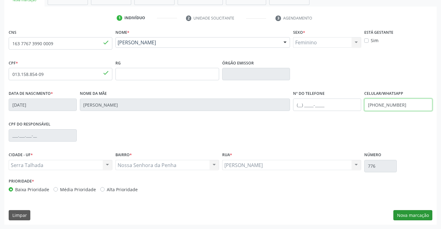
type input "(87) 99957-4251"
click at [414, 217] on button "Nova marcação" at bounding box center [413, 215] width 39 height 11
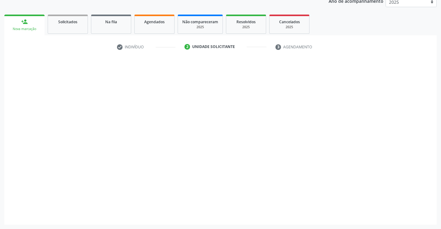
scroll to position [78, 0]
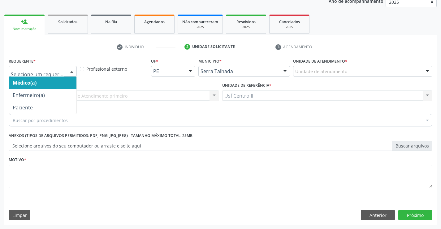
click at [53, 75] on div at bounding box center [43, 71] width 68 height 11
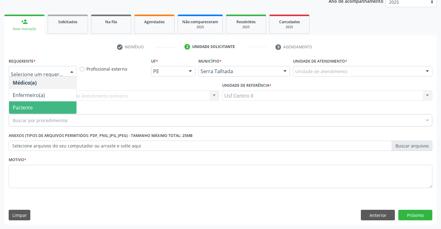
click at [48, 107] on span "Paciente" at bounding box center [42, 107] width 67 height 12
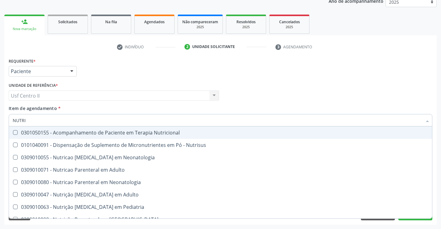
type input "NUTRIC"
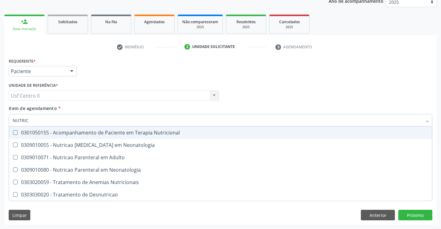
click at [110, 134] on div "0301050155 - Acompanhamento de Paciente em Terapia Nutricional" at bounding box center [221, 132] width 416 height 5
checkbox Nutricional "true"
click at [317, 102] on div "Médico Solicitante Por favor, selecione a Unidade de Atendimento primeiro Nenhu…" at bounding box center [220, 93] width 427 height 24
checkbox Neonatologia "true"
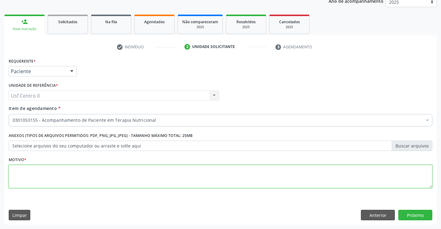
click at [67, 175] on textarea at bounding box center [221, 177] width 424 height 24
type textarea "."
click at [425, 216] on button "Próximo" at bounding box center [415, 215] width 34 height 11
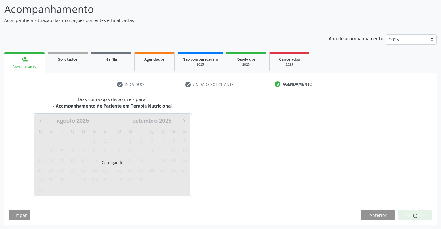
scroll to position [41, 0]
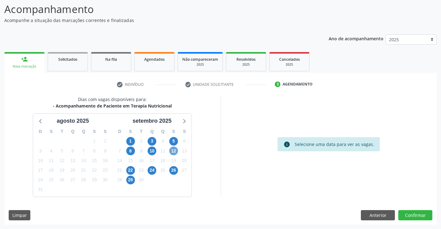
click at [175, 152] on span "12" at bounding box center [173, 150] width 9 height 9
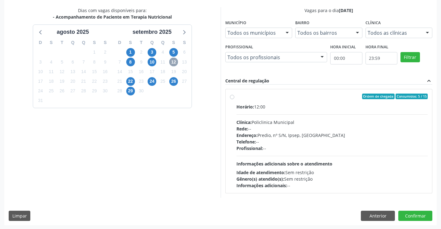
scroll to position [130, 0]
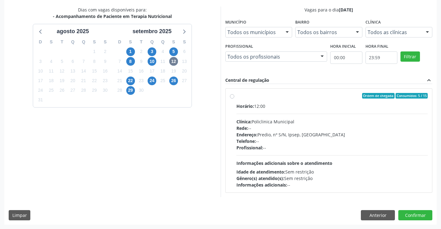
click at [237, 96] on label "Ordem de chegada Consumidos: 5 / 15 Horário: 12:00 Clínica: Policlinica Municip…" at bounding box center [333, 140] width 192 height 95
click at [232, 96] on input "Ordem de chegada Consumidos: 5 / 15 Horário: 12:00 Clínica: Policlinica Municip…" at bounding box center [232, 96] width 4 height 6
radio input "true"
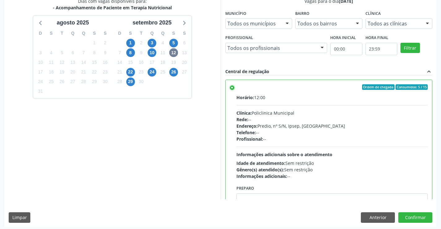
scroll to position [141, 0]
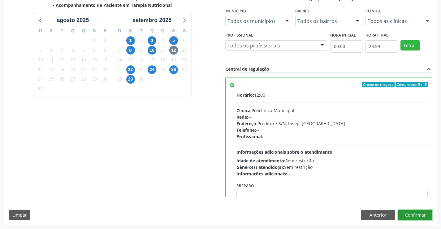
click at [420, 216] on button "Confirmar" at bounding box center [415, 215] width 34 height 11
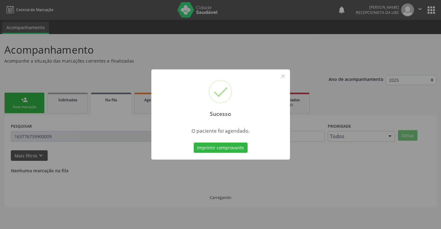
scroll to position [0, 0]
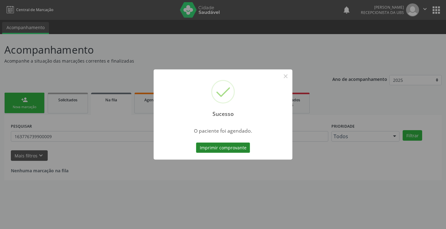
click at [225, 149] on button "Imprimir comprovante" at bounding box center [223, 147] width 54 height 11
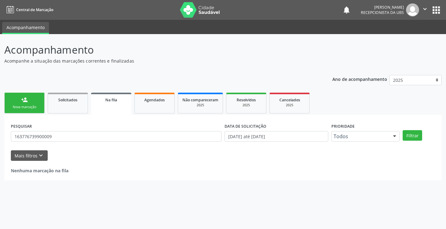
click at [28, 105] on div "Nova marcação" at bounding box center [24, 107] width 31 height 5
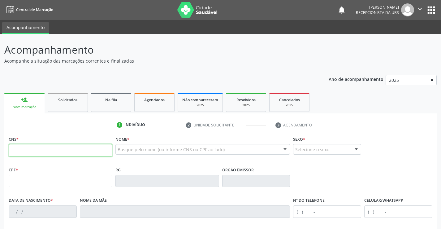
click at [71, 147] on input "text" at bounding box center [61, 150] width 104 height 12
type input "898 0033 5818 1164"
type input "10/02/1996"
type input "Afra Maria de Souza Novaes"
type input "(87) 99906-1293"
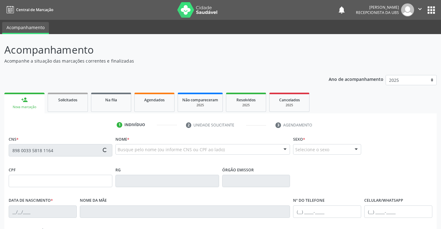
type input "(87) 99906-1293"
type input "S/N"
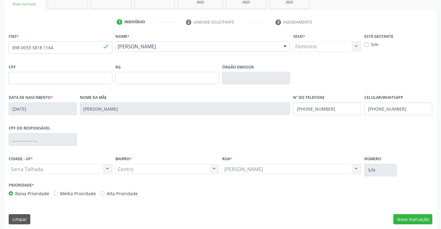
scroll to position [107, 0]
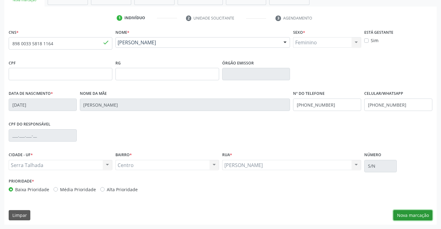
click at [407, 213] on button "Nova marcação" at bounding box center [413, 215] width 39 height 11
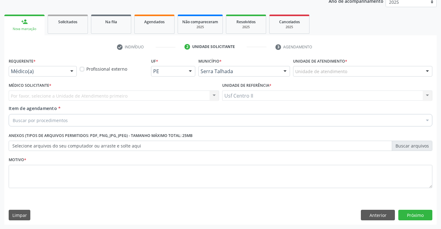
scroll to position [78, 0]
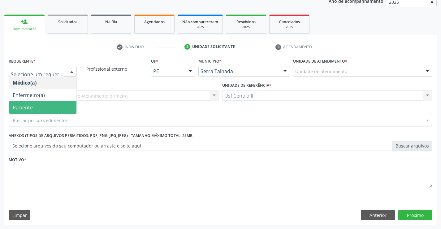
click at [50, 106] on span "Paciente" at bounding box center [42, 107] width 67 height 12
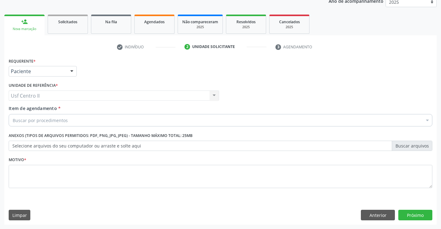
click at [78, 122] on div "Buscar por procedimentos" at bounding box center [221, 120] width 424 height 12
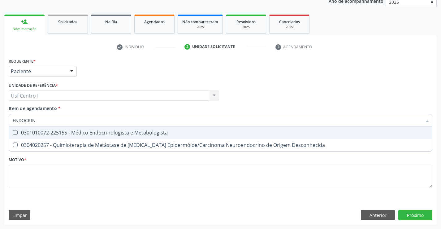
type input "ENDOCRINO"
click at [83, 130] on div "0301010072-225155 - Médico Endocrinologista e Metabologista" at bounding box center [221, 132] width 416 height 5
checkbox Metabologista "true"
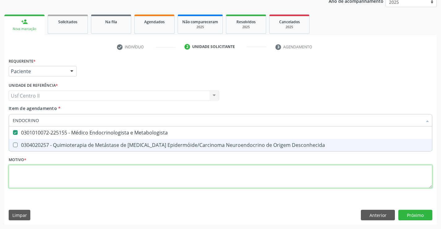
click at [91, 175] on div "Requerente * Paciente Médico(a) Enfermeiro(a) Paciente Nenhum resultado encontr…" at bounding box center [221, 126] width 424 height 140
checkbox Desconhecida "true"
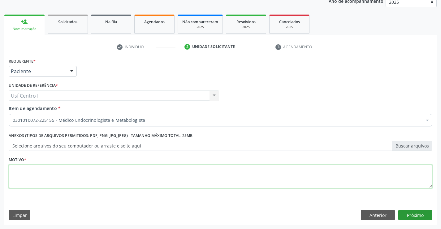
type textarea "."
click at [425, 212] on button "Próximo" at bounding box center [415, 215] width 34 height 11
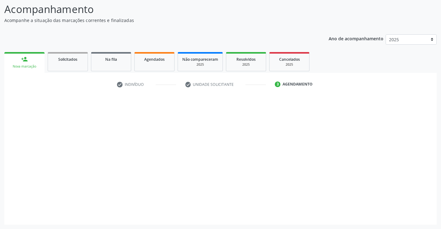
scroll to position [41, 0]
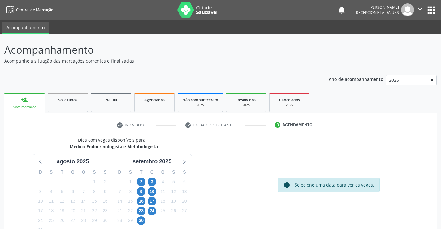
scroll to position [41, 0]
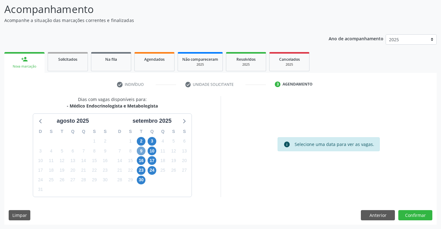
click at [142, 151] on span "9" at bounding box center [141, 150] width 9 height 9
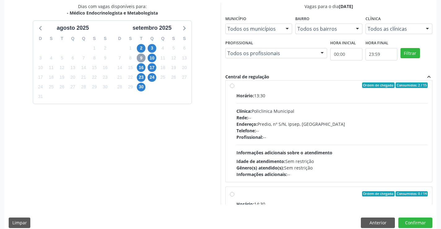
scroll to position [5, 0]
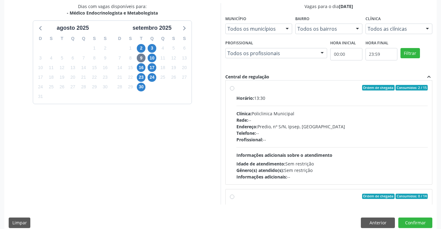
click at [237, 89] on label "Ordem de chegada Consumidos: 2 / 15 Horário: 13:30 Clínica: Policlinica Municip…" at bounding box center [333, 132] width 192 height 95
click at [232, 89] on input "Ordem de chegada Consumidos: 2 / 15 Horário: 13:30 Clínica: Policlinica Municip…" at bounding box center [232, 88] width 4 height 6
radio input "true"
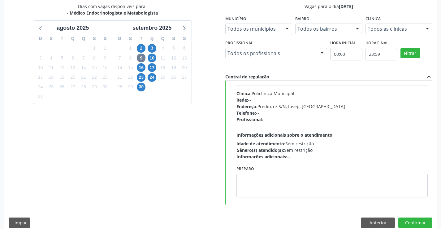
scroll to position [36, 0]
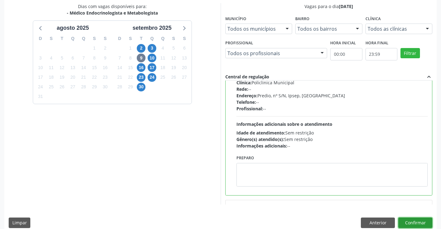
click at [421, 221] on button "Confirmar" at bounding box center [415, 222] width 34 height 11
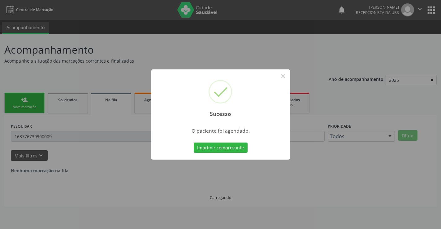
scroll to position [0, 0]
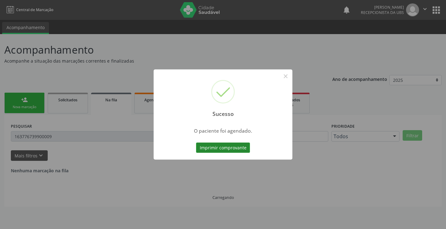
click at [231, 149] on button "Imprimir comprovante" at bounding box center [223, 147] width 54 height 11
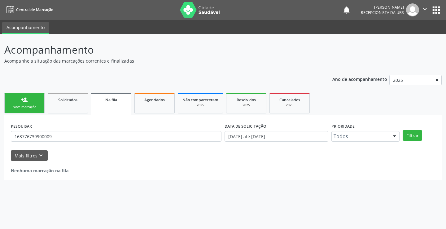
click at [28, 101] on div "Sucesso × O paciente foi agendado. Imprimir comprovante Cancel" at bounding box center [223, 114] width 446 height 229
click at [27, 105] on div "Nova marcação" at bounding box center [24, 107] width 31 height 5
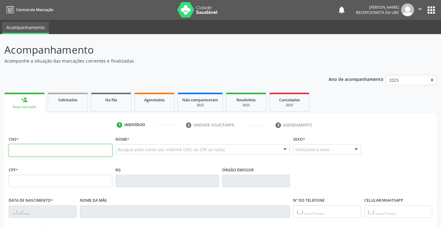
click at [65, 151] on input "text" at bounding box center [61, 150] width 104 height 12
type input "898 0029 7482 4236"
type input "050.527.788-30"
type input "12/04/1957"
type input "Maria Leonor Gomes de Freitas"
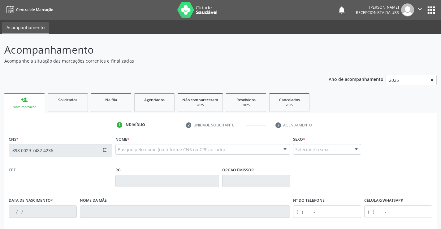
type input "(87) 99110-3113"
type input "743"
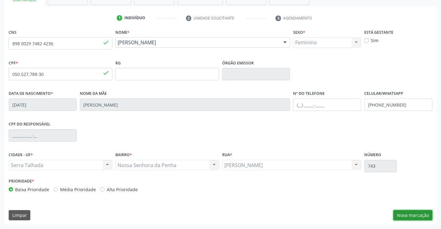
click at [416, 214] on button "Nova marcação" at bounding box center [413, 215] width 39 height 11
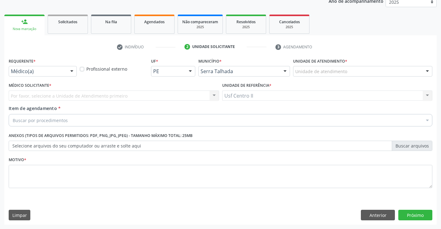
scroll to position [78, 0]
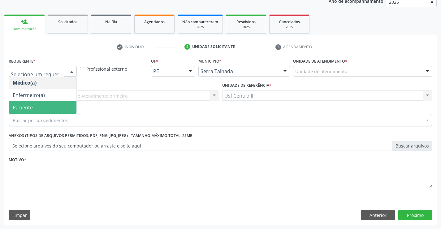
click at [31, 106] on span "Paciente" at bounding box center [23, 107] width 20 height 7
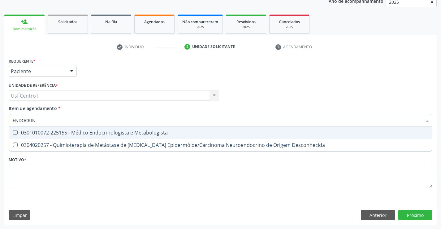
type input "ENDOCRINO"
click at [76, 134] on div "0301010072-225155 - Médico Endocrinologista e Metabologista" at bounding box center [221, 132] width 416 height 5
checkbox Metabologista "true"
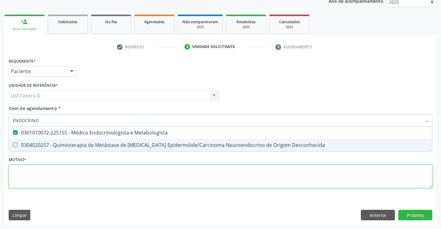
click at [85, 167] on div "Requerente * Paciente Médico(a) Enfermeiro(a) Paciente Nenhum resultado encontr…" at bounding box center [221, 126] width 424 height 140
checkbox Desconhecida "true"
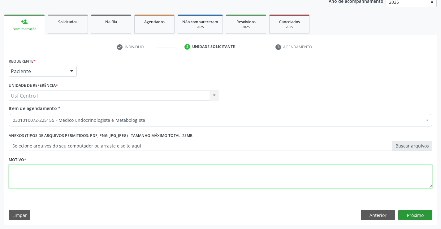
type textarea "."
click at [422, 213] on button "Próximo" at bounding box center [415, 215] width 34 height 11
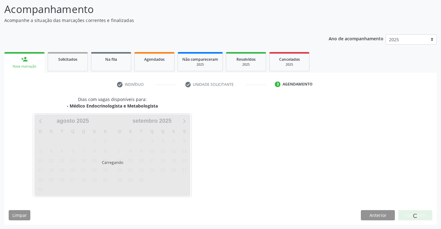
scroll to position [41, 0]
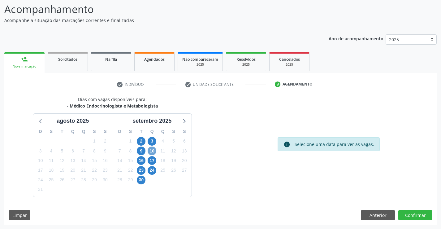
click at [149, 150] on span "10" at bounding box center [152, 150] width 9 height 9
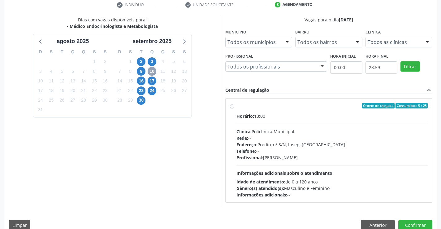
scroll to position [130, 0]
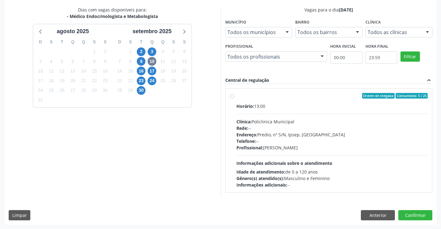
click at [237, 96] on label "Ordem de chegada Consumidos: 5 / 25 Horário: 13:00 Clínica: Policlinica Municip…" at bounding box center [333, 140] width 192 height 95
click at [233, 96] on input "Ordem de chegada Consumidos: 5 / 25 Horário: 13:00 Clínica: Policlinica Municip…" at bounding box center [232, 96] width 4 height 6
radio input "true"
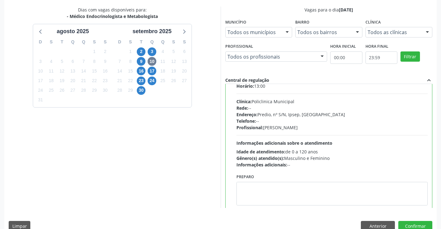
scroll to position [31, 0]
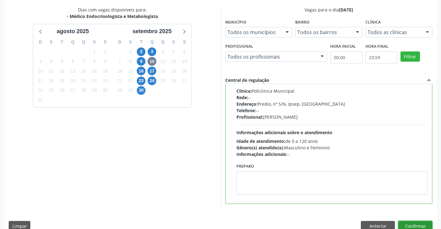
click at [415, 223] on button "Confirmar" at bounding box center [415, 226] width 34 height 11
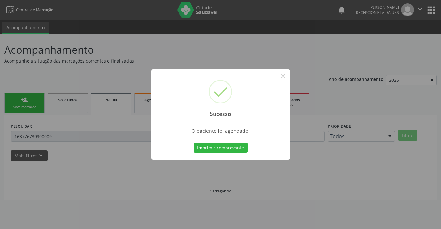
scroll to position [0, 0]
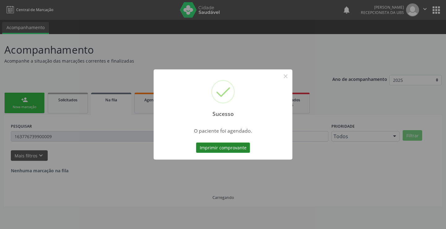
click at [217, 146] on button "Imprimir comprovante" at bounding box center [223, 147] width 54 height 11
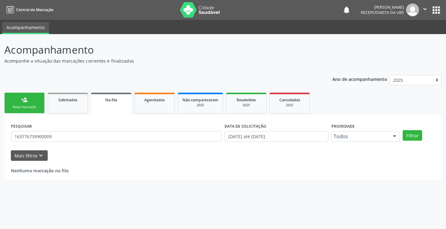
click at [33, 102] on div "Sucesso × O paciente foi agendado. Imprimir comprovante Cancel" at bounding box center [223, 114] width 446 height 229
click at [28, 104] on link "person_add Nova marcação" at bounding box center [24, 103] width 40 height 21
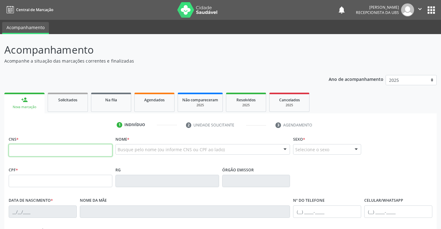
click at [86, 149] on input "text" at bounding box center [61, 150] width 104 height 12
type input "898 0039 0535 4154"
type input "279.664.454-53"
type input "06/06/1956"
type input "Cheng Kun Hui"
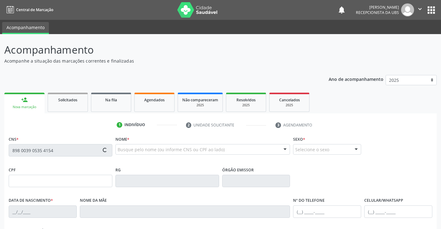
type input "(81) 99666-4781"
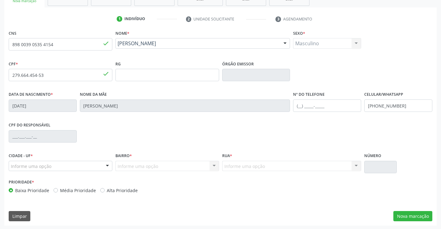
scroll to position [107, 0]
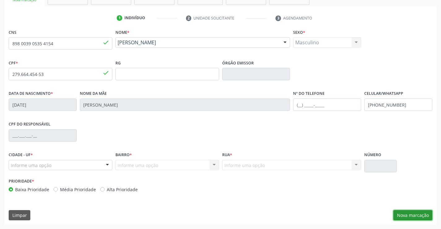
click at [415, 216] on button "Nova marcação" at bounding box center [413, 215] width 39 height 11
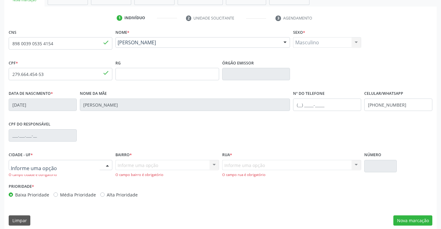
click at [106, 165] on div at bounding box center [107, 165] width 9 height 11
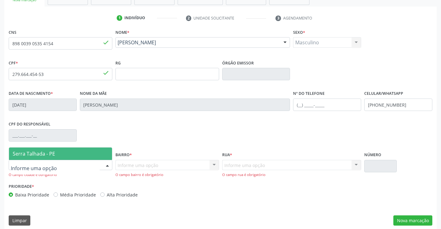
click at [85, 153] on span "Serra Talhada - PE" at bounding box center [60, 153] width 103 height 12
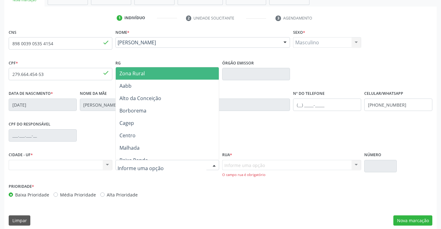
click at [176, 166] on div at bounding box center [167, 165] width 104 height 11
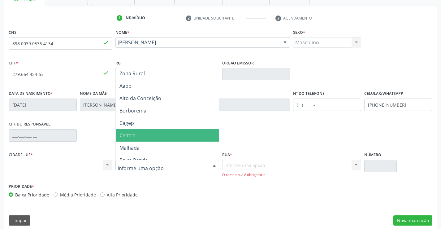
click at [151, 136] on span "Centro" at bounding box center [167, 135] width 103 height 12
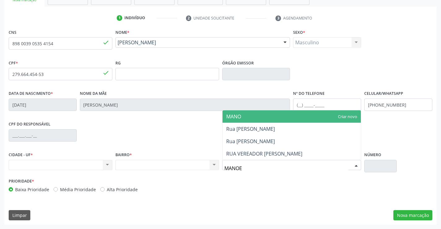
type input "MANOEL"
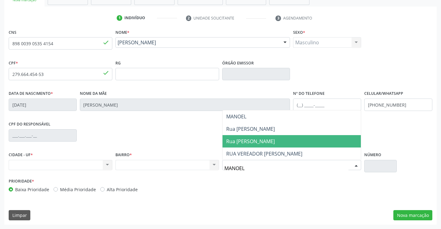
click at [268, 141] on span "Rua Manoel Pereira Lins" at bounding box center [250, 141] width 49 height 7
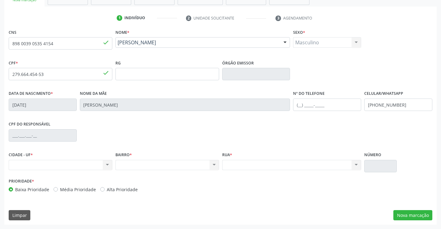
click at [105, 164] on div "Nenhum resultado encontrado para: " " Não há nenhuma opção para ser exibida." at bounding box center [61, 165] width 104 height 11
click at [108, 165] on div "Nenhum resultado encontrado para: " " Não há nenhuma opção para ser exibida." at bounding box center [61, 165] width 104 height 11
click at [270, 169] on div "Nenhum resultado encontrado para: " " Não há nenhuma opção para ser exibida." at bounding box center [291, 165] width 139 height 11
click at [43, 167] on div "Nenhum resultado encontrado para: " " Não há nenhuma opção para ser exibida." at bounding box center [61, 165] width 104 height 11
click at [106, 165] on div "Nenhum resultado encontrado para: " " Não há nenhuma opção para ser exibida." at bounding box center [61, 165] width 104 height 11
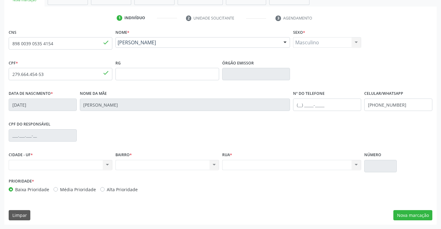
click at [47, 166] on div "Nenhum resultado encontrado para: " " Não há nenhuma opção para ser exibida." at bounding box center [61, 165] width 104 height 11
click at [172, 74] on input "text" at bounding box center [167, 74] width 104 height 12
click at [63, 164] on div "Nenhum resultado encontrado para: " " Não há nenhuma opção para ser exibida." at bounding box center [61, 165] width 104 height 11
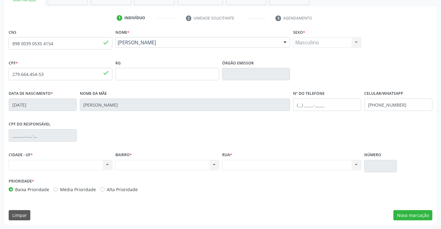
click at [63, 164] on div "Nenhum resultado encontrado para: " " Não há nenhuma opção para ser exibida." at bounding box center [61, 165] width 104 height 11
drag, startPoint x: 63, startPoint y: 164, endPoint x: 354, endPoint y: 143, distance: 292.1
click at [88, 164] on div "Nenhum resultado encontrado para: " " Não há nenhuma opção para ser exibida." at bounding box center [61, 165] width 104 height 11
click at [405, 212] on button "Nova marcação" at bounding box center [413, 215] width 39 height 11
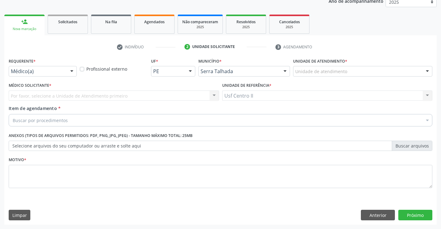
scroll to position [78, 0]
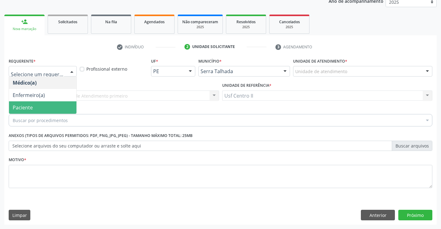
click at [56, 108] on span "Paciente" at bounding box center [42, 107] width 67 height 12
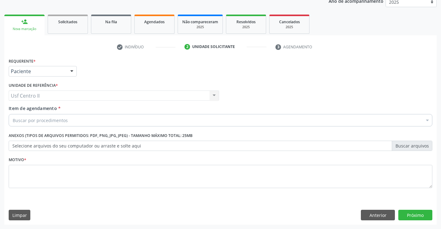
click at [67, 121] on div "Buscar por procedimentos" at bounding box center [221, 120] width 424 height 12
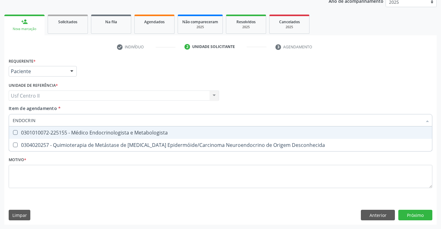
type input "ENDOCRINO"
click at [83, 130] on div "0301010072-225155 - Médico Endocrinologista e Metabologista" at bounding box center [221, 132] width 416 height 5
checkbox Metabologista "true"
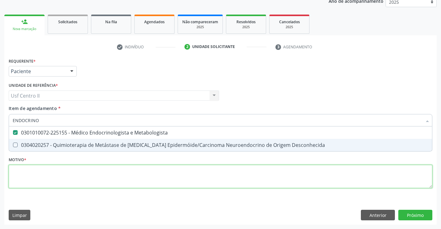
click at [95, 172] on div "Requerente * Paciente Médico(a) Enfermeiro(a) Paciente Nenhum resultado encontr…" at bounding box center [221, 126] width 424 height 140
checkbox Desconhecida "true"
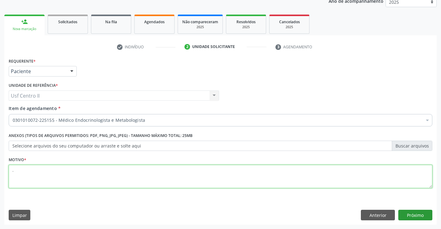
type textarea "."
click at [413, 215] on button "Próximo" at bounding box center [415, 215] width 34 height 11
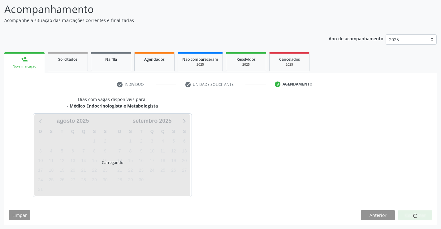
scroll to position [41, 0]
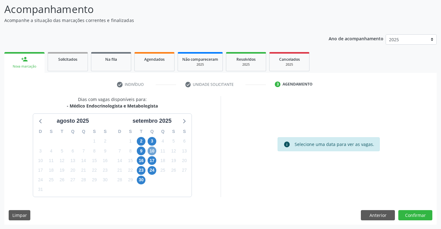
click at [155, 151] on span "10" at bounding box center [152, 150] width 9 height 9
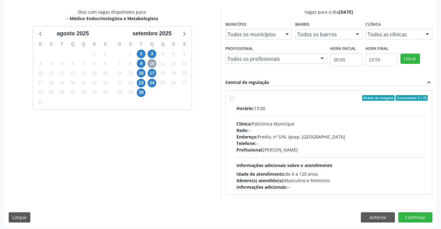
scroll to position [130, 0]
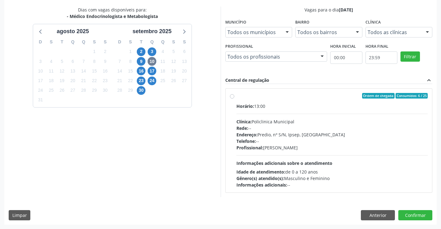
click at [237, 97] on label "Ordem de chegada Consumidos: 6 / 25 Horário: 13:00 Clínica: Policlinica Municip…" at bounding box center [333, 140] width 192 height 95
click at [233, 97] on input "Ordem de chegada Consumidos: 6 / 25 Horário: 13:00 Clínica: Policlinica Municip…" at bounding box center [232, 96] width 4 height 6
radio input "true"
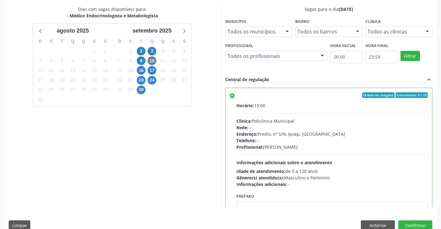
scroll to position [141, 0]
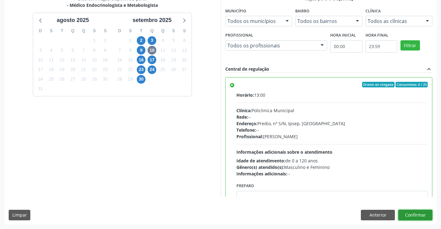
click at [419, 216] on button "Confirmar" at bounding box center [415, 215] width 34 height 11
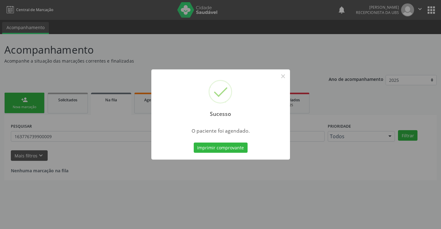
scroll to position [0, 0]
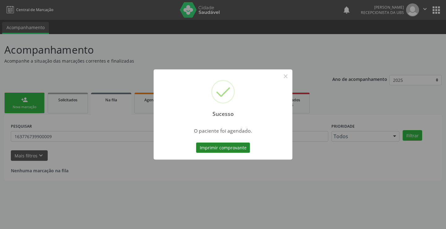
click at [216, 148] on button "Imprimir comprovante" at bounding box center [223, 147] width 54 height 11
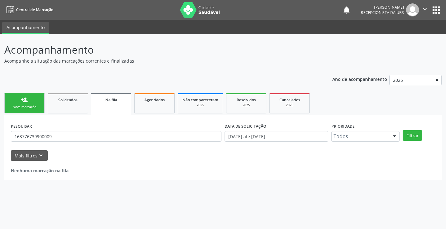
click at [36, 105] on div "Nova marcação" at bounding box center [24, 107] width 31 height 5
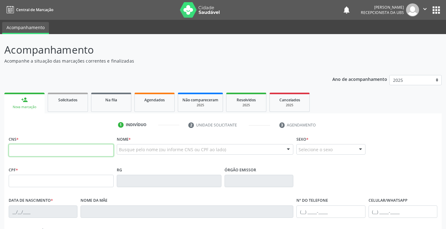
click at [88, 150] on input "text" at bounding box center [61, 150] width 105 height 12
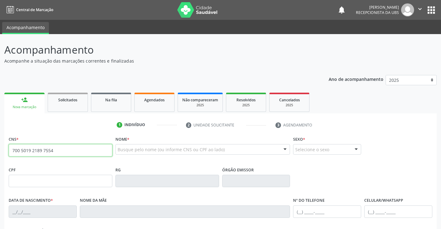
type input "700 5019 2189 7554"
type input "007.887.424-69"
type input "29/01/1979"
type input "Ana Ferreira da Silva"
type input "(87) 99669-9352"
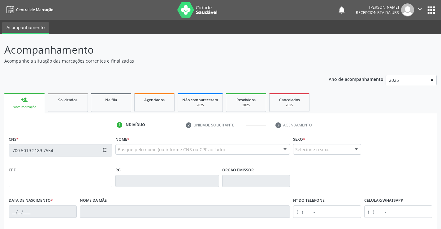
type input "(87) 99669-9352"
type input "913"
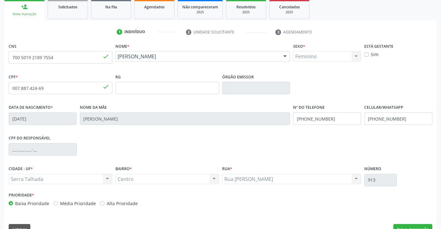
scroll to position [107, 0]
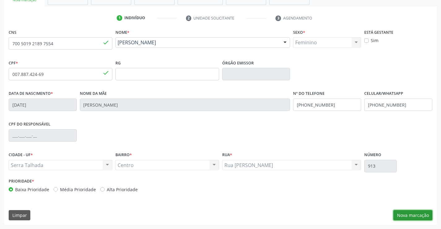
click at [403, 214] on button "Nova marcação" at bounding box center [413, 215] width 39 height 11
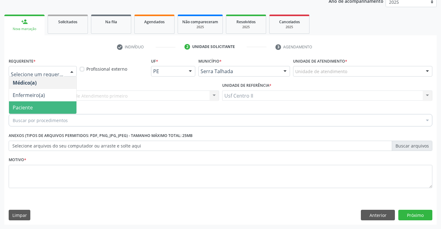
click at [41, 104] on span "Paciente" at bounding box center [42, 107] width 67 height 12
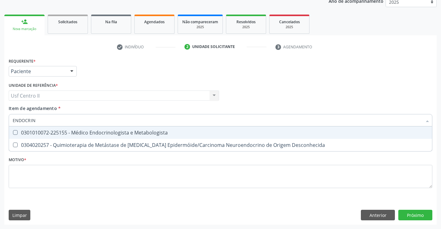
type input "ENDOCRINO"
click at [69, 130] on div "0301010072-225155 - Médico Endocrinologista e Metabologista" at bounding box center [221, 132] width 416 height 5
checkbox Metabologista "true"
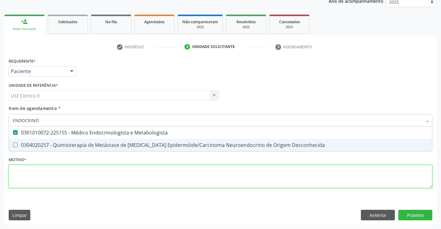
click at [86, 175] on div "Requerente * Paciente Médico(a) Enfermeiro(a) Paciente Nenhum resultado encontr…" at bounding box center [221, 126] width 424 height 140
type textarea "."
checkbox Desconhecida "true"
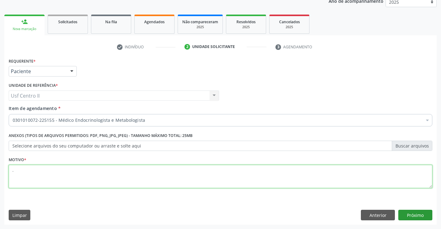
type textarea "."
click at [412, 216] on button "Próximo" at bounding box center [415, 215] width 34 height 11
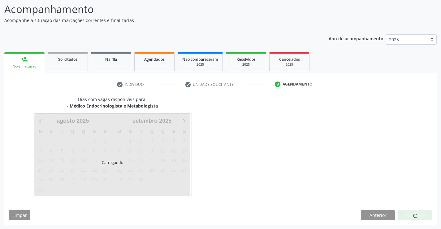
scroll to position [41, 0]
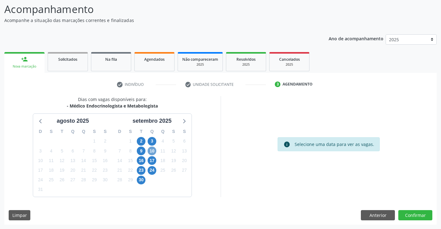
click at [153, 152] on span "10" at bounding box center [152, 150] width 9 height 9
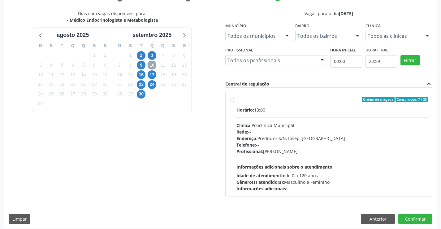
scroll to position [130, 0]
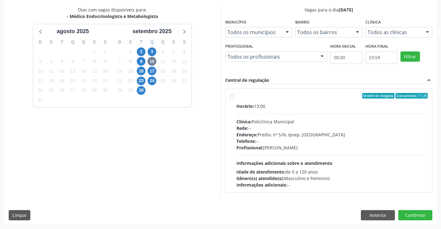
click at [237, 97] on label "Ordem de chegada Consumidos: 7 / 25 Horário: 13:00 Clínica: Policlinica Municip…" at bounding box center [333, 140] width 192 height 95
click at [233, 97] on input "Ordem de chegada Consumidos: 7 / 25 Horário: 13:00 Clínica: Policlinica Municip…" at bounding box center [232, 96] width 4 height 6
radio input "true"
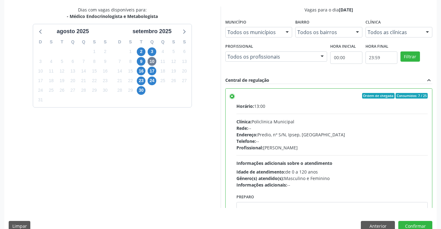
scroll to position [141, 0]
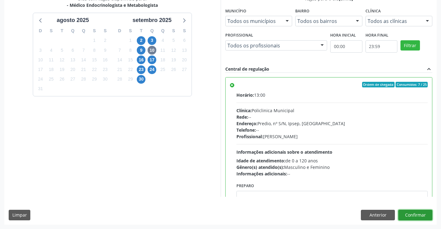
click at [425, 213] on button "Confirmar" at bounding box center [415, 215] width 34 height 11
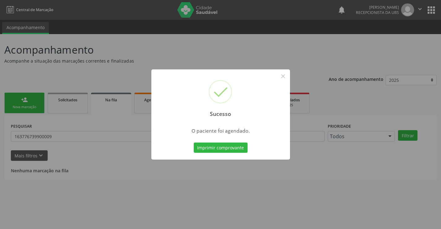
scroll to position [0, 0]
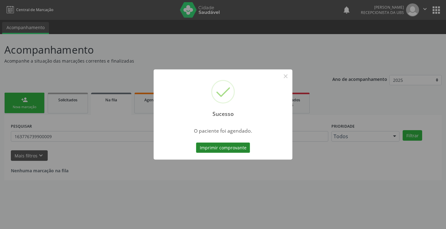
click at [225, 146] on button "Imprimir comprovante" at bounding box center [223, 147] width 54 height 11
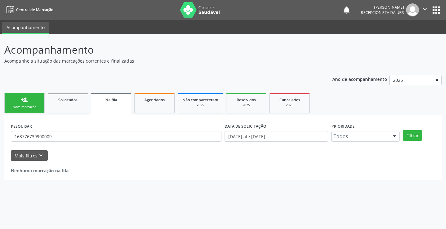
click at [32, 105] on div "Nova marcação" at bounding box center [24, 107] width 31 height 5
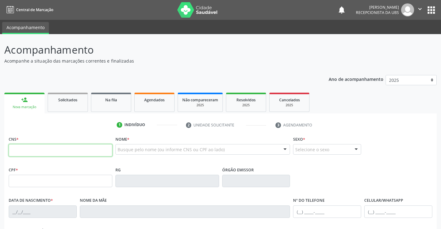
click at [53, 149] on input "text" at bounding box center [61, 150] width 104 height 12
type input "706 2077 8005 8370"
type input "026.608.124-03"
type input "26/08/1974"
type input "Amelia Pereira Lima"
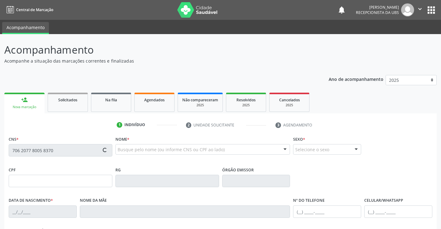
type input "(87) 99670-4514"
type input "1394"
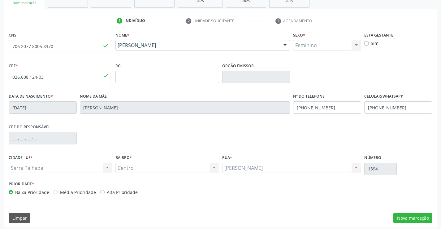
scroll to position [107, 0]
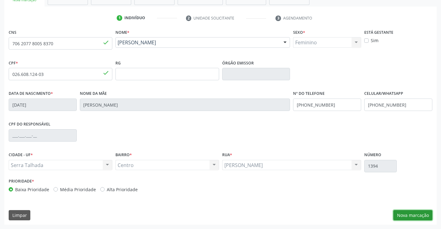
click at [425, 212] on button "Nova marcação" at bounding box center [413, 215] width 39 height 11
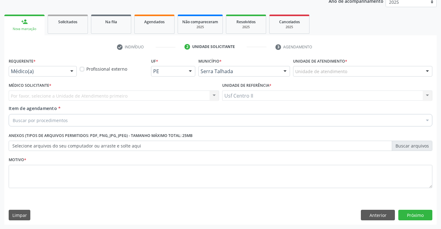
scroll to position [78, 0]
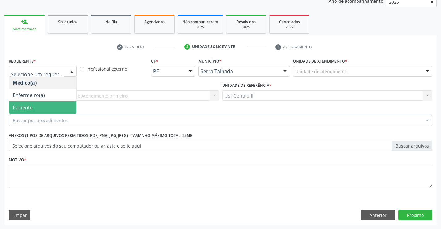
click at [33, 103] on span "Paciente" at bounding box center [42, 107] width 67 height 12
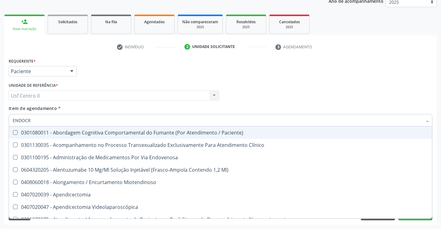
type input "ENDOCRI"
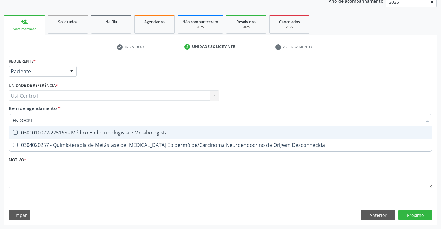
click at [76, 132] on div "0301010072-225155 - Médico Endocrinologista e Metabologista" at bounding box center [221, 132] width 416 height 5
checkbox Metabologista "true"
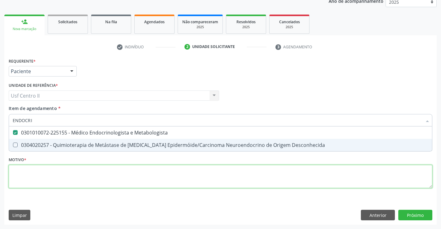
click at [89, 175] on div "Requerente * Paciente Médico(a) Enfermeiro(a) Paciente Nenhum resultado encontr…" at bounding box center [221, 126] width 424 height 140
checkbox Desconhecida "true"
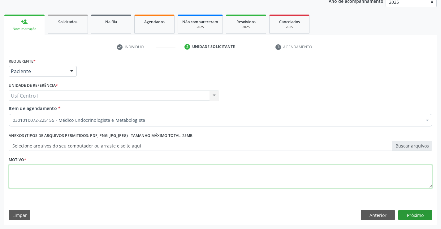
type textarea "."
click at [414, 215] on button "Próximo" at bounding box center [415, 215] width 34 height 11
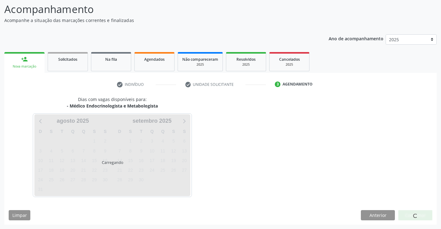
scroll to position [41, 0]
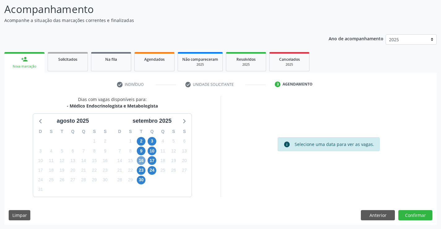
click at [143, 162] on span "16" at bounding box center [141, 160] width 9 height 9
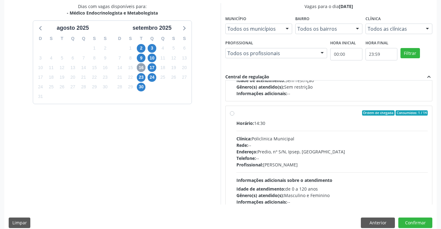
scroll to position [98, 0]
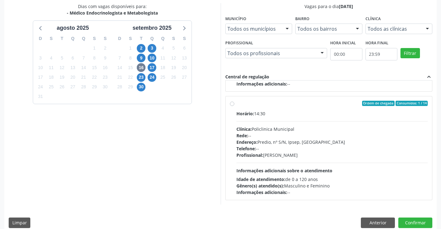
click at [237, 104] on label "Ordem de chegada Consumidos: 1 / 14 Horário: 14:30 Clínica: Policlinica Municip…" at bounding box center [333, 148] width 192 height 95
click at [232, 104] on input "Ordem de chegada Consumidos: 1 / 14 Horário: 14:30 Clínica: Policlinica Municip…" at bounding box center [232, 104] width 4 height 6
radio input "true"
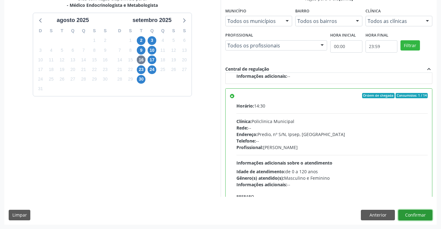
click at [420, 214] on button "Confirmar" at bounding box center [415, 215] width 34 height 11
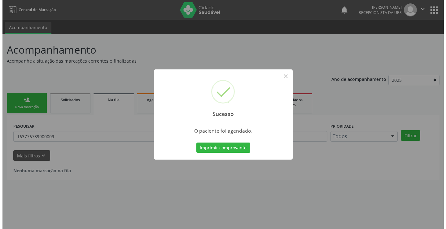
scroll to position [0, 0]
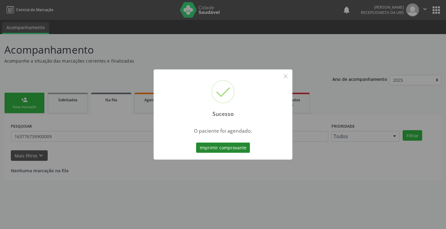
click at [212, 146] on button "Imprimir comprovante" at bounding box center [223, 147] width 54 height 11
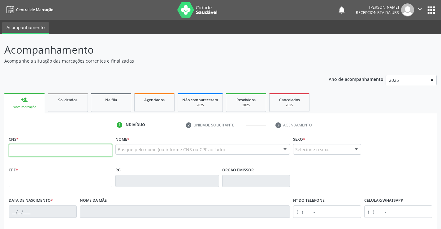
click at [41, 151] on input "text" at bounding box center [61, 150] width 104 height 12
type input "700 8004 2483 5980"
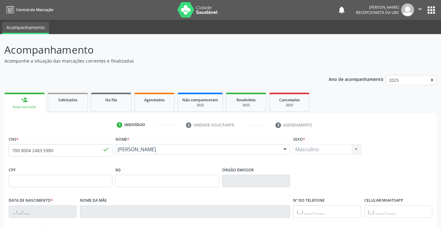
type input "[DATE]"
type input "[PERSON_NAME]"
type input "[PHONE_NUMBER]"
type input "712"
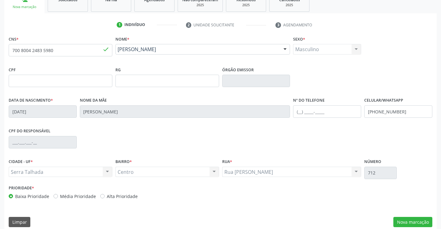
scroll to position [107, 0]
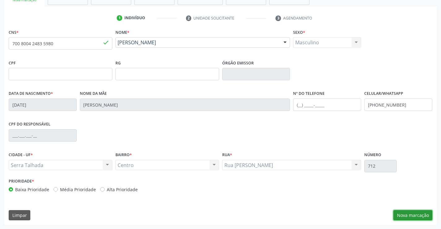
click at [419, 216] on button "Nova marcação" at bounding box center [413, 215] width 39 height 11
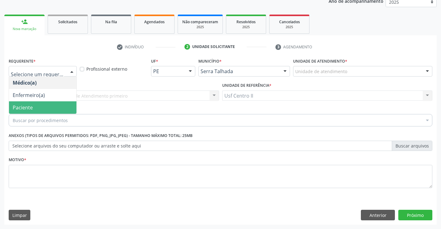
click at [35, 105] on span "Paciente" at bounding box center [42, 107] width 67 height 12
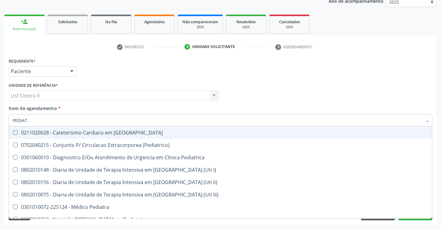
type input "PEDIATR"
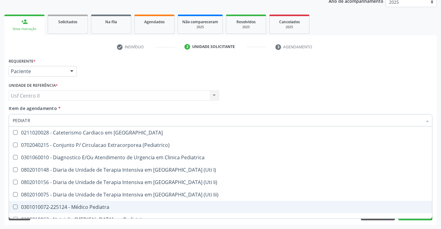
click at [91, 205] on div "0301010072-225124 - Médico Pediatra" at bounding box center [221, 206] width 416 height 5
checkbox Pediatra "true"
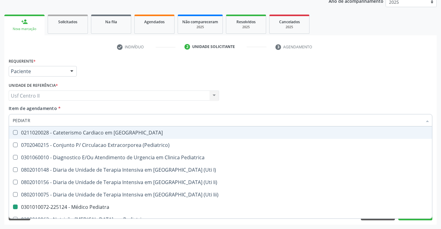
click at [299, 83] on div "Médico Solicitante Por favor, selecione a Unidade de Atendimento primeiro Nenhu…" at bounding box center [220, 93] width 427 height 24
checkbox \(Pediatrico\) "true"
checkbox Pediatra "false"
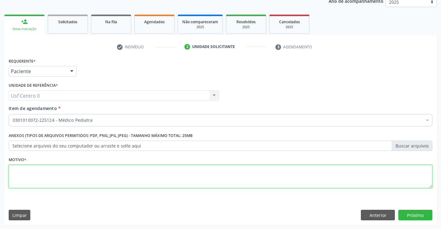
click at [112, 175] on textarea at bounding box center [221, 177] width 424 height 24
type textarea "."
click at [417, 215] on button "Próximo" at bounding box center [415, 215] width 34 height 11
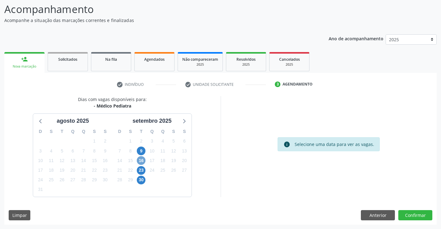
click at [144, 160] on span "16" at bounding box center [141, 160] width 9 height 9
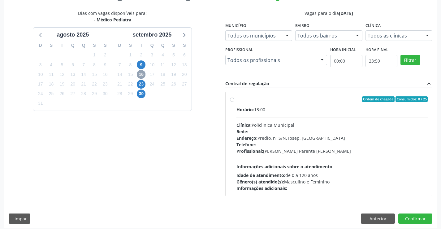
scroll to position [130, 0]
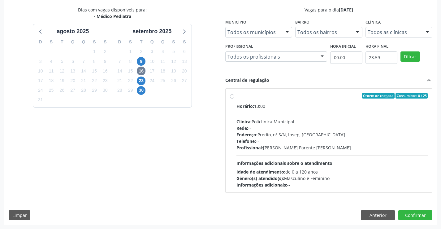
click at [237, 97] on label "Ordem de chegada Consumidos: 0 / 25 Horário: 13:00 Clínica: Policlinica Municip…" at bounding box center [333, 140] width 192 height 95
click at [232, 97] on input "Ordem de chegada Consumidos: 0 / 25 Horário: 13:00 Clínica: Policlinica Municip…" at bounding box center [232, 96] width 4 height 6
radio input "true"
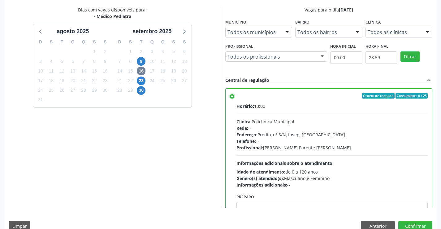
scroll to position [141, 0]
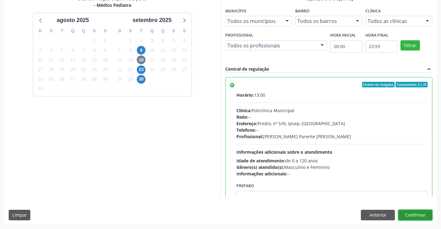
click at [424, 217] on button "Confirmar" at bounding box center [415, 215] width 34 height 11
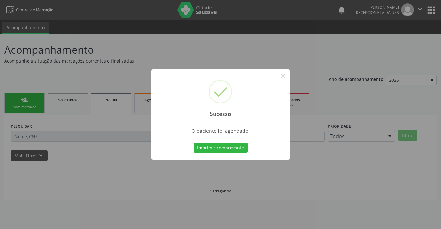
scroll to position [0, 0]
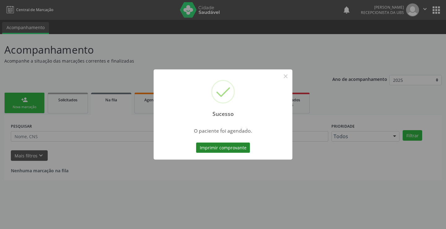
click at [220, 145] on button "Imprimir comprovante" at bounding box center [223, 147] width 54 height 11
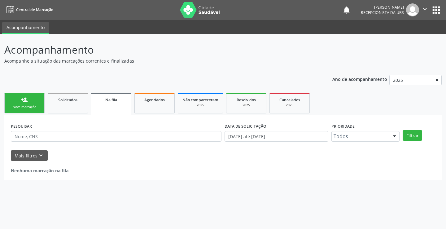
click at [21, 102] on div "person_add" at bounding box center [24, 99] width 7 height 7
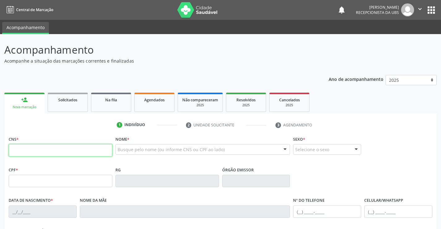
click at [60, 149] on input "text" at bounding box center [61, 150] width 104 height 12
type input "700 0095 7429 4700"
type input "291.654.234-53"
type input "[DATE]"
type input "[PERSON_NAME]"
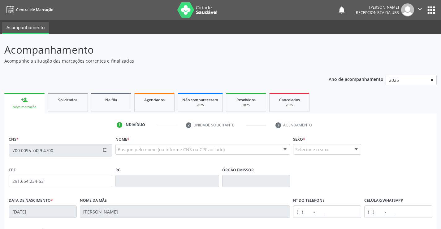
type input "[PHONE_NUMBER]"
type input "122.578.694-00"
type input "117"
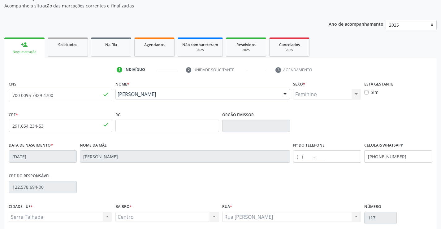
scroll to position [62, 0]
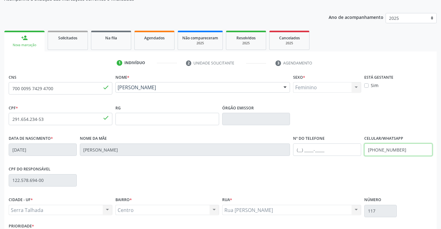
click at [412, 150] on input "[PHONE_NUMBER]" at bounding box center [398, 149] width 68 height 12
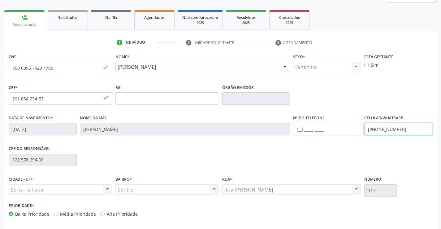
scroll to position [107, 0]
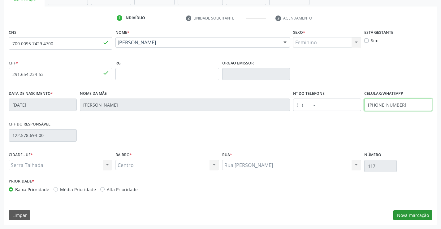
type input "[PHONE_NUMBER]"
click at [403, 213] on button "Nova marcação" at bounding box center [413, 215] width 39 height 11
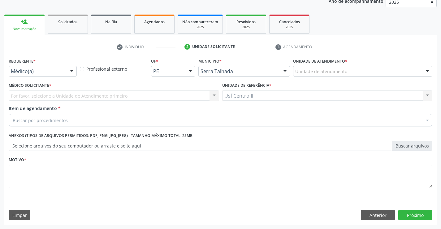
scroll to position [78, 0]
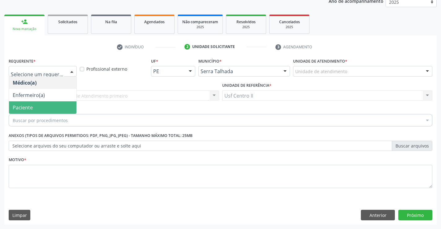
click at [39, 103] on span "Paciente" at bounding box center [42, 107] width 67 height 12
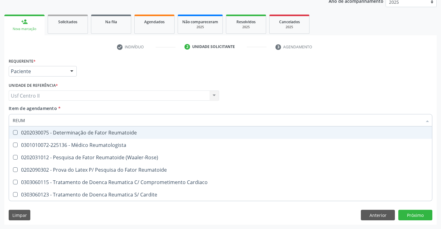
type input "REUMA"
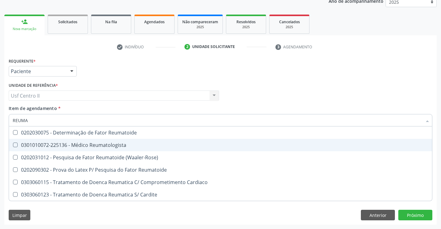
click at [96, 146] on div "0301010072-225136 - Médico Reumatologista" at bounding box center [221, 144] width 416 height 5
checkbox Reumatologista "true"
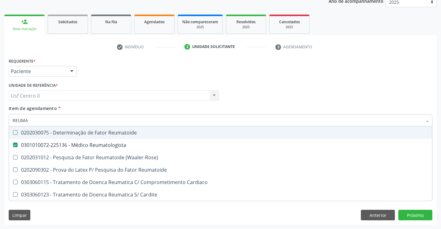
click at [326, 89] on div "Médico Solicitante Por favor, selecione a Unidade de Atendimento primeiro Nenhu…" at bounding box center [220, 93] width 427 height 24
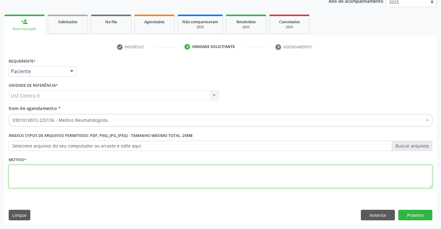
click at [72, 176] on textarea at bounding box center [221, 177] width 424 height 24
type textarea "."
click at [408, 213] on button "Próximo" at bounding box center [415, 215] width 34 height 11
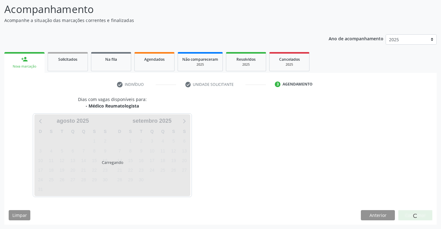
scroll to position [41, 0]
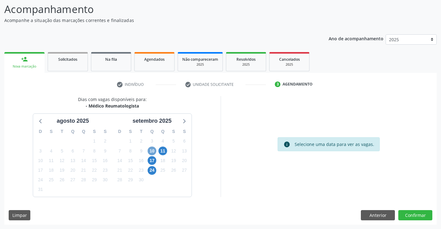
click at [152, 151] on span "10" at bounding box center [152, 150] width 9 height 9
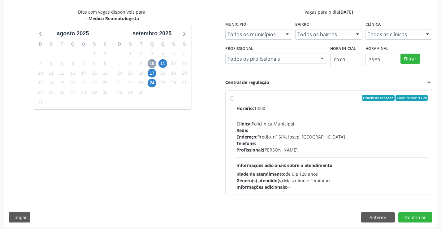
scroll to position [130, 0]
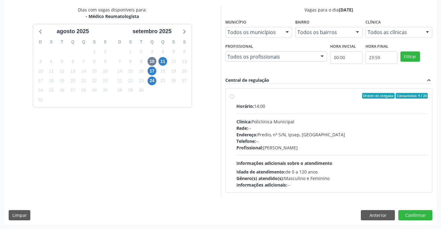
click at [237, 96] on label "Ordem de chegada Consumidos: 4 / 20 Horário: 14:00 Clínica: Policlinica Municip…" at bounding box center [333, 140] width 192 height 95
click at [233, 96] on input "Ordem de chegada Consumidos: 4 / 20 Horário: 14:00 Clínica: Policlinica Municip…" at bounding box center [232, 96] width 4 height 6
radio input "true"
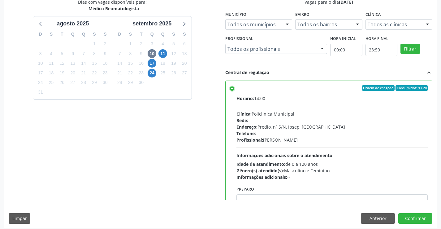
scroll to position [141, 0]
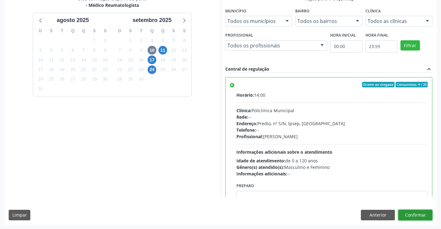
click at [420, 215] on button "Confirmar" at bounding box center [415, 215] width 34 height 11
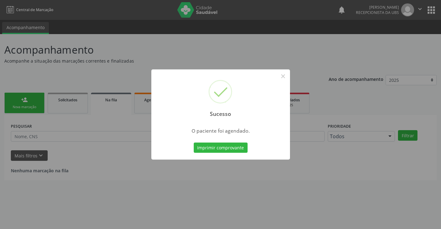
scroll to position [0, 0]
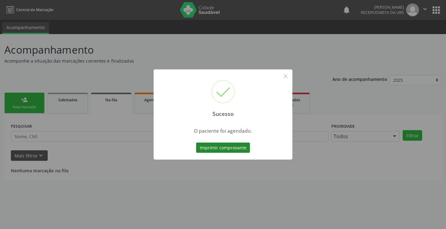
click at [239, 149] on button "Imprimir comprovante" at bounding box center [223, 147] width 54 height 11
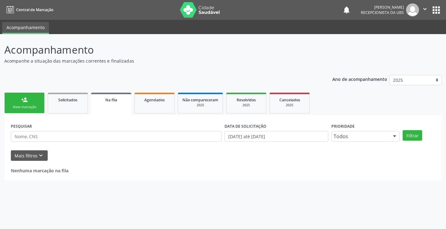
click at [36, 105] on div "Nova marcação" at bounding box center [24, 107] width 31 height 5
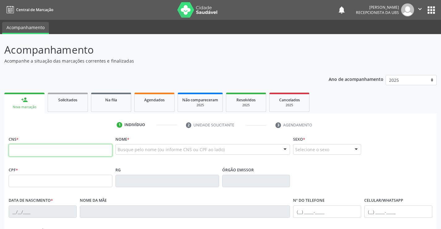
click at [54, 152] on input "text" at bounding box center [61, 150] width 104 height 12
paste input "701 8002 7188 4873"
type input "701 8002 7188 4873"
type input "09/08/1997"
type input "Josinaide da Silva Santos"
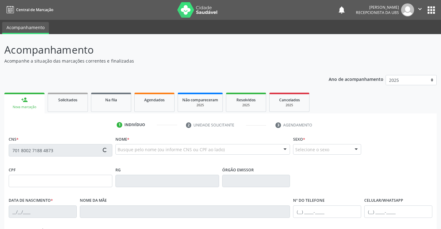
type input "(87) 98173-8607"
type input "119.587.864-89"
type input "882"
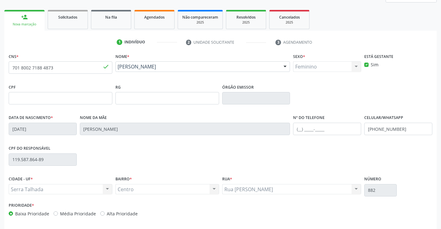
scroll to position [93, 0]
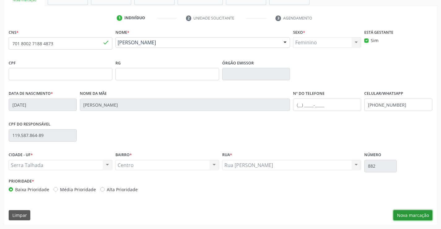
click at [415, 214] on button "Nova marcação" at bounding box center [413, 215] width 39 height 11
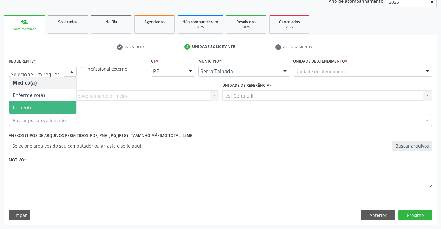
click at [36, 106] on span "Paciente" at bounding box center [42, 107] width 67 height 12
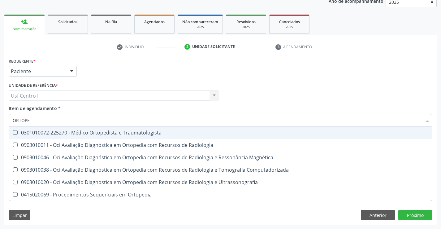
type input "ORTOPED"
click at [93, 135] on div "0301010072-225270 - Médico Ortopedista e Traumatologista" at bounding box center [221, 132] width 416 height 5
checkbox Traumatologista "true"
click at [278, 94] on div "Médico Solicitante Por favor, selecione a Unidade de Atendimento primeiro Nenhu…" at bounding box center [220, 93] width 427 height 24
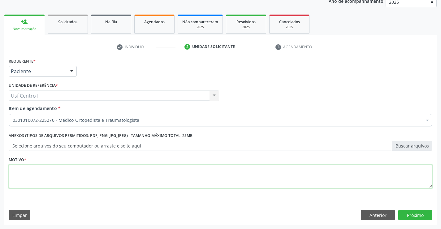
click at [83, 178] on textarea at bounding box center [221, 177] width 424 height 24
type textarea "."
click at [422, 215] on button "Próximo" at bounding box center [415, 215] width 34 height 11
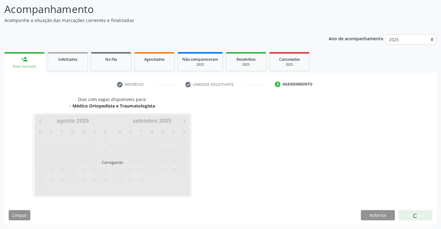
scroll to position [41, 0]
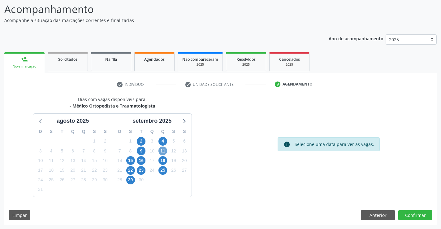
click at [164, 151] on span "11" at bounding box center [163, 150] width 9 height 9
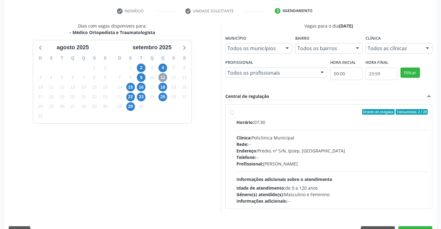
scroll to position [130, 0]
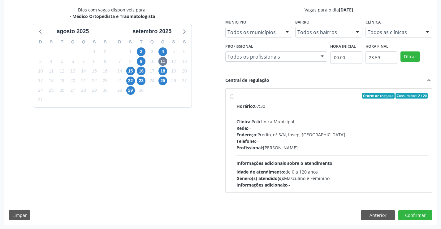
click at [237, 96] on label "Ordem de chegada Consumidos: 2 / 20 Horário: 07:30 Clínica: Policlinica Municip…" at bounding box center [333, 140] width 192 height 95
click at [232, 96] on input "Ordem de chegada Consumidos: 2 / 20 Horário: 07:30 Clínica: Policlinica Municip…" at bounding box center [232, 96] width 4 height 6
radio input "true"
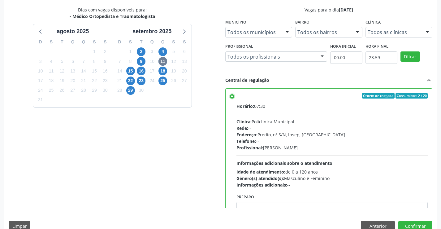
scroll to position [141, 0]
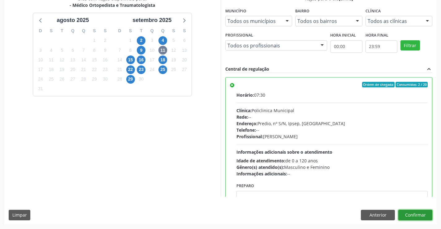
click at [417, 213] on button "Confirmar" at bounding box center [415, 215] width 34 height 11
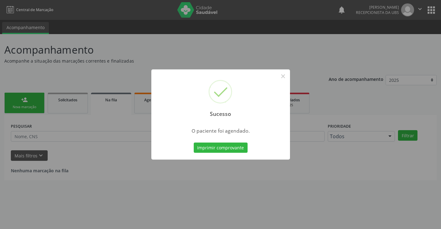
scroll to position [0, 0]
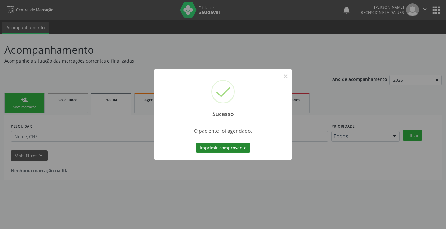
click at [216, 149] on button "Imprimir comprovante" at bounding box center [223, 147] width 54 height 11
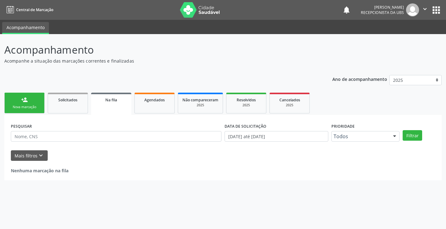
click at [31, 102] on link "person_add Nova marcação" at bounding box center [24, 103] width 40 height 21
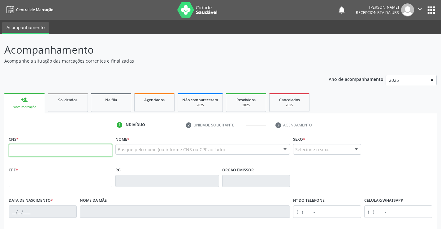
click at [53, 154] on input "text" at bounding box center [61, 150] width 104 height 12
paste input "704 3005 8714 6898"
type input "704 3005 8714 6898"
type input "471.289.844-53"
type input "08/11/1949"
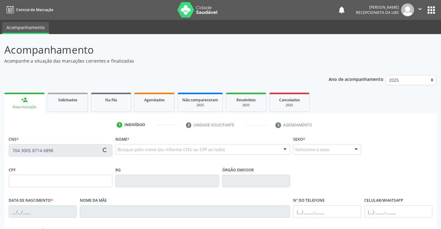
type input "Luzia Alves da Costa Filha"
type input "(87) 99999-9999"
type input "(87) 99905-7919"
type input "558"
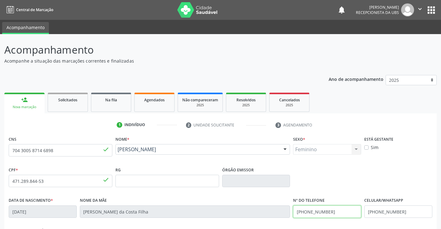
click at [342, 213] on input "(87) 99999-9999" at bounding box center [327, 211] width 68 height 12
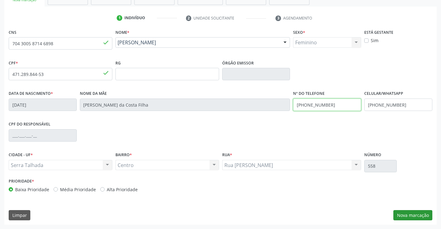
type input "(87) 99905-7919"
click at [417, 213] on button "Nova marcação" at bounding box center [413, 215] width 39 height 11
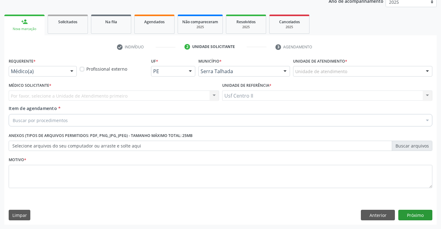
scroll to position [78, 0]
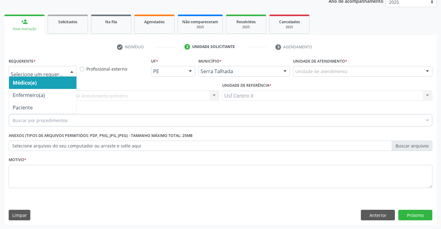
click at [39, 67] on div at bounding box center [43, 71] width 68 height 11
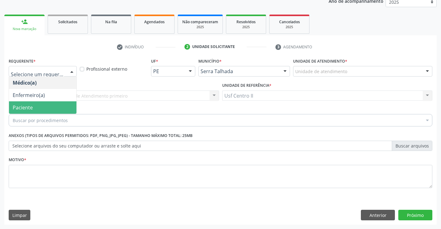
click at [30, 108] on span "Paciente" at bounding box center [23, 107] width 20 height 7
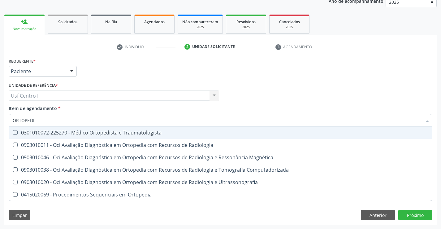
type input "ORTOPEDIS"
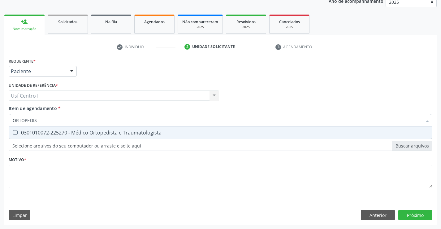
click at [54, 131] on div "0301010072-225270 - Médico Ortopedista e Traumatologista" at bounding box center [221, 132] width 416 height 5
checkbox Traumatologista "true"
click at [68, 173] on div "Requerente * Paciente Médico(a) Enfermeiro(a) Paciente Nenhum resultado encontr…" at bounding box center [221, 126] width 424 height 140
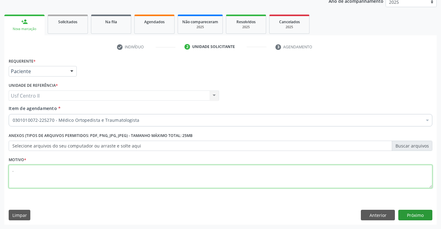
type textarea "."
click at [418, 216] on button "Próximo" at bounding box center [415, 215] width 34 height 11
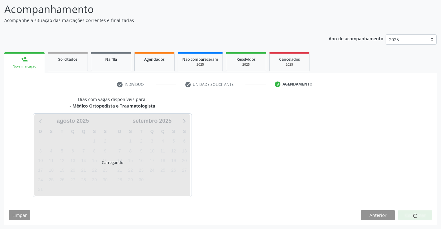
scroll to position [41, 0]
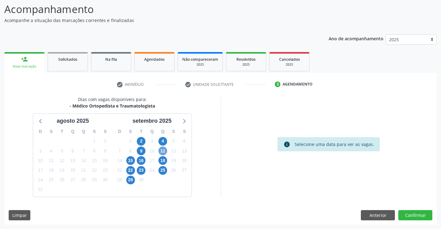
click at [162, 151] on span "11" at bounding box center [163, 150] width 9 height 9
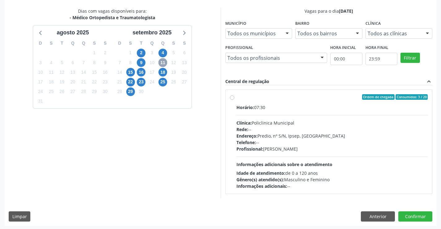
scroll to position [130, 0]
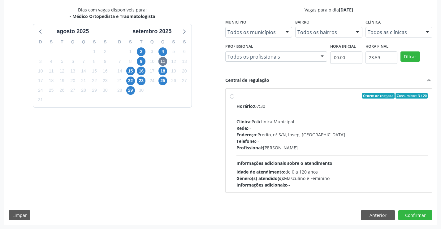
click at [237, 97] on label "Ordem de chegada Consumidos: 3 / 20 Horário: 07:30 Clínica: Policlinica Municip…" at bounding box center [333, 140] width 192 height 95
click at [233, 97] on input "Ordem de chegada Consumidos: 3 / 20 Horário: 07:30 Clínica: Policlinica Municip…" at bounding box center [232, 96] width 4 height 6
radio input "true"
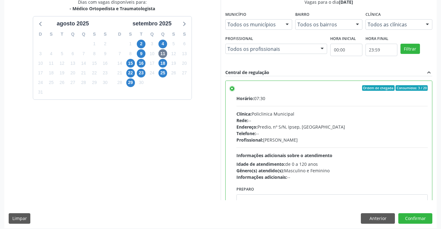
scroll to position [141, 0]
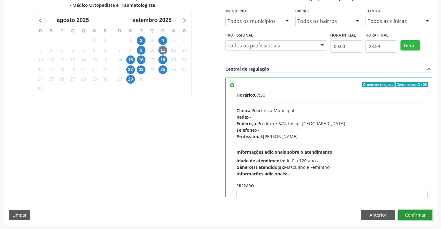
click at [417, 217] on button "Confirmar" at bounding box center [415, 215] width 34 height 11
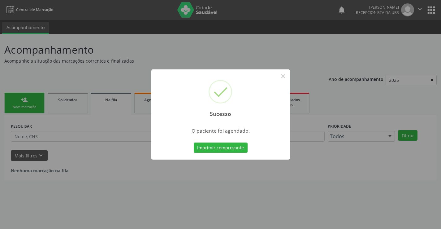
scroll to position [0, 0]
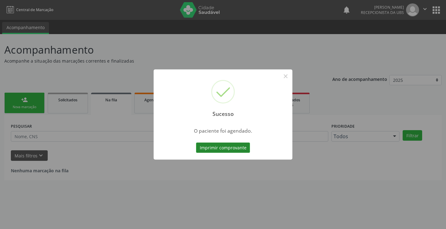
click at [212, 147] on button "Imprimir comprovante" at bounding box center [223, 147] width 54 height 11
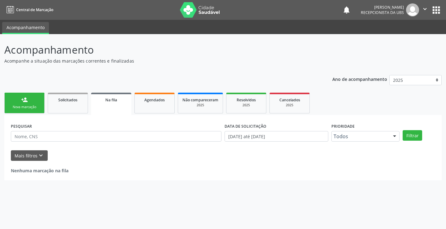
click at [30, 104] on link "person_add Nova marcação" at bounding box center [24, 103] width 40 height 21
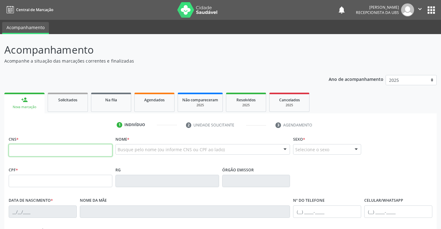
click at [76, 152] on input "text" at bounding box center [61, 150] width 104 height 12
type input "163 9367 9299 0007"
type input "482.248.474-20"
type input "20/10/1939"
type input "Rosa Maria da Silva"
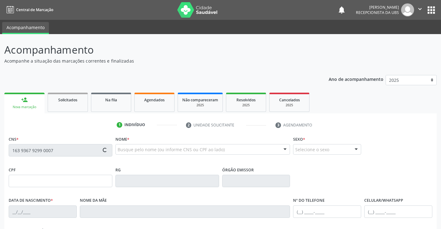
type input "(87) 99999-9999"
type input "(87) 98141-0745"
type input "1309"
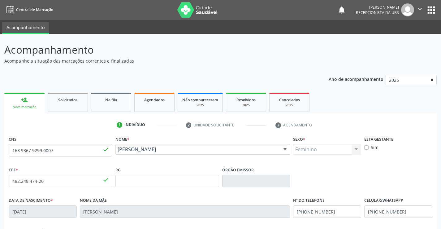
scroll to position [31, 0]
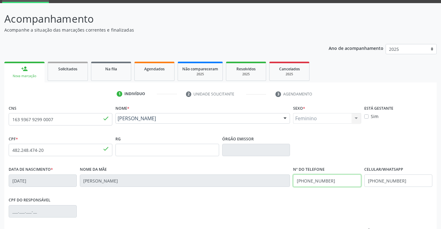
click at [339, 180] on input "(87) 99999-9999" at bounding box center [327, 180] width 68 height 12
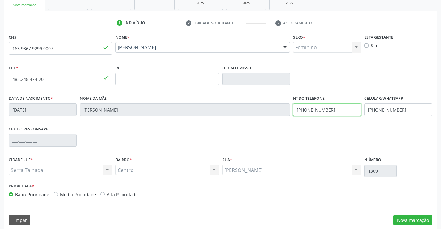
scroll to position [107, 0]
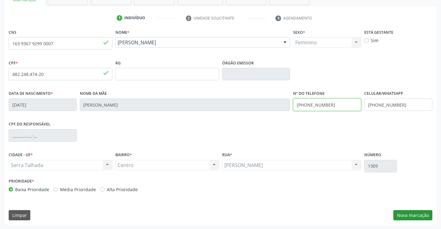
type input "(87) 98141-0745"
click at [408, 214] on button "Nova marcação" at bounding box center [413, 215] width 39 height 11
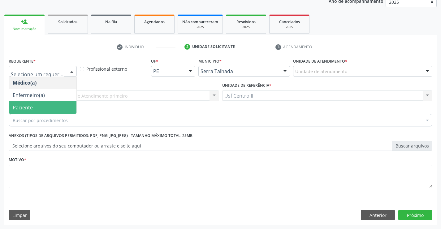
click at [37, 104] on span "Paciente" at bounding box center [42, 107] width 67 height 12
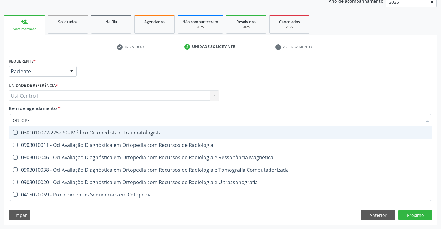
type input "ORTOPED"
click at [75, 135] on div "0301010072-225270 - Médico Ortopedista e Traumatologista" at bounding box center [221, 132] width 416 height 5
checkbox Traumatologista "true"
click at [262, 96] on div "Médico Solicitante Por favor, selecione a Unidade de Atendimento primeiro Nenhu…" at bounding box center [220, 93] width 427 height 24
checkbox Radiologia "true"
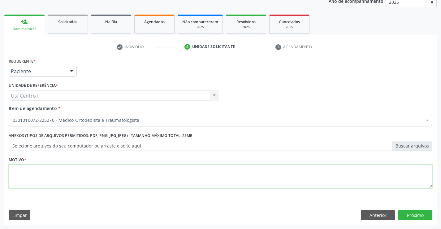
click at [84, 177] on textarea at bounding box center [221, 177] width 424 height 24
type textarea "."
click at [408, 213] on button "Próximo" at bounding box center [415, 215] width 34 height 11
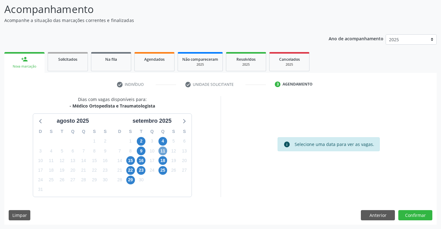
click at [164, 151] on span "11" at bounding box center [163, 150] width 9 height 9
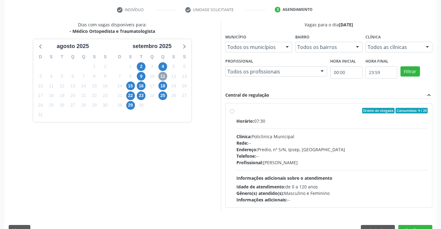
scroll to position [130, 0]
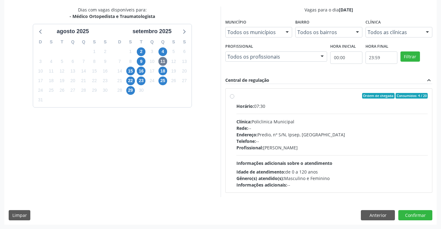
click at [237, 97] on label "Ordem de chegada Consumidos: 4 / 20 Horário: 07:30 Clínica: Policlinica Municip…" at bounding box center [333, 140] width 192 height 95
click at [233, 97] on input "Ordem de chegada Consumidos: 4 / 20 Horário: 07:30 Clínica: Policlinica Municip…" at bounding box center [232, 96] width 4 height 6
radio input "true"
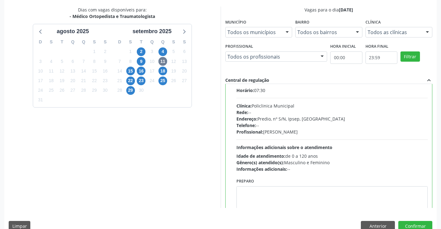
scroll to position [31, 0]
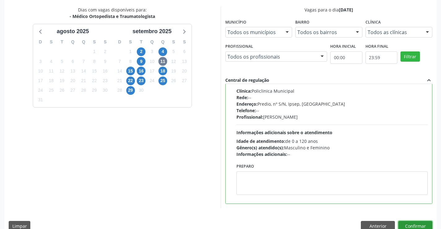
click at [423, 224] on button "Confirmar" at bounding box center [415, 226] width 34 height 11
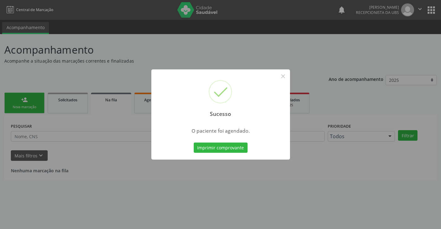
scroll to position [0, 0]
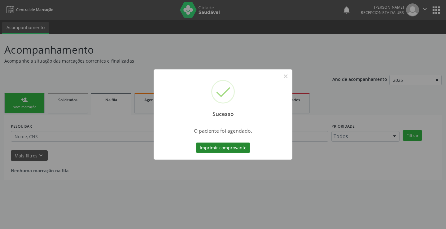
click at [224, 150] on button "Imprimir comprovante" at bounding box center [223, 147] width 54 height 11
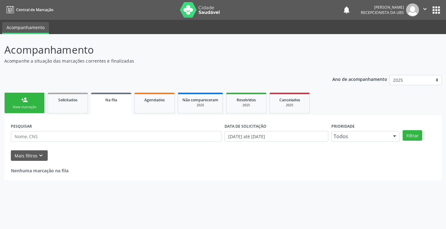
click at [35, 100] on link "person_add Nova marcação" at bounding box center [24, 103] width 40 height 21
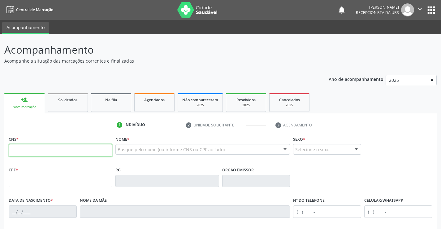
click at [62, 152] on input "text" at bounding box center [61, 150] width 104 height 12
type input "702 6067 8215 0749"
type input "249.010.754-20"
type input "13/08/1959"
type input "Maria Principe de Sousa"
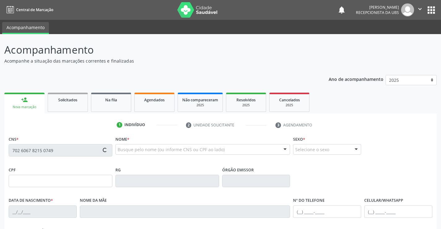
type input "(87) 99921-6658"
type input "305"
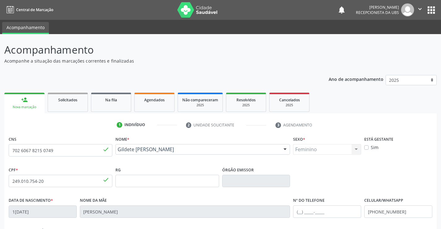
scroll to position [31, 0]
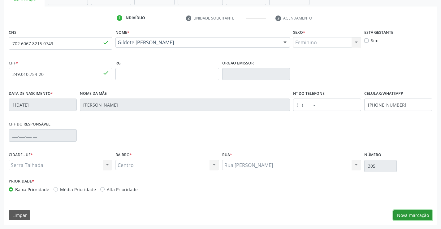
click at [411, 214] on button "Nova marcação" at bounding box center [413, 215] width 39 height 11
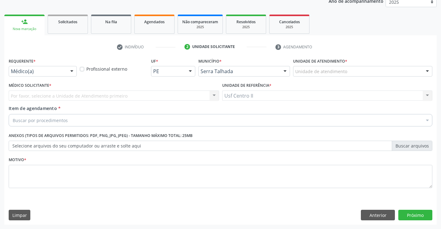
scroll to position [78, 0]
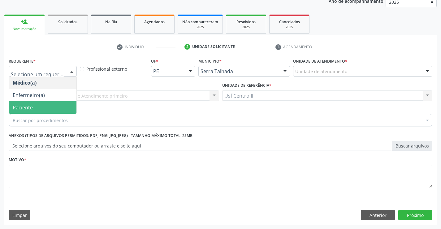
click at [45, 104] on span "Paciente" at bounding box center [42, 107] width 67 height 12
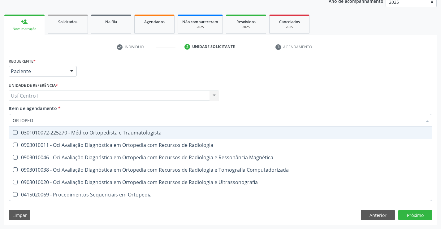
type input "ORTOPEDI"
click at [78, 133] on div "0301010072-225270 - Médico Ortopedista e Traumatologista" at bounding box center [221, 132] width 416 height 5
checkbox Traumatologista "true"
click at [255, 89] on div "Médico Solicitante Por favor, selecione a Unidade de Atendimento primeiro Nenhu…" at bounding box center [220, 93] width 427 height 24
checkbox Radiologia "true"
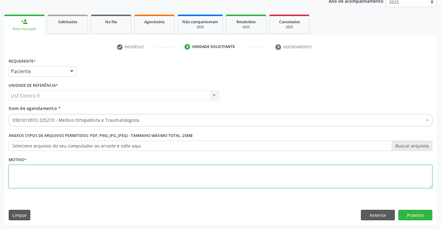
click at [95, 180] on textarea at bounding box center [221, 177] width 424 height 24
type textarea "."
click at [422, 216] on button "Próximo" at bounding box center [415, 215] width 34 height 11
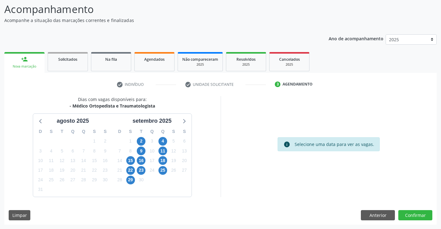
scroll to position [41, 0]
click at [131, 160] on span "15" at bounding box center [130, 160] width 9 height 9
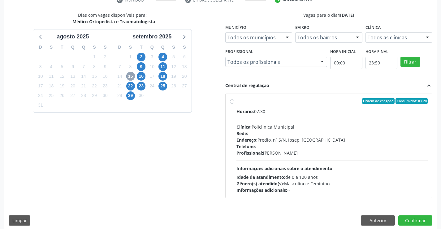
scroll to position [130, 0]
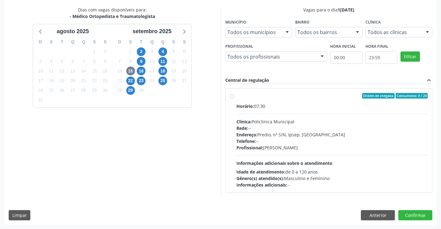
click at [237, 96] on label "Ordem de chegada Consumidos: 0 / 20 Horário: 07:30 Clínica: Policlinica Municip…" at bounding box center [333, 140] width 192 height 95
click at [233, 96] on input "Ordem de chegada Consumidos: 0 / 20 Horário: 07:30 Clínica: Policlinica Municip…" at bounding box center [232, 96] width 4 height 6
radio input "true"
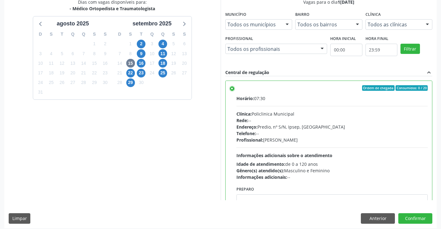
scroll to position [141, 0]
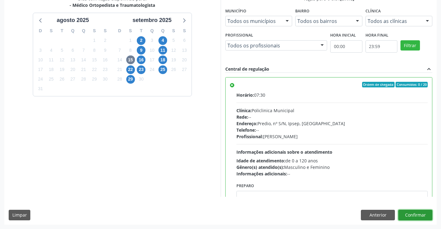
click at [411, 211] on button "Confirmar" at bounding box center [415, 215] width 34 height 11
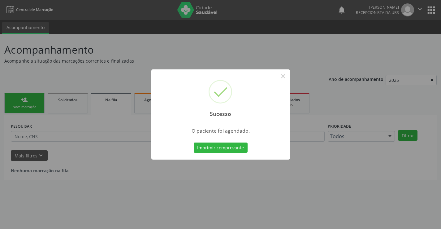
scroll to position [0, 0]
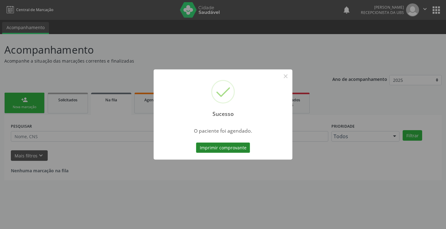
click at [216, 149] on button "Imprimir comprovante" at bounding box center [223, 147] width 54 height 11
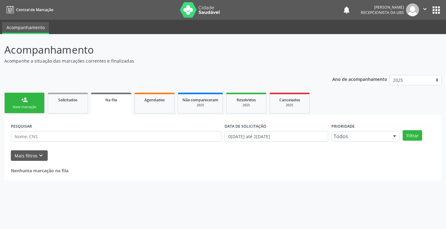
click at [35, 105] on div "Nova marcação" at bounding box center [24, 107] width 31 height 5
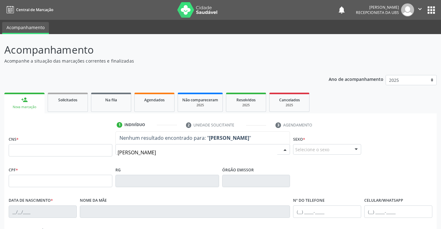
click at [126, 152] on input "CLEDE DA SILVA NASCIMENTO" at bounding box center [198, 152] width 160 height 12
click at [215, 154] on input "CLEIDE DA SILVA NASCIMENTO" at bounding box center [198, 152] width 160 height 12
click at [287, 150] on div at bounding box center [285, 149] width 9 height 11
type input "C"
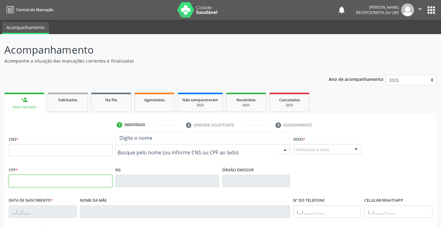
click at [79, 181] on input "text" at bounding box center [61, 181] width 104 height 12
type input "070.030.234-40"
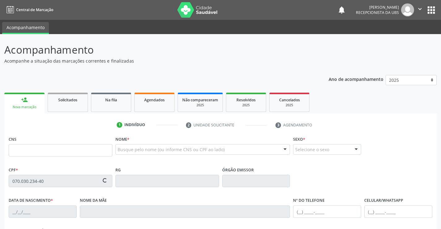
type input "15/06/1986"
type input "Dinalva Luzia da Silva"
type input "(87) 98832-4354"
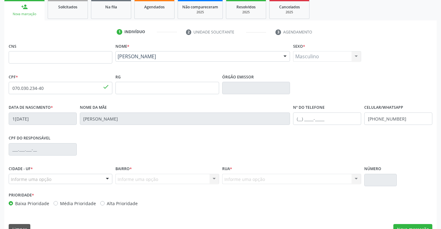
scroll to position [107, 0]
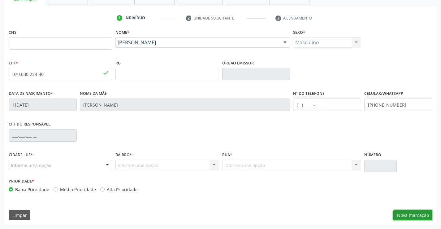
click at [408, 212] on button "Nova marcação" at bounding box center [413, 215] width 39 height 11
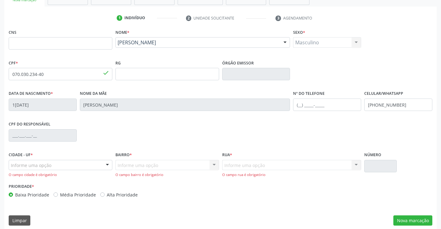
click at [107, 167] on div at bounding box center [107, 165] width 9 height 11
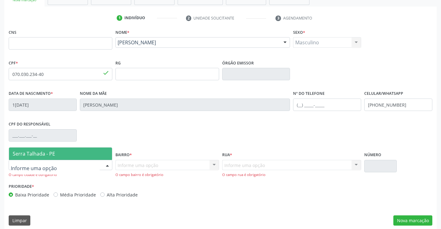
click at [59, 151] on span "Serra Talhada - PE" at bounding box center [60, 153] width 103 height 12
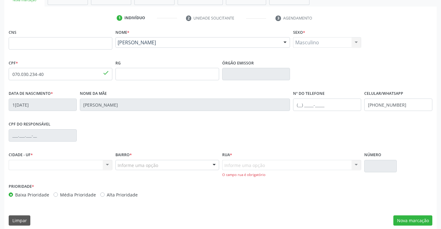
click at [234, 166] on div "Informe uma opção Nenhum resultado encontrado para: " " Nenhuma opção encontrad…" at bounding box center [291, 169] width 139 height 18
click at [212, 166] on div at bounding box center [214, 165] width 9 height 11
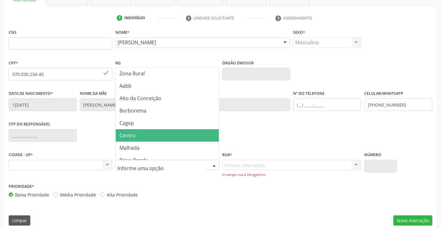
click at [146, 138] on span "Centro" at bounding box center [167, 135] width 103 height 12
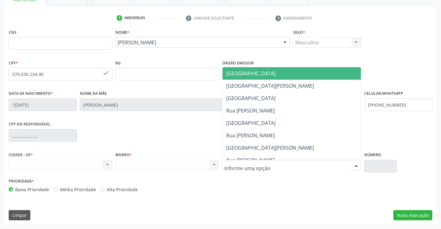
click at [345, 165] on div at bounding box center [291, 165] width 139 height 11
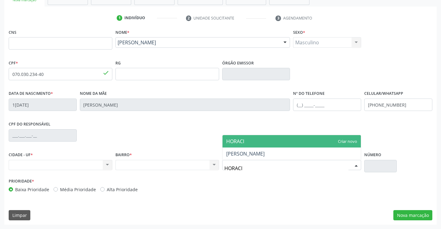
type input "HORACIO"
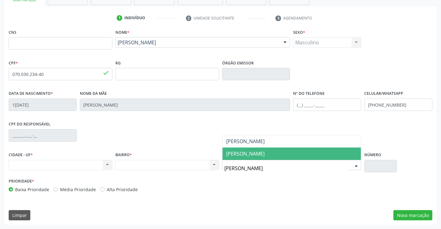
click at [338, 156] on span "HORACIO GOMES DE ANDRADE" at bounding box center [292, 153] width 139 height 12
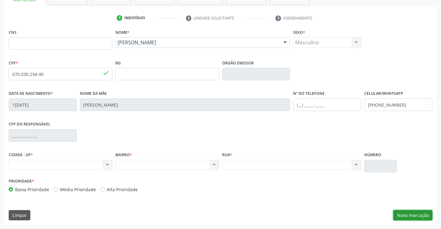
click at [416, 214] on button "Nova marcação" at bounding box center [413, 215] width 39 height 11
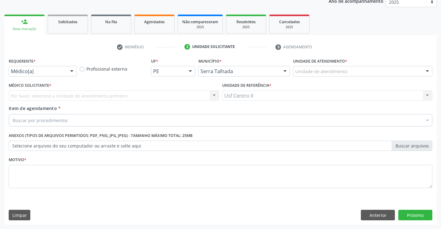
scroll to position [78, 0]
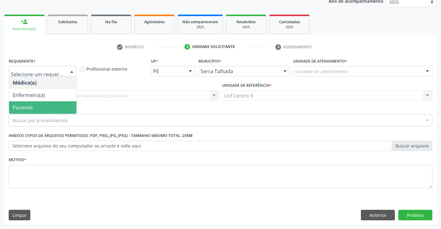
click at [44, 105] on span "Paciente" at bounding box center [42, 107] width 67 height 12
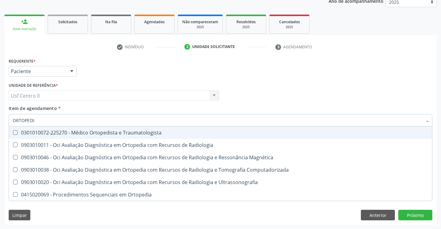
type input "ORTOPEDIS"
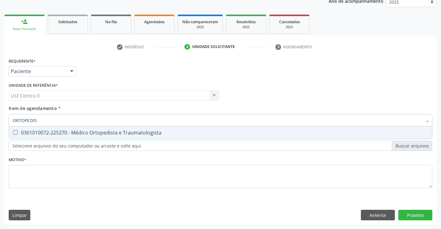
click at [67, 135] on div "0301010072-225270 - Médico Ortopedista e Traumatologista" at bounding box center [221, 132] width 416 height 5
checkbox Traumatologista "true"
click at [71, 171] on div "Requerente * Paciente Médico(a) Enfermeiro(a) Paciente Nenhum resultado encontr…" at bounding box center [221, 126] width 424 height 140
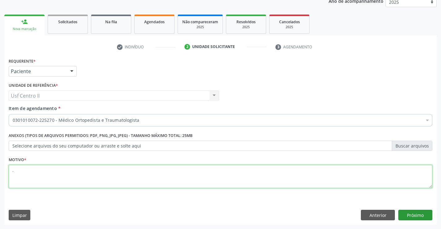
type textarea "."
click at [422, 216] on button "Próximo" at bounding box center [415, 215] width 34 height 11
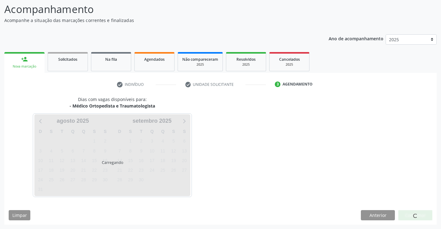
scroll to position [41, 0]
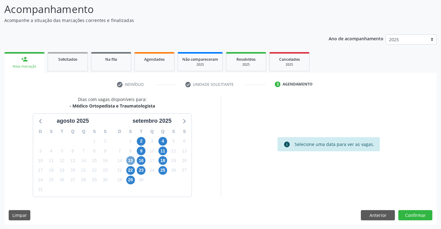
click at [130, 158] on span "15" at bounding box center [130, 160] width 9 height 9
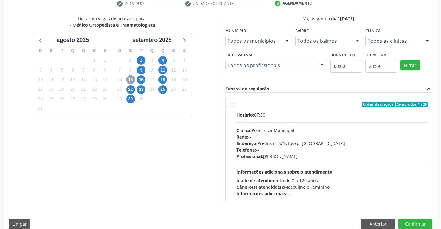
scroll to position [130, 0]
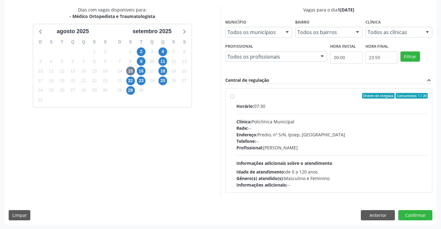
click at [237, 97] on label "Ordem de chegada Consumidos: 1 / 20 Horário: 07:30 Clínica: Policlinica Municip…" at bounding box center [333, 140] width 192 height 95
click at [233, 97] on input "Ordem de chegada Consumidos: 1 / 20 Horário: 07:30 Clínica: Policlinica Municip…" at bounding box center [232, 96] width 4 height 6
radio input "true"
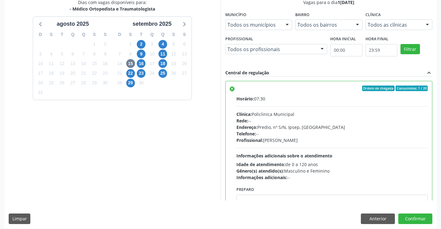
scroll to position [141, 0]
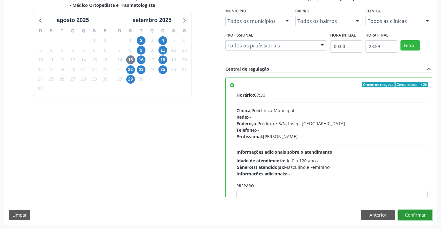
click at [421, 216] on button "Confirmar" at bounding box center [415, 215] width 34 height 11
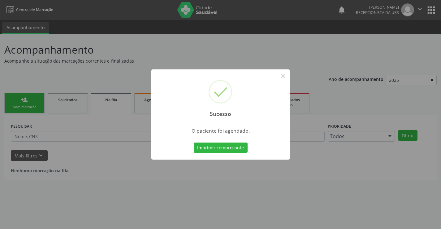
scroll to position [0, 0]
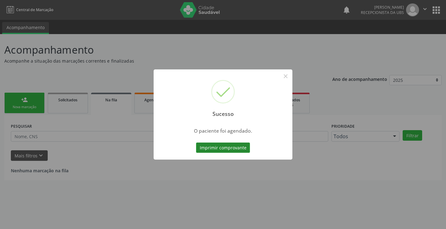
click at [220, 147] on button "Imprimir comprovante" at bounding box center [223, 147] width 54 height 11
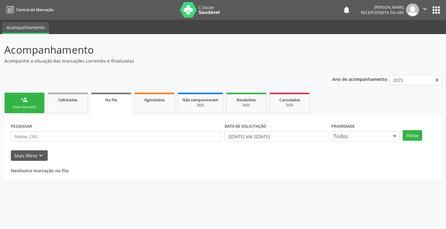
click at [28, 103] on link "person_add Nova marcação" at bounding box center [24, 103] width 40 height 21
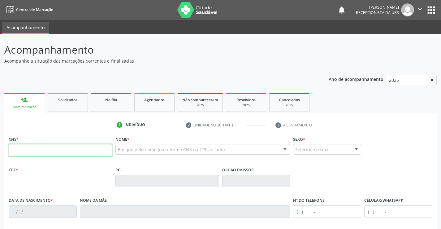
click at [71, 148] on input "text" at bounding box center [61, 150] width 104 height 12
paste input "700 6069 7382 6570"
type input "700 6069 7382 6570"
type input "599.114.844-91"
type input "19/04/1946"
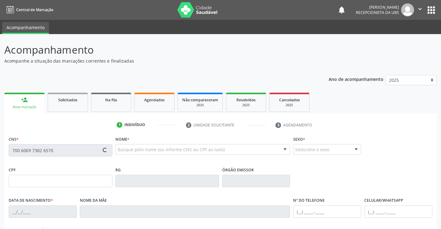
type input "Rosa Maria da Conceeicao"
type input "(87) 99999-9999"
type input "(87) 99563-6733"
type input "157"
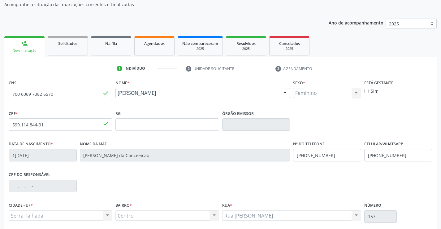
scroll to position [93, 0]
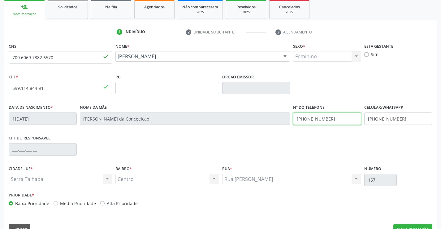
click at [346, 121] on input "(87) 99999-9999" at bounding box center [327, 118] width 68 height 12
type input "(87) 99631-7741"
click at [416, 118] on input "(87) 99563-6733" at bounding box center [398, 118] width 68 height 12
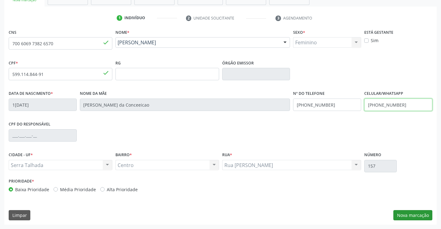
type input "(87) 99921-6113"
click at [418, 219] on button "Nova marcação" at bounding box center [413, 215] width 39 height 11
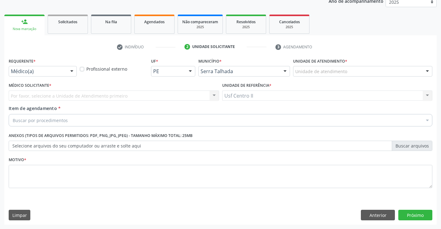
scroll to position [78, 0]
click at [57, 75] on div "Médico(a)" at bounding box center [43, 71] width 68 height 11
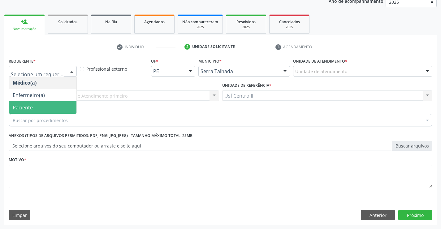
click at [46, 106] on span "Paciente" at bounding box center [42, 107] width 67 height 12
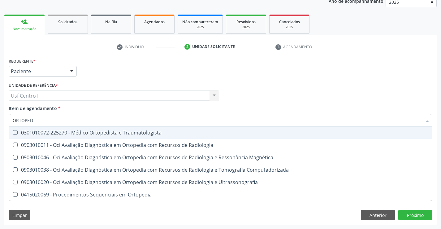
type input "ORTOPEDI"
click at [69, 131] on div "0301010072-225270 - Médico Ortopedista e Traumatologista" at bounding box center [221, 132] width 416 height 5
checkbox Traumatologista "true"
click at [279, 81] on div "Médico Solicitante Por favor, selecione a Unidade de Atendimento primeiro Nenhu…" at bounding box center [220, 93] width 427 height 24
checkbox Radiologia "true"
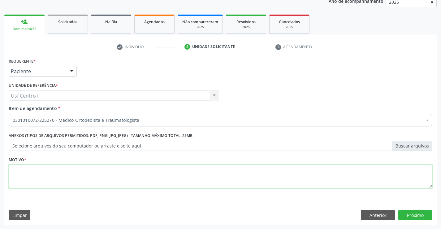
click at [102, 178] on textarea at bounding box center [221, 177] width 424 height 24
type textarea "."
click at [413, 212] on button "Próximo" at bounding box center [415, 215] width 34 height 11
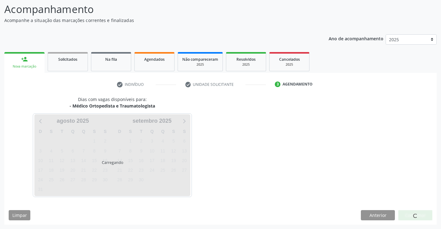
scroll to position [41, 0]
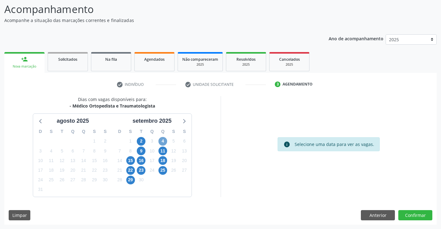
click at [163, 140] on span "4" at bounding box center [163, 141] width 9 height 9
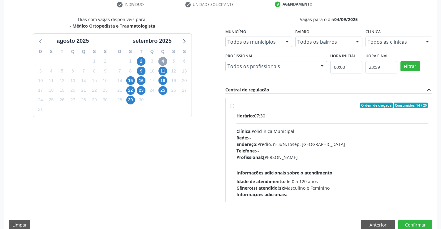
scroll to position [130, 0]
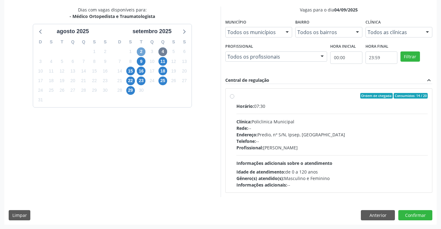
click at [138, 53] on span "2" at bounding box center [141, 51] width 9 height 9
click at [237, 97] on label "Ordem de chegada Consumidos: 6 / 25 Horário: 08:00 Clínica: Cem Rede: -- Endere…" at bounding box center [333, 140] width 192 height 95
click at [231, 97] on input "Ordem de chegada Consumidos: 6 / 25 Horário: 08:00 Clínica: Cem Rede: -- Endere…" at bounding box center [232, 96] width 4 height 6
radio input "true"
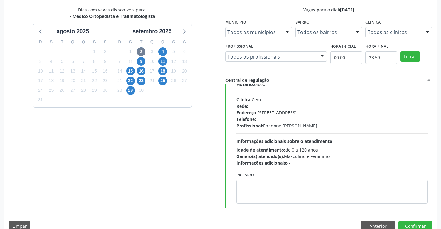
scroll to position [31, 0]
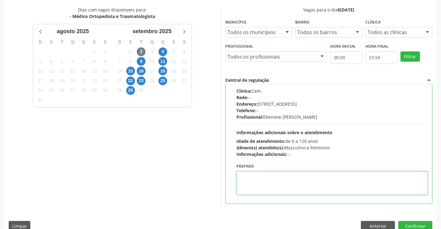
click at [273, 182] on textarea at bounding box center [333, 183] width 192 height 24
drag, startPoint x: 387, startPoint y: 177, endPoint x: 240, endPoint y: 184, distance: 146.9
click at [240, 184] on textarea "O PACIENTE DEVE IR AO CONSULTÓRIO AGENDAR SUA CONSULTA." at bounding box center [333, 183] width 192 height 24
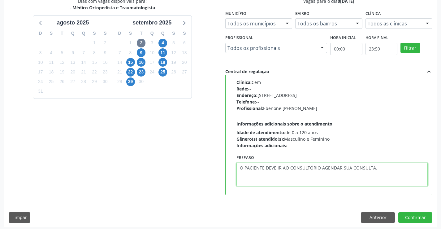
scroll to position [141, 0]
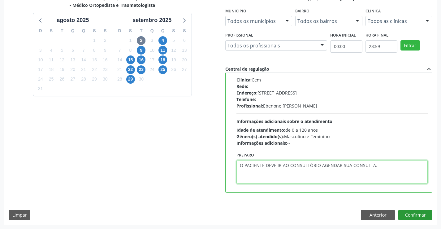
type textarea "O PACIENTE DEVE IR AO CONSULTÓRIO AGENDAR SUA CONSULTA."
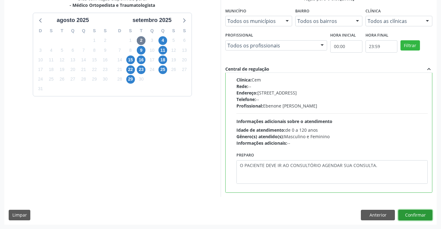
click at [419, 213] on button "Confirmar" at bounding box center [415, 215] width 34 height 11
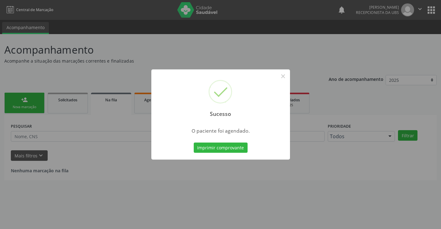
scroll to position [0, 0]
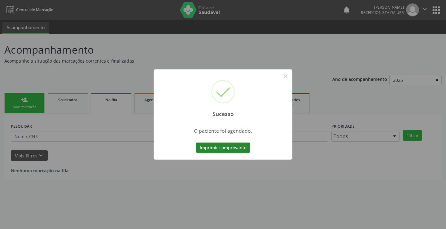
click at [214, 150] on button "Imprimir comprovante" at bounding box center [223, 147] width 54 height 11
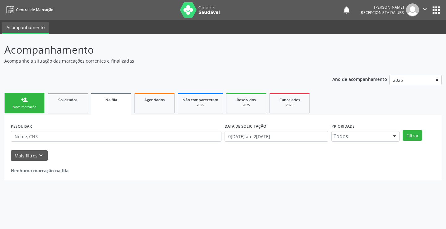
click at [35, 101] on link "person_add Nova marcação" at bounding box center [24, 103] width 40 height 21
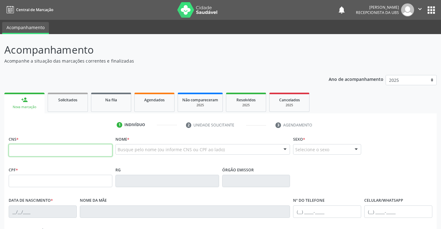
click at [65, 153] on input "text" at bounding box center [61, 150] width 104 height 12
type input "898 0046 0415 2103"
type input "033.022.134-50"
type input "24/11/1956"
type input "Josefa Pereira de Sousa"
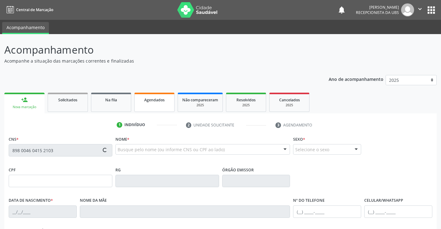
type input "(87) 99623-2415"
type input "136"
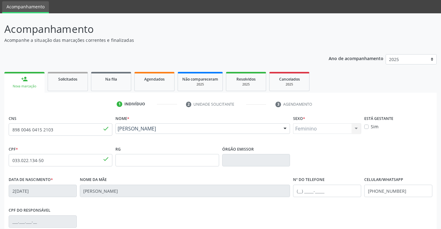
scroll to position [31, 0]
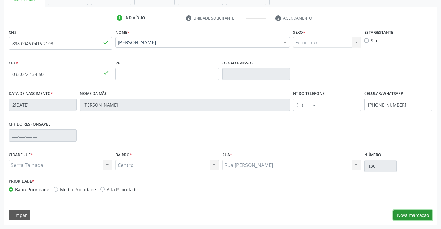
click at [416, 212] on button "Nova marcação" at bounding box center [413, 215] width 39 height 11
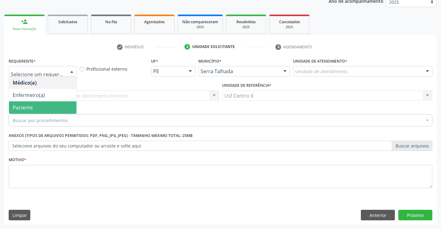
click at [56, 104] on span "Paciente" at bounding box center [42, 107] width 67 height 12
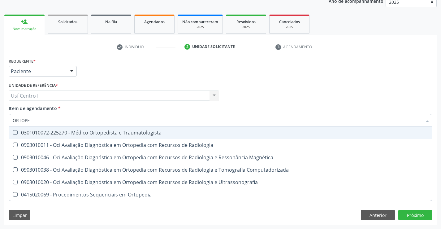
type input "ORTOPED"
click at [81, 133] on div "0301010072-225270 - Médico Ortopedista e Traumatologista" at bounding box center [221, 132] width 416 height 5
checkbox Traumatologista "true"
click at [251, 105] on div "Médico Solicitante Por favor, selecione a Unidade de Atendimento primeiro Nenhu…" at bounding box center [220, 93] width 427 height 24
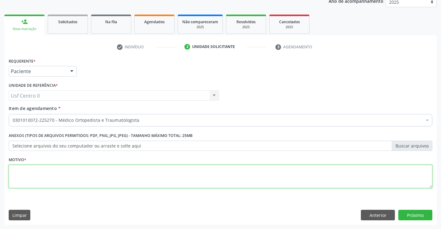
click at [55, 169] on textarea at bounding box center [221, 177] width 424 height 24
type textarea "."
click at [422, 216] on button "Próximo" at bounding box center [415, 215] width 34 height 11
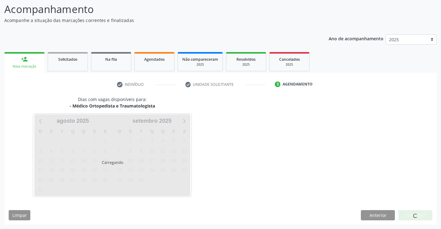
scroll to position [41, 0]
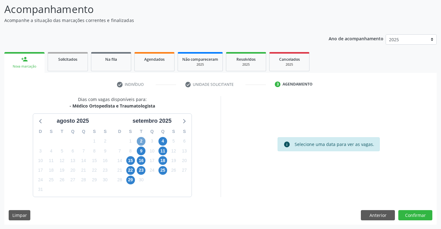
click at [141, 142] on span "2" at bounding box center [141, 141] width 9 height 9
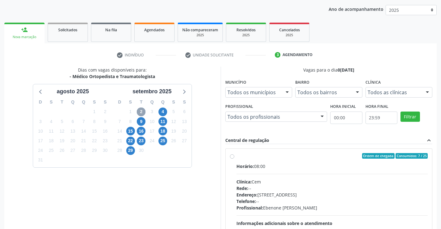
scroll to position [130, 0]
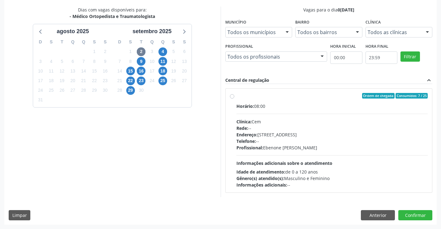
click at [237, 96] on label "Ordem de chegada Consumidos: 7 / 25 Horário: 08:00 Clínica: Cem Rede: -- Endere…" at bounding box center [333, 140] width 192 height 95
click at [231, 96] on input "Ordem de chegada Consumidos: 7 / 25 Horário: 08:00 Clínica: Cem Rede: -- Endere…" at bounding box center [232, 96] width 4 height 6
radio input "true"
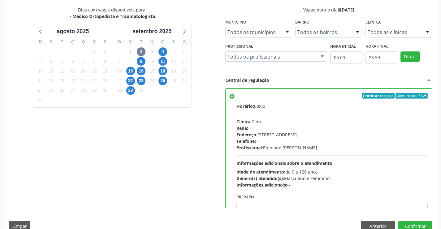
scroll to position [31, 0]
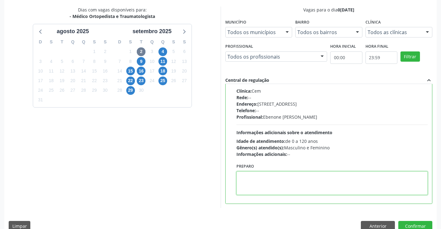
click at [261, 183] on textarea at bounding box center [333, 183] width 192 height 24
paste textarea "O PACIENTE DEVE IR AO CONSULTÓRIO AGENDAR SUA CONSULTA."
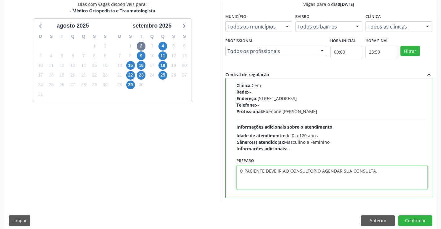
scroll to position [141, 0]
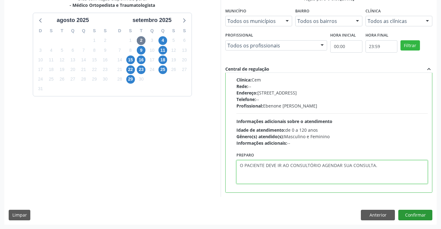
type textarea "O PACIENTE DEVE IR AO CONSULTÓRIO AGENDAR SUA CONSULTA."
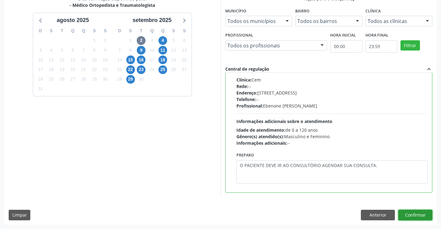
click at [419, 212] on button "Confirmar" at bounding box center [415, 215] width 34 height 11
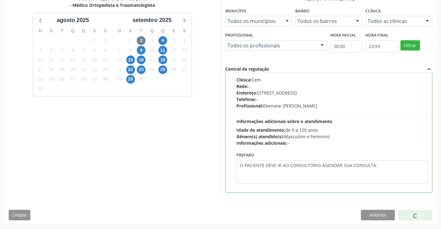
scroll to position [0, 0]
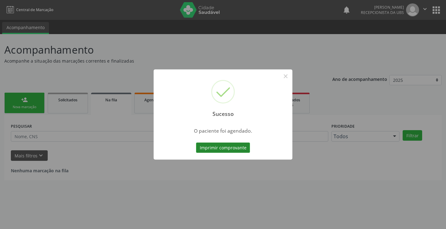
click at [206, 145] on button "Imprimir comprovante" at bounding box center [223, 147] width 54 height 11
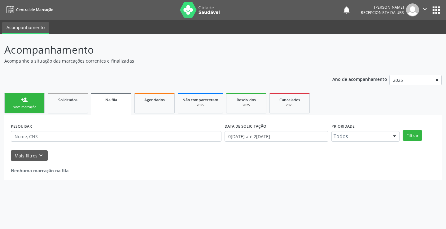
click at [28, 109] on div "Nova marcação" at bounding box center [24, 107] width 31 height 5
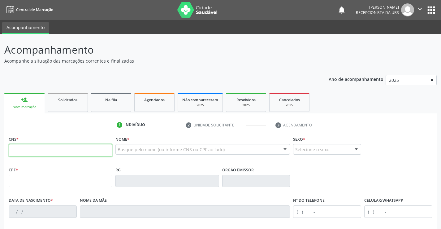
click at [62, 150] on input "text" at bounding box center [61, 150] width 104 height 12
type input "898 0029 4636 3912"
type input "901.592.764-20"
type input "13/07/1940"
type input "Leonor Teodoro da Conceicao"
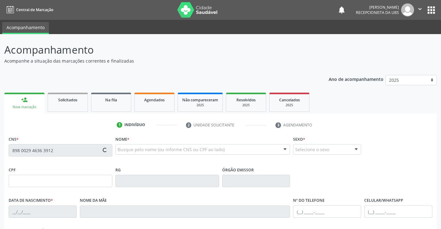
type input "(87) 98151-6261"
type input "45"
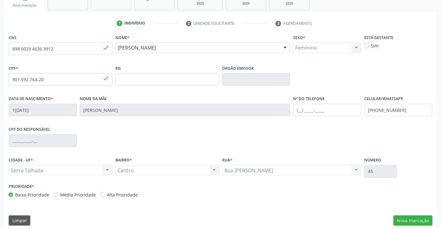
scroll to position [107, 0]
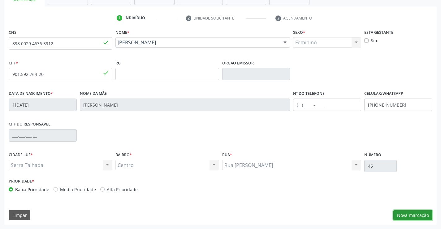
click at [405, 213] on button "Nova marcação" at bounding box center [413, 215] width 39 height 11
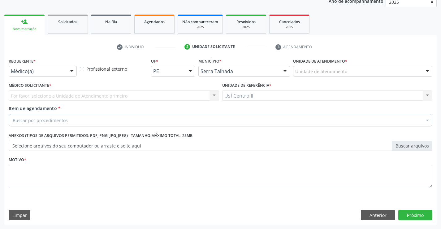
scroll to position [78, 0]
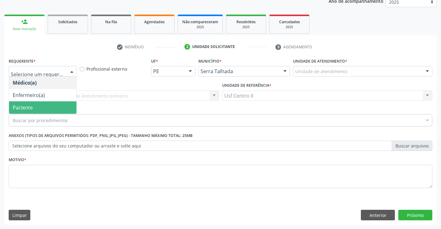
click at [47, 104] on span "Paciente" at bounding box center [42, 107] width 67 height 12
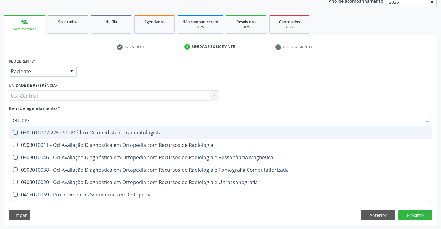
type input "ORTOPED"
click at [89, 130] on div "0301010072-225270 - Médico Ortopedista e Traumatologista" at bounding box center [221, 132] width 416 height 5
checkbox Traumatologista "true"
click at [268, 98] on div "Médico Solicitante Por favor, selecione a Unidade de Atendimento primeiro Nenhu…" at bounding box center [220, 93] width 427 height 24
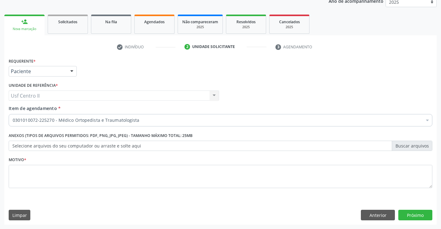
checkbox Traumatologista "true"
click at [67, 179] on textarea at bounding box center [221, 177] width 424 height 24
type textarea "."
click at [410, 212] on button "Próximo" at bounding box center [415, 215] width 34 height 11
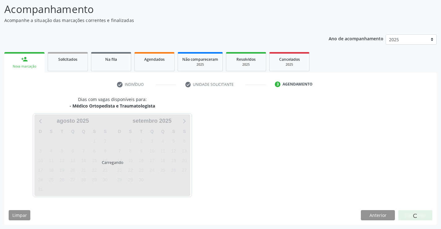
scroll to position [41, 0]
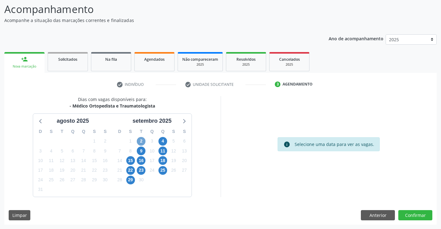
click at [142, 142] on span "2" at bounding box center [141, 141] width 9 height 9
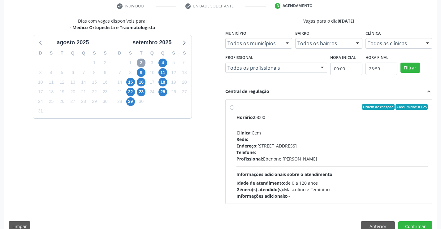
scroll to position [130, 0]
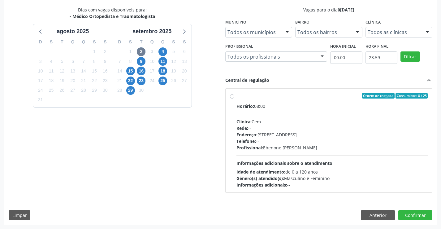
click at [237, 95] on label "Ordem de chegada Consumidos: 8 / 25 Horário: 08:00 Clínica: Cem Rede: -- Endere…" at bounding box center [333, 140] width 192 height 95
click at [232, 95] on input "Ordem de chegada Consumidos: 8 / 25 Horário: 08:00 Clínica: Cem Rede: -- Endere…" at bounding box center [232, 96] width 4 height 6
radio input "true"
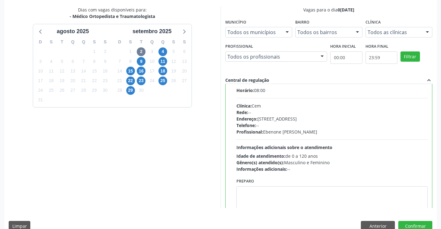
scroll to position [31, 0]
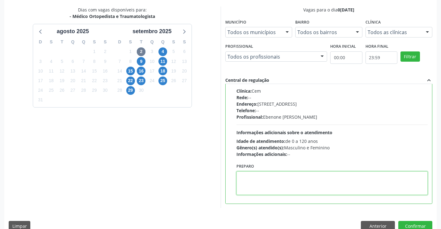
click at [283, 180] on textarea at bounding box center [333, 183] width 192 height 24
paste textarea "O PACIENTE DEVE IR AO CONSULTÓRIO AGENDAR SUA CONSULTA."
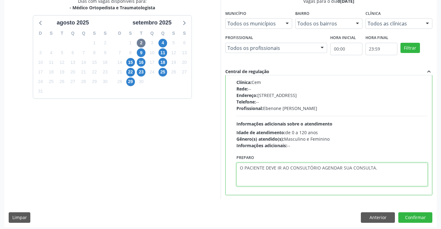
scroll to position [141, 0]
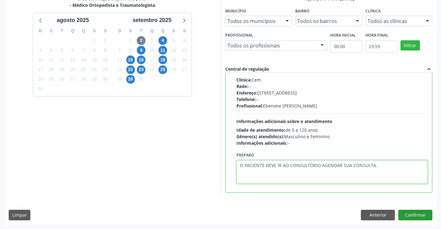
type textarea "O PACIENTE DEVE IR AO CONSULTÓRIO AGENDAR SUA CONSULTA."
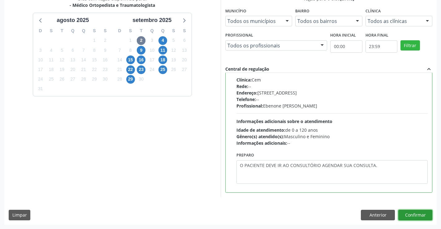
click at [411, 216] on button "Confirmar" at bounding box center [415, 215] width 34 height 11
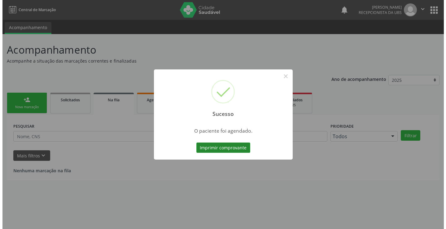
scroll to position [0, 0]
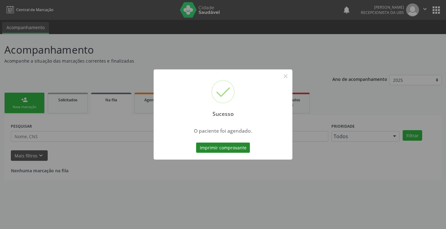
click at [218, 148] on button "Imprimir comprovante" at bounding box center [223, 147] width 54 height 11
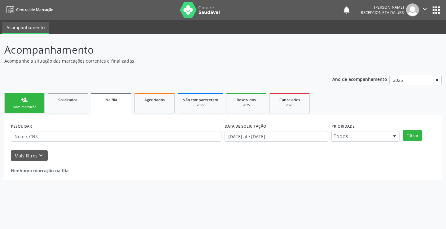
click at [28, 100] on link "person_add Nova marcação" at bounding box center [24, 103] width 40 height 21
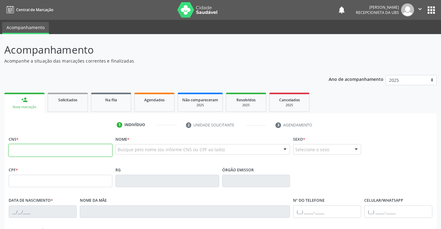
click at [74, 146] on input "text" at bounding box center [61, 150] width 104 height 12
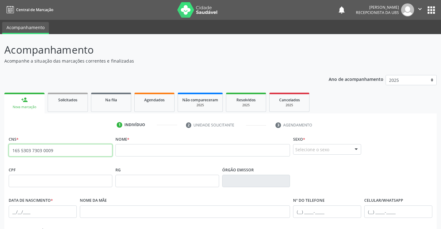
click at [71, 150] on input "165 5303 7303 0009" at bounding box center [61, 150] width 104 height 12
type input "1"
type input "709 0068 3539 2019"
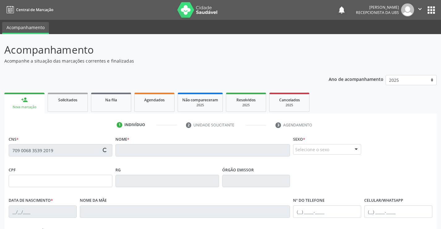
type input "680.169.994-68"
type input "[DATE]"
type input "[PERSON_NAME]"
type input "[PHONE_NUMBER]"
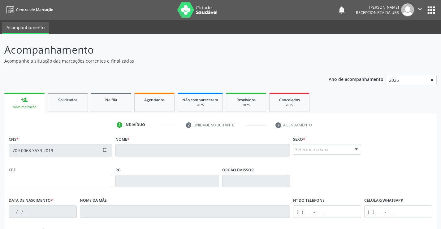
type input "764"
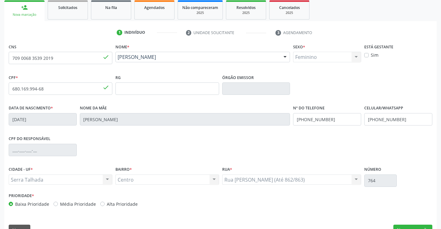
scroll to position [93, 0]
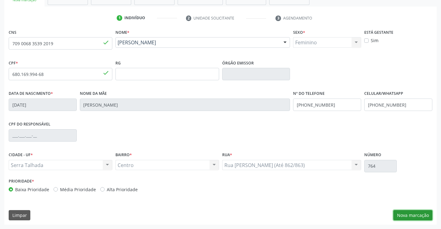
click at [403, 215] on button "Nova marcação" at bounding box center [413, 215] width 39 height 11
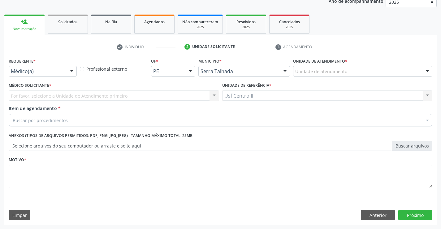
scroll to position [78, 0]
click at [42, 66] on div "Médico(a)" at bounding box center [43, 71] width 68 height 11
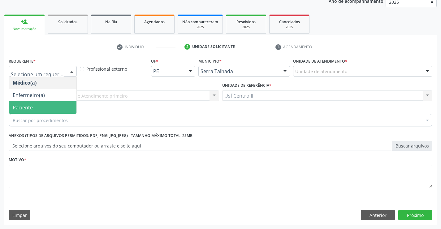
click at [41, 106] on span "Paciente" at bounding box center [42, 107] width 67 height 12
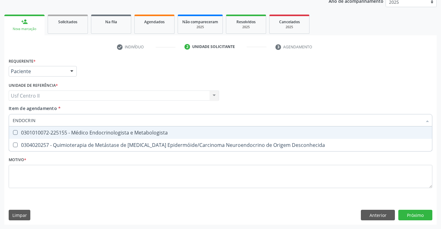
type input "ENDOCRINO"
click at [76, 135] on div "0301010072-225155 - Médico Endocrinologista e Metabologista" at bounding box center [221, 132] width 416 height 5
checkbox Metabologista "true"
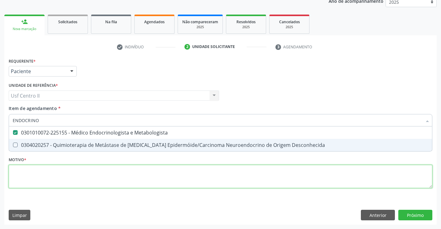
click at [78, 172] on div "Requerente * Paciente Médico(a) Enfermeiro(a) Paciente Nenhum resultado encontr…" at bounding box center [221, 126] width 424 height 140
checkbox Desconhecida "true"
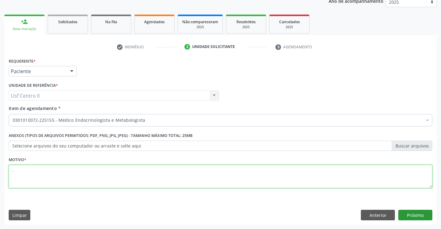
type textarea "."
click at [424, 216] on button "Próximo" at bounding box center [415, 215] width 34 height 11
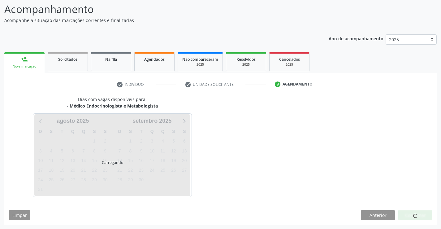
scroll to position [41, 0]
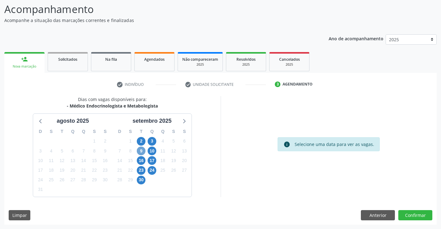
click at [140, 152] on span "9" at bounding box center [141, 150] width 9 height 9
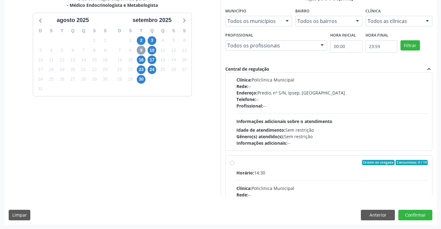
scroll to position [93, 0]
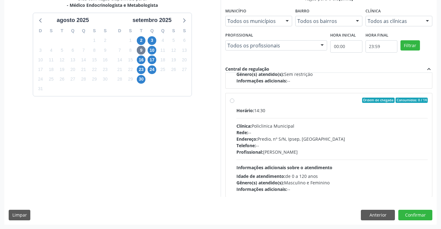
click at [237, 102] on label "Ordem de chegada Consumidos: 0 / 14 Horário: 14:30 Clínica: Policlinica Municip…" at bounding box center [333, 145] width 192 height 95
click at [232, 102] on input "Ordem de chegada Consumidos: 0 / 14 Horário: 14:30 Clínica: Policlinica Municip…" at bounding box center [232, 101] width 4 height 6
radio input "true"
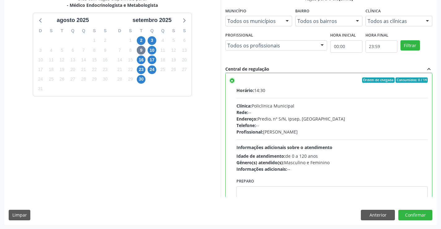
scroll to position [124, 0]
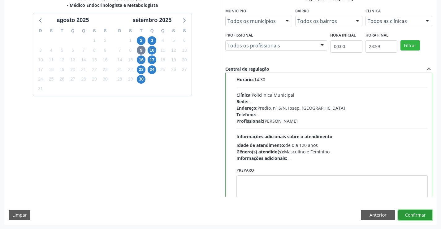
click at [415, 214] on button "Confirmar" at bounding box center [415, 215] width 34 height 11
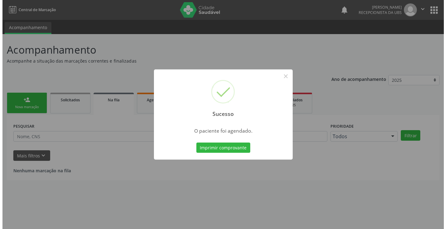
scroll to position [0, 0]
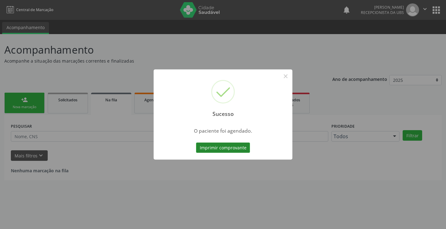
click at [218, 147] on button "Imprimir comprovante" at bounding box center [223, 147] width 54 height 11
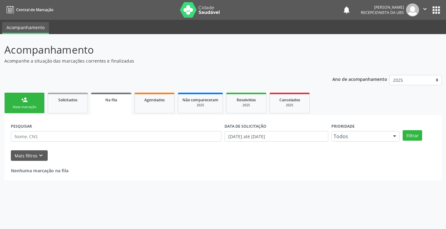
click at [425, 10] on icon "" at bounding box center [424, 9] width 7 height 7
click at [296, 27] on ul "Acompanhamento" at bounding box center [223, 27] width 446 height 14
click at [424, 7] on icon "" at bounding box center [424, 9] width 7 height 7
click at [411, 37] on link "Sair" at bounding box center [409, 37] width 43 height 9
